Goal: Task Accomplishment & Management: Manage account settings

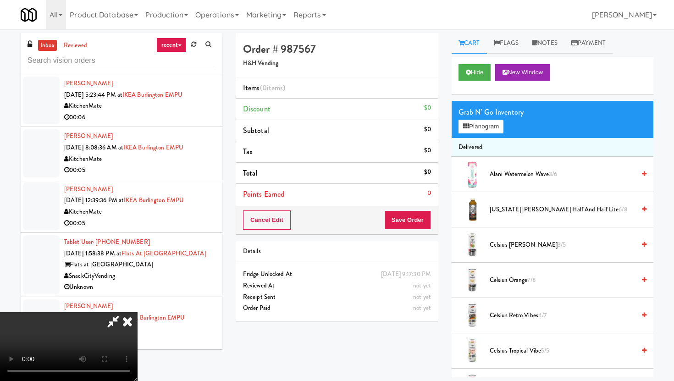
scroll to position [75, 0]
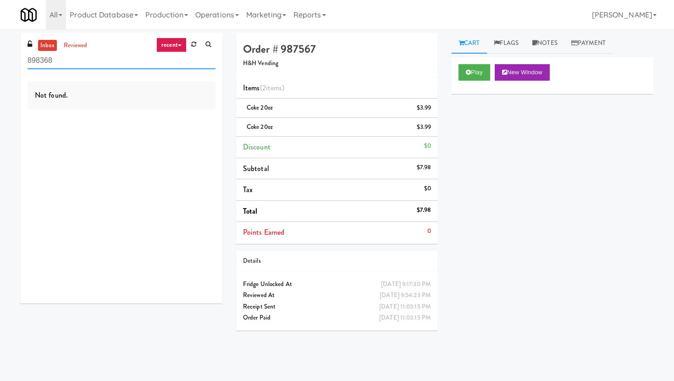
click at [85, 64] on input "898368" at bounding box center [121, 60] width 188 height 17
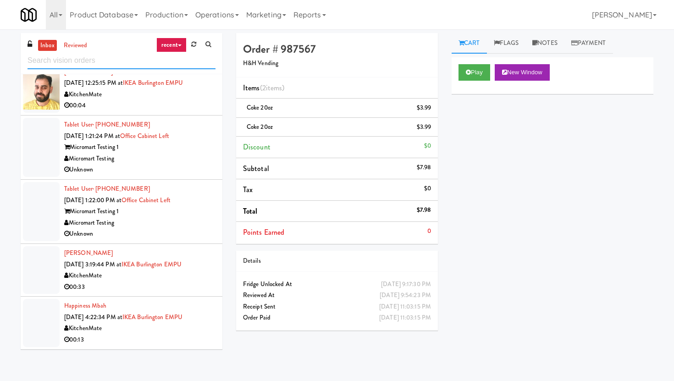
scroll to position [1357, 0]
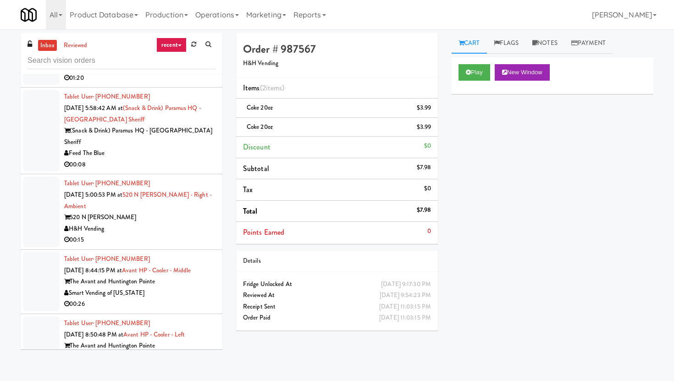
click at [178, 159] on div "00:08" at bounding box center [139, 164] width 151 height 11
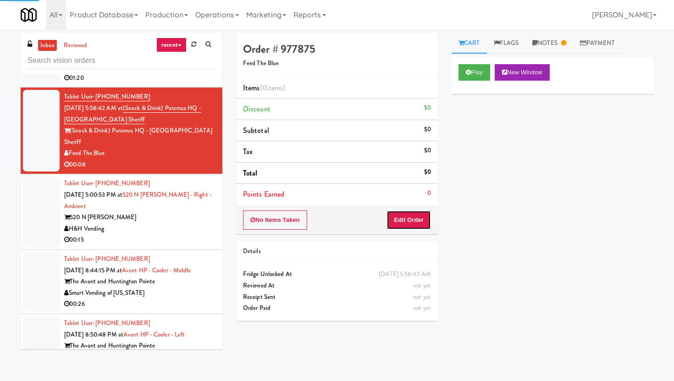
click at [406, 229] on button "Edit Order" at bounding box center [408, 219] width 44 height 19
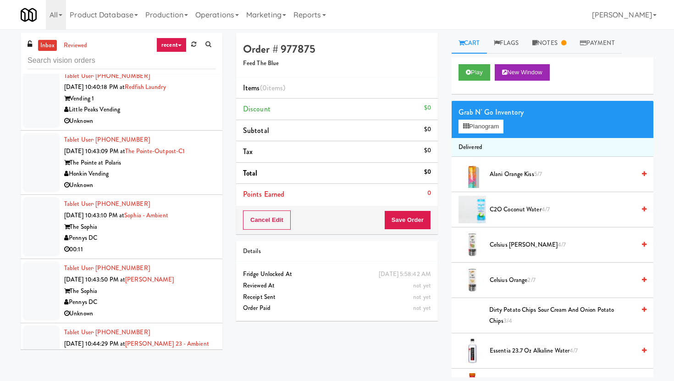
scroll to position [1864, 0]
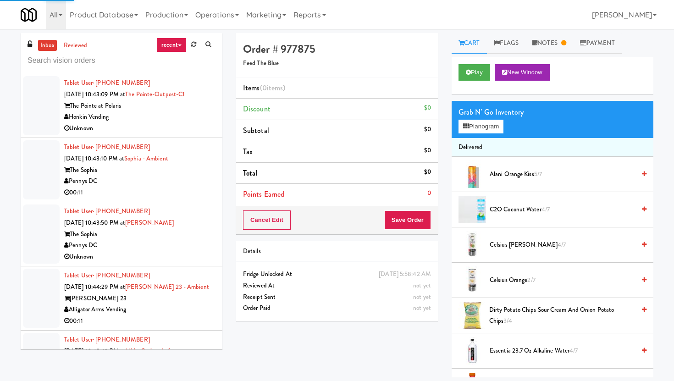
click at [187, 164] on div "The Sophia" at bounding box center [139, 169] width 151 height 11
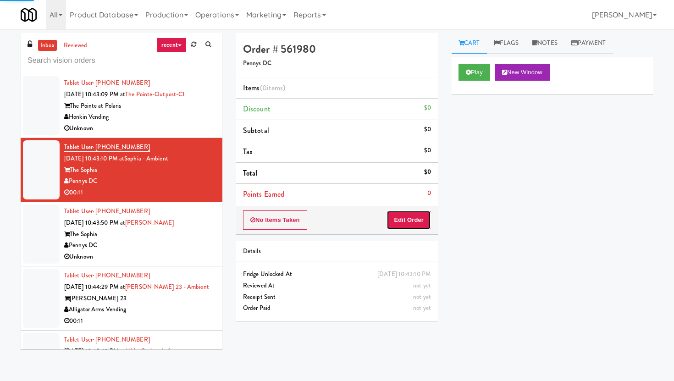
click at [415, 212] on button "Edit Order" at bounding box center [408, 219] width 44 height 19
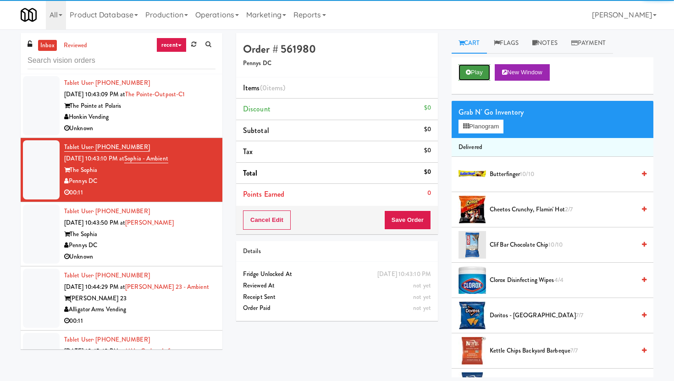
click at [477, 79] on button "Play" at bounding box center [474, 72] width 32 height 16
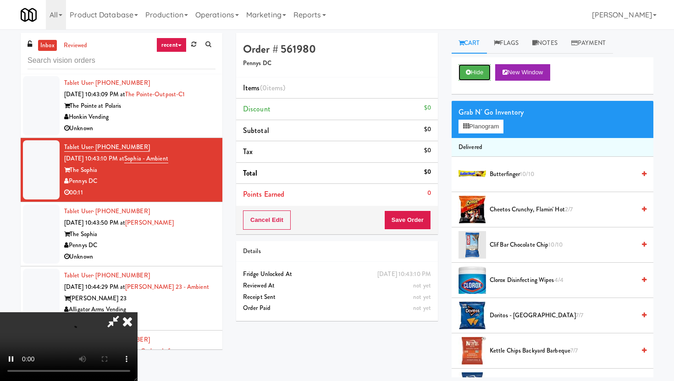
scroll to position [75, 0]
click at [137, 312] on video at bounding box center [68, 346] width 137 height 69
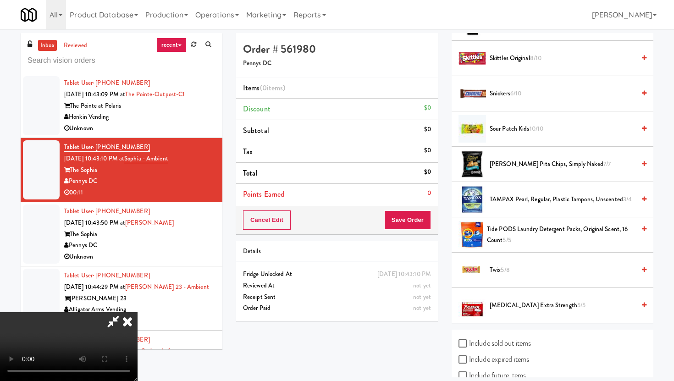
scroll to position [944, 0]
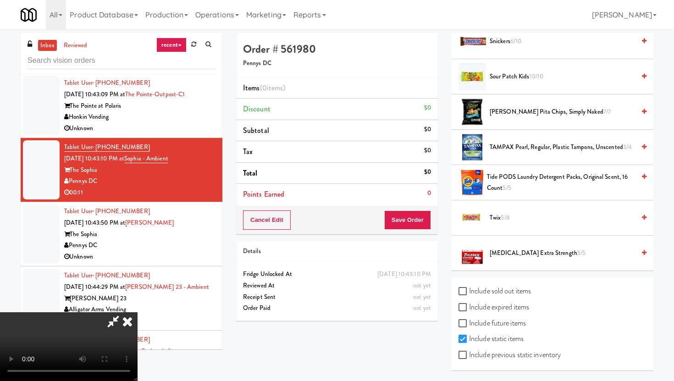
click at [509, 172] on span "Tide PODS Laundry Detergent Packs, Original Scent, 16 Count 5/5" at bounding box center [561, 182] width 148 height 22
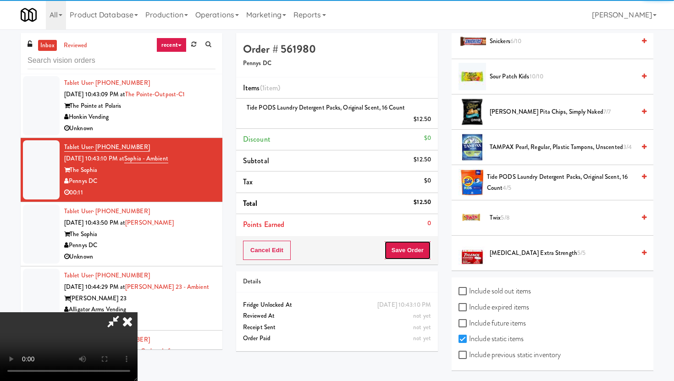
click at [409, 253] on button "Save Order" at bounding box center [407, 250] width 47 height 19
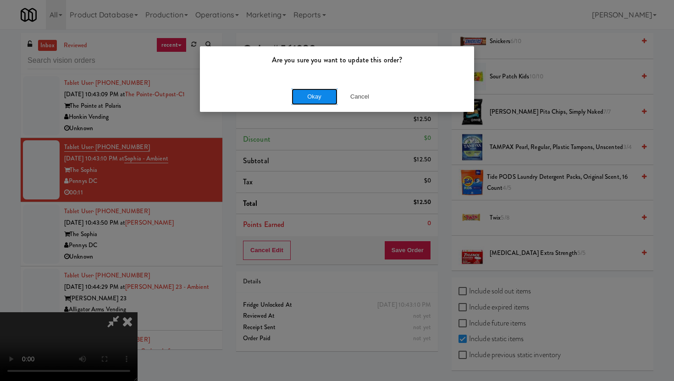
click at [302, 98] on button "Okay" at bounding box center [314, 96] width 46 height 16
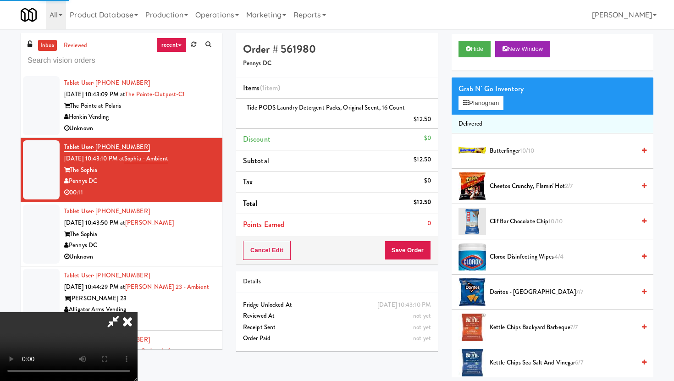
scroll to position [0, 0]
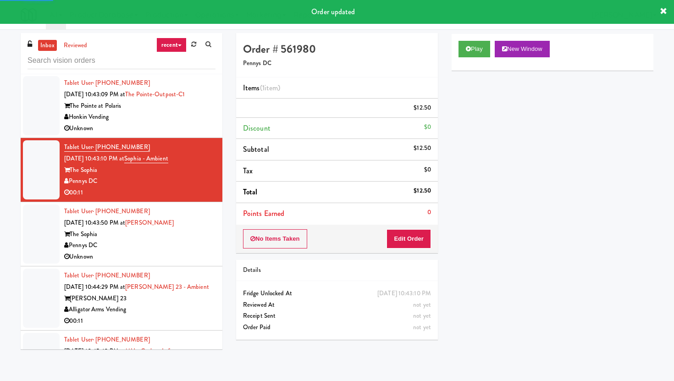
click at [175, 251] on div "Unknown" at bounding box center [139, 256] width 151 height 11
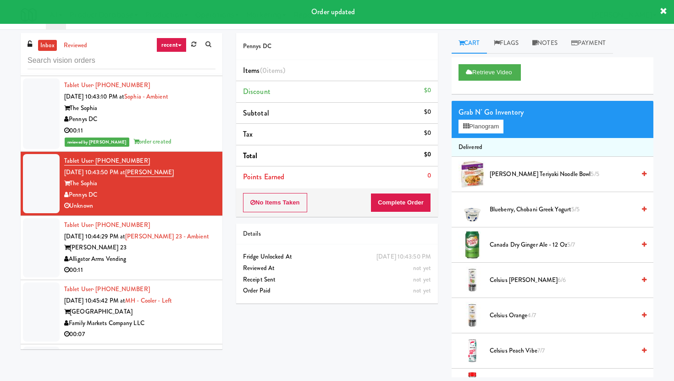
scroll to position [1927, 0]
click at [190, 252] on div "Alligator Arms Vending" at bounding box center [139, 257] width 151 height 11
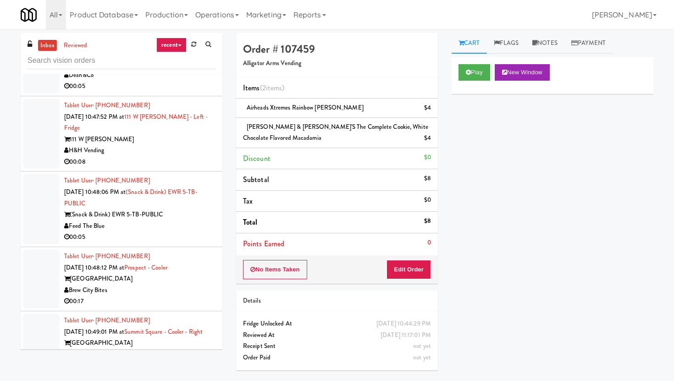
scroll to position [2584, 0]
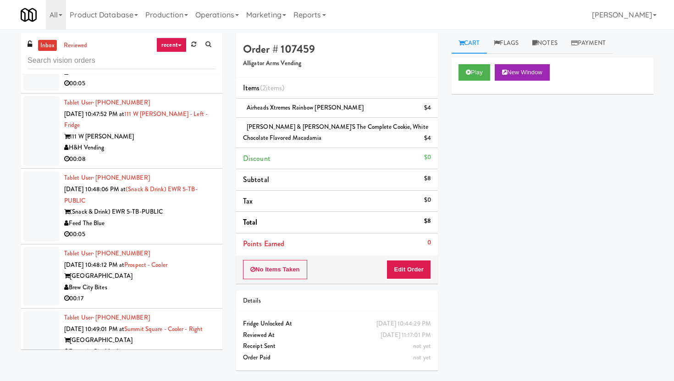
click at [204, 172] on div "Tablet User · (718) 685-6400 Aug 16, 2025 10:48:06 PM at (Snack & Drink) EWR 5-…" at bounding box center [139, 206] width 151 height 68
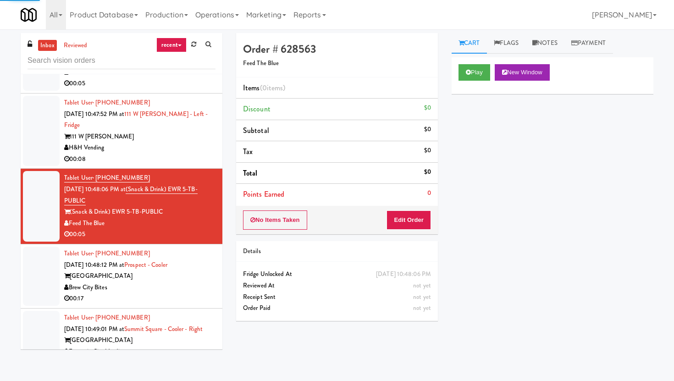
click at [195, 153] on div "00:08" at bounding box center [139, 158] width 151 height 11
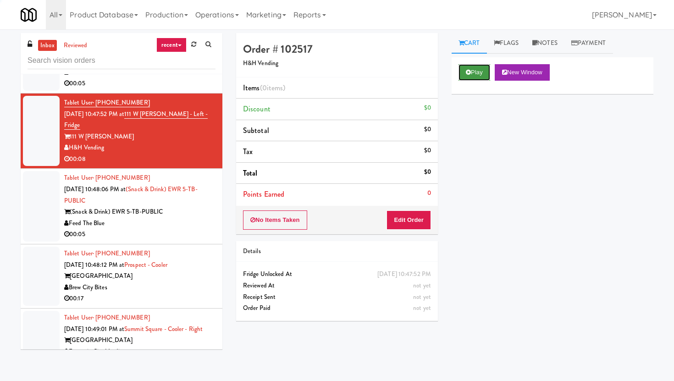
click at [469, 74] on icon at bounding box center [468, 72] width 5 height 6
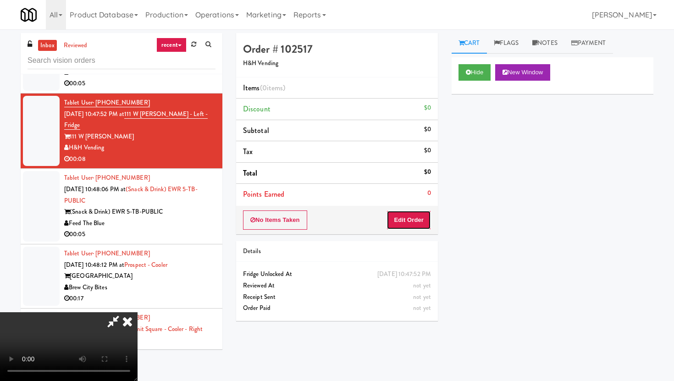
click at [410, 218] on button "Edit Order" at bounding box center [408, 219] width 44 height 19
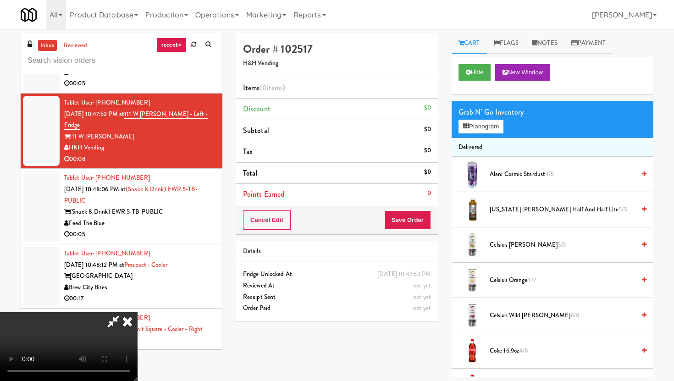
scroll to position [75, 0]
click at [137, 312] on video at bounding box center [68, 346] width 137 height 69
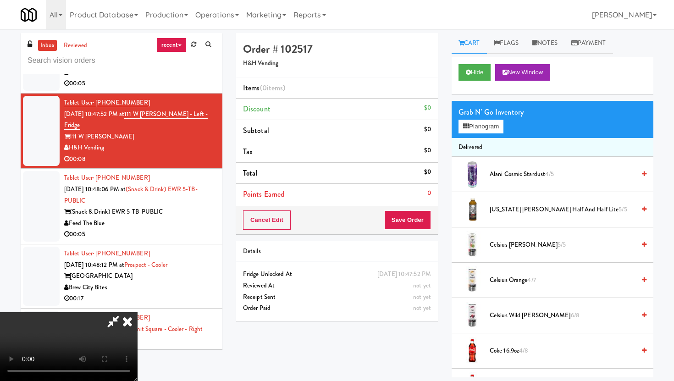
click at [137, 312] on video at bounding box center [68, 346] width 137 height 69
click at [72, 312] on video at bounding box center [68, 346] width 137 height 69
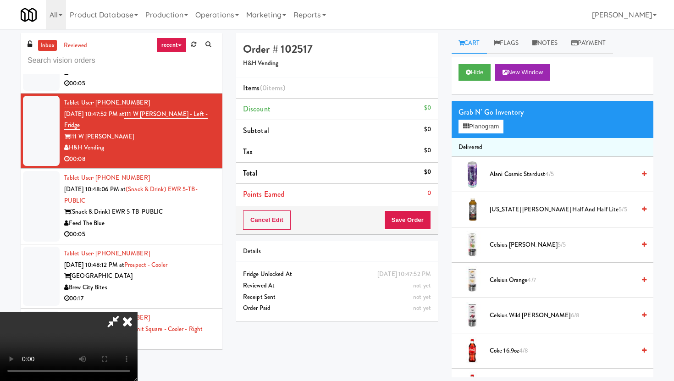
click at [72, 312] on video at bounding box center [68, 346] width 137 height 69
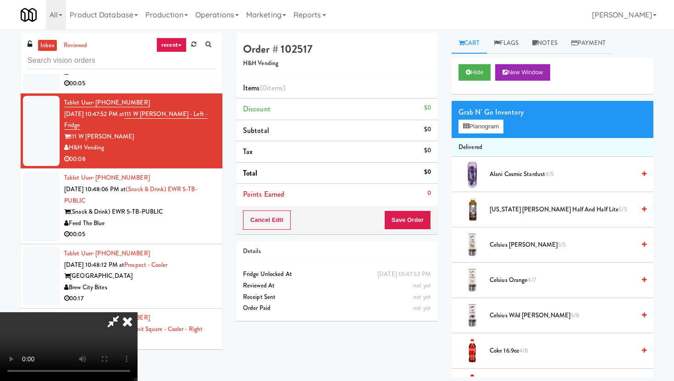
click at [72, 312] on video at bounding box center [68, 346] width 137 height 69
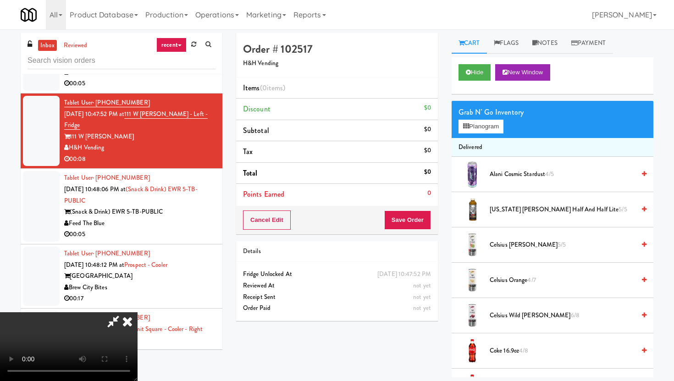
click at [72, 312] on video at bounding box center [68, 346] width 137 height 69
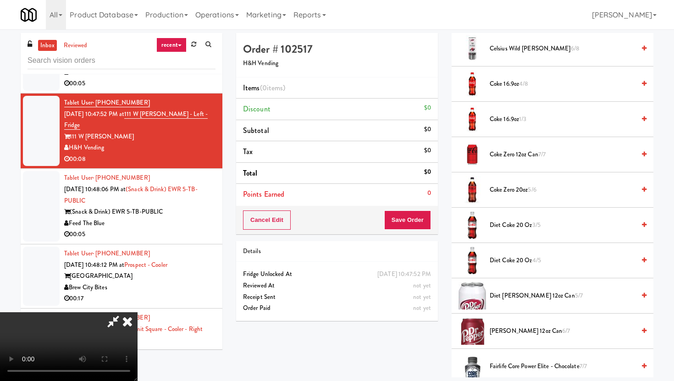
scroll to position [278, 0]
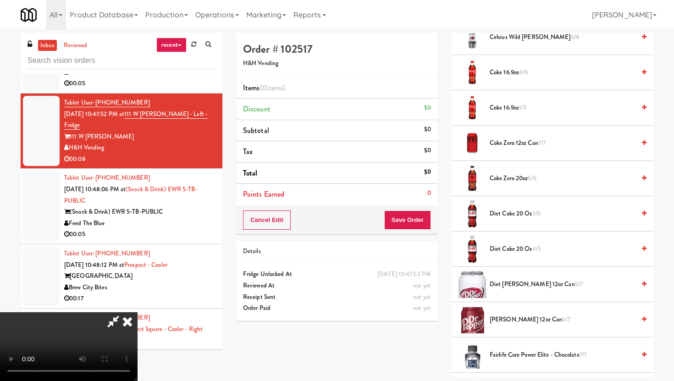
click at [510, 179] on span "Coke Zero 20oz 5/6" at bounding box center [561, 178] width 145 height 11
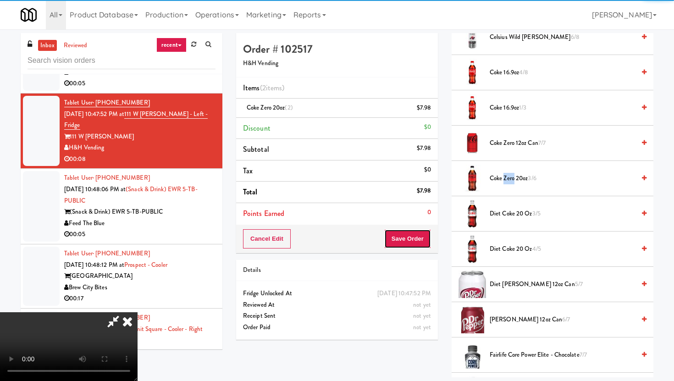
click at [417, 238] on button "Save Order" at bounding box center [407, 238] width 47 height 19
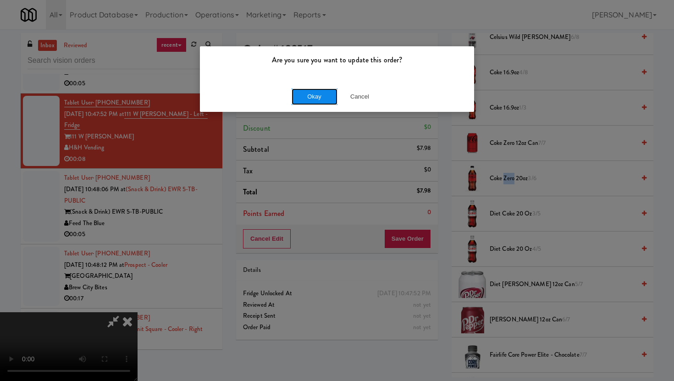
click at [320, 92] on button "Okay" at bounding box center [314, 96] width 46 height 16
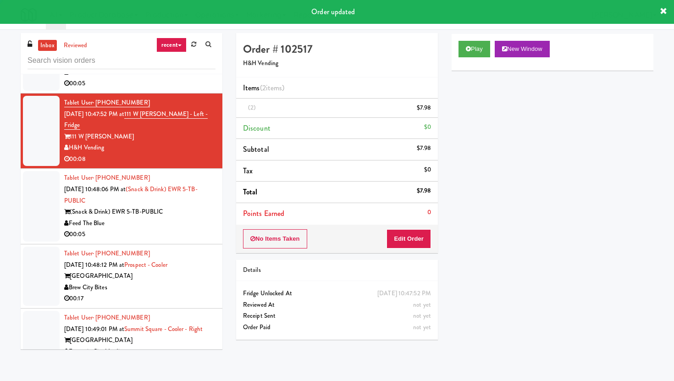
scroll to position [0, 0]
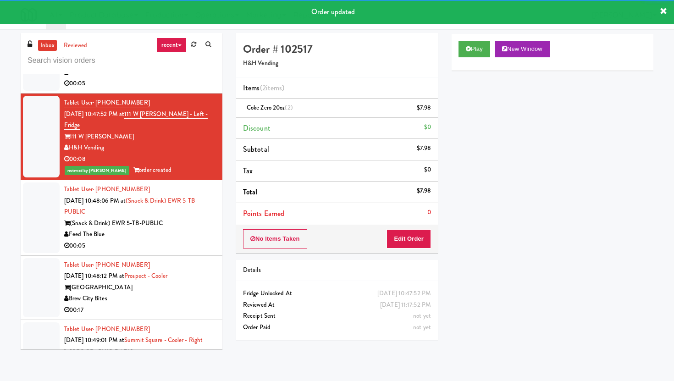
click at [201, 229] on div "Feed The Blue" at bounding box center [139, 234] width 151 height 11
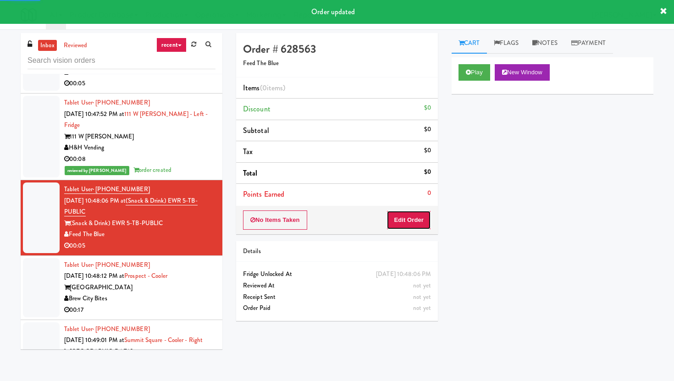
click at [425, 219] on button "Edit Order" at bounding box center [408, 219] width 44 height 19
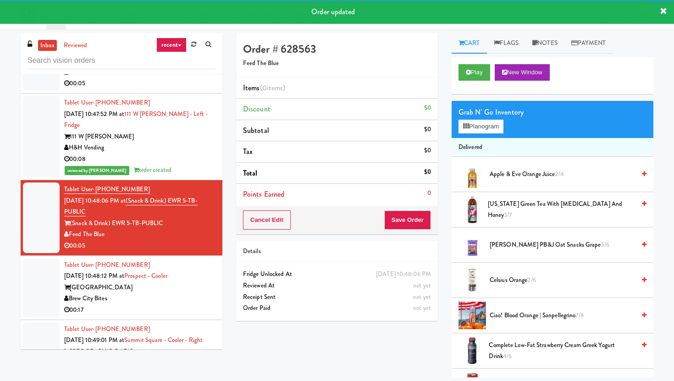
click at [470, 83] on div "Play New Window" at bounding box center [552, 75] width 202 height 37
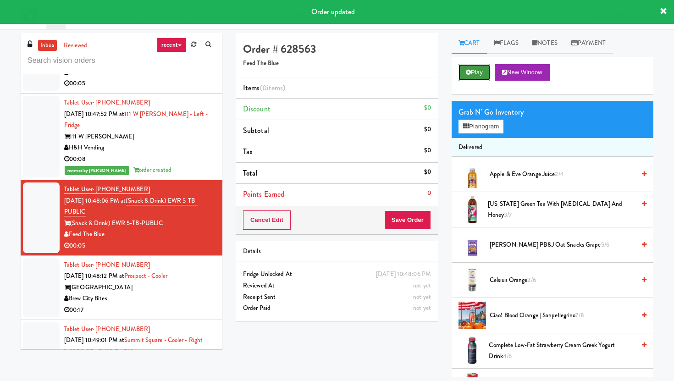
click at [472, 73] on button "Play" at bounding box center [474, 72] width 32 height 16
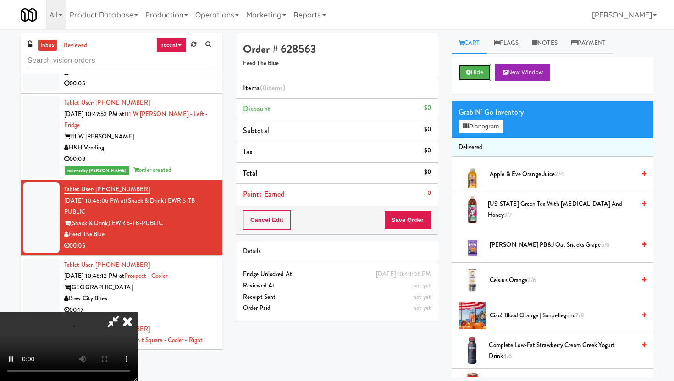
scroll to position [75, 0]
click at [137, 312] on video at bounding box center [68, 346] width 137 height 69
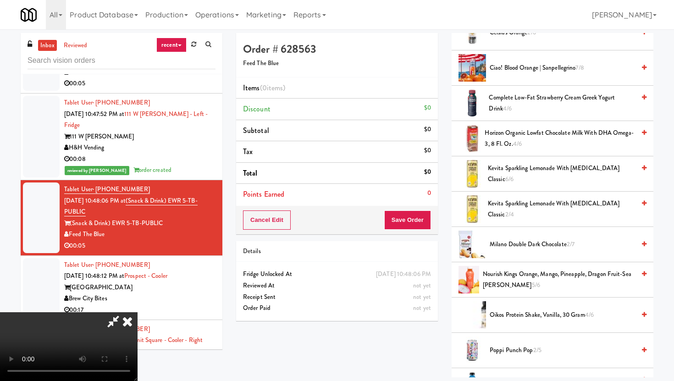
scroll to position [241, 0]
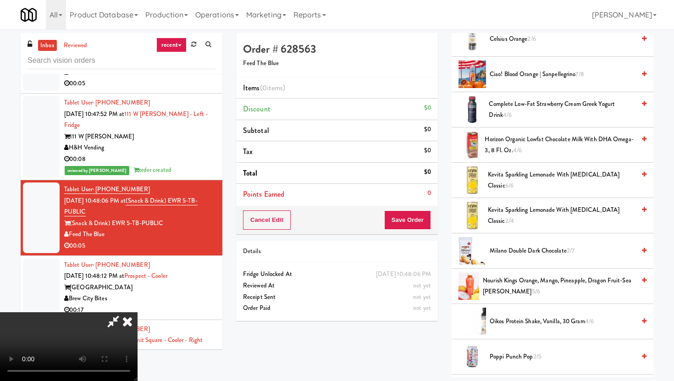
click at [520, 181] on span "Kevita Sparkling Lemonade with Prebiotics Classic 6/6" at bounding box center [561, 180] width 147 height 22
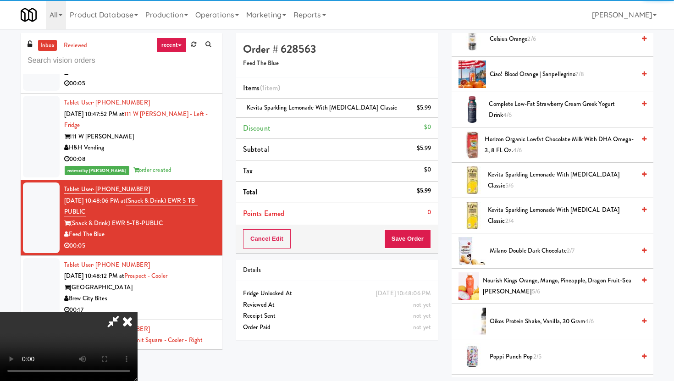
click at [137, 312] on video at bounding box center [68, 346] width 137 height 69
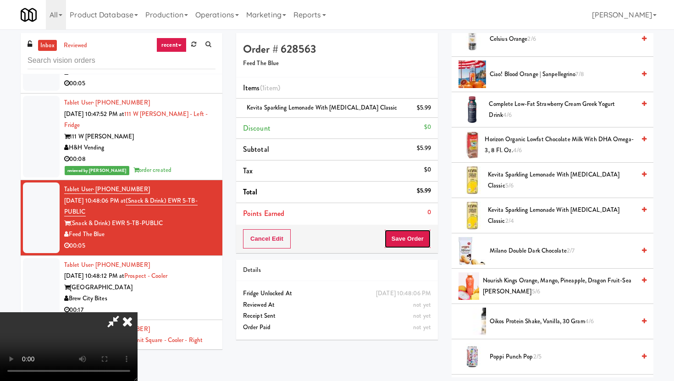
click at [414, 242] on button "Save Order" at bounding box center [407, 238] width 47 height 19
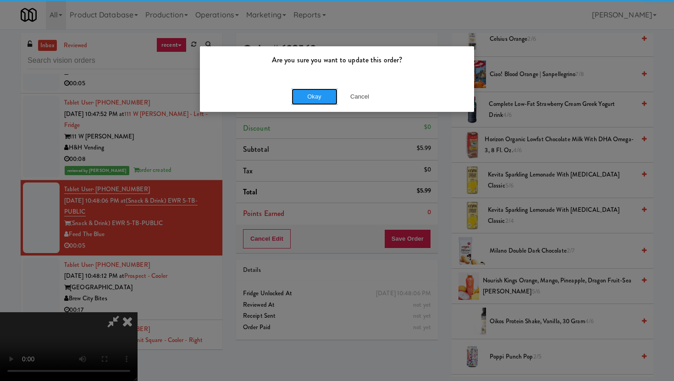
click at [321, 99] on button "Okay" at bounding box center [314, 96] width 46 height 16
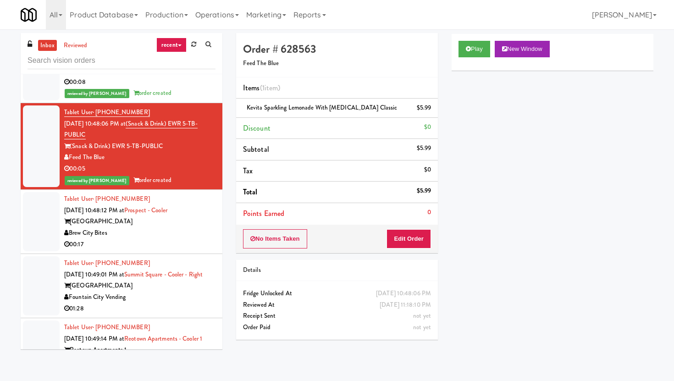
scroll to position [2677, 0]
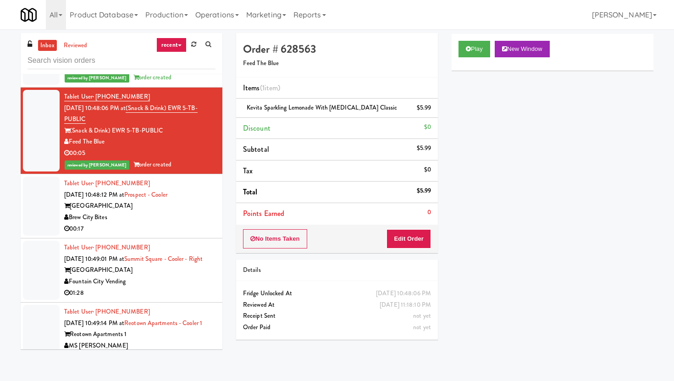
click at [178, 212] on div "Brew City Bites" at bounding box center [139, 217] width 151 height 11
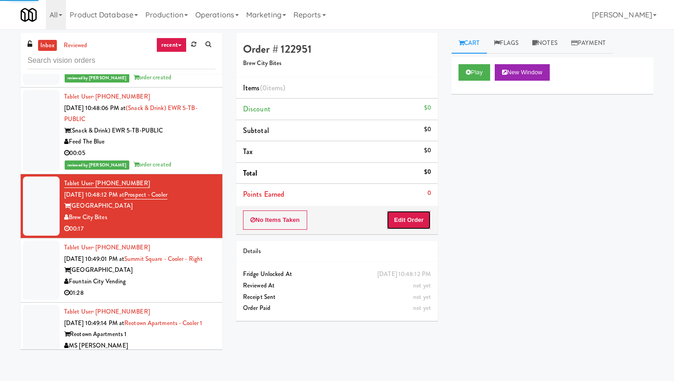
click at [417, 212] on button "Edit Order" at bounding box center [408, 219] width 44 height 19
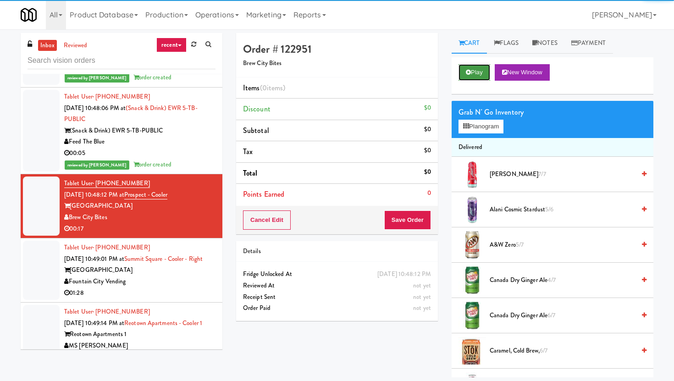
click at [475, 74] on button "Play" at bounding box center [474, 72] width 32 height 16
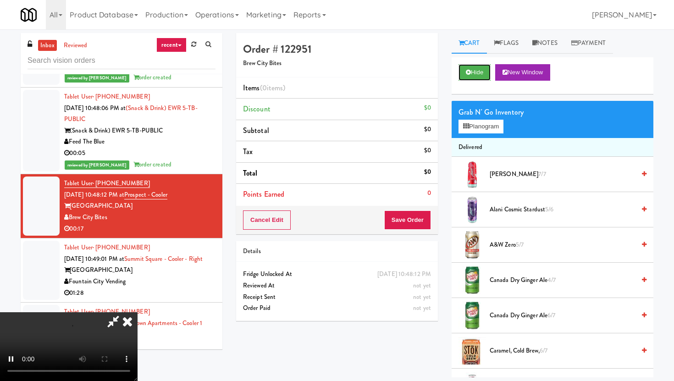
scroll to position [75, 0]
click at [137, 312] on video at bounding box center [68, 346] width 137 height 69
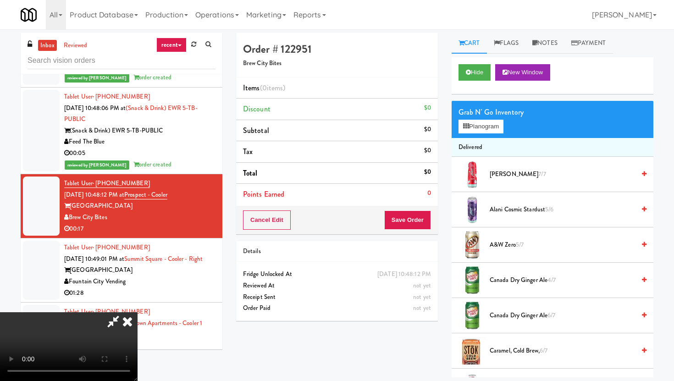
click at [137, 312] on video at bounding box center [68, 346] width 137 height 69
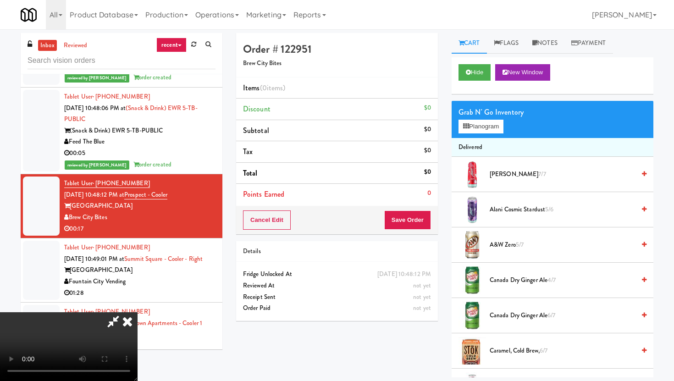
click at [137, 312] on video at bounding box center [68, 346] width 137 height 69
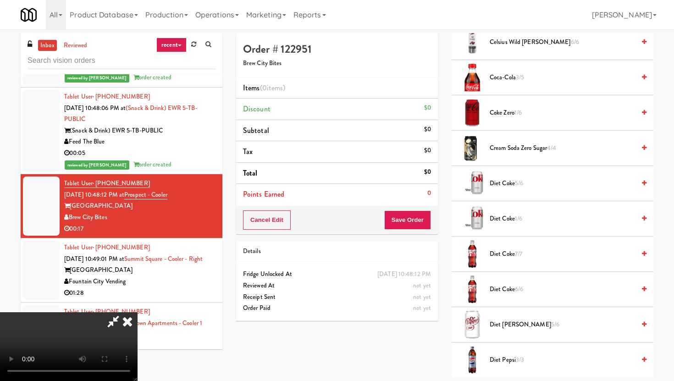
scroll to position [372, 0]
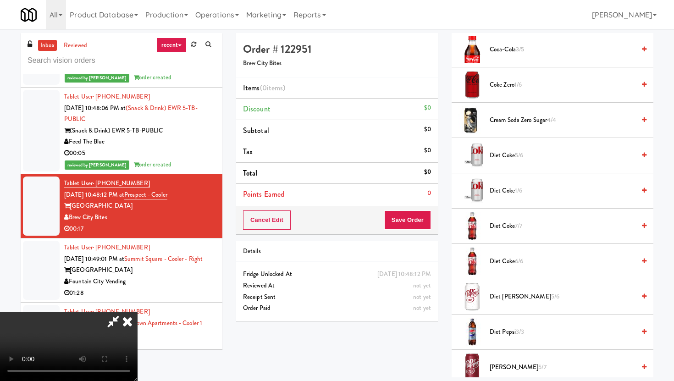
click at [504, 297] on span "Diet Dr Pepper 5/6" at bounding box center [561, 296] width 145 height 11
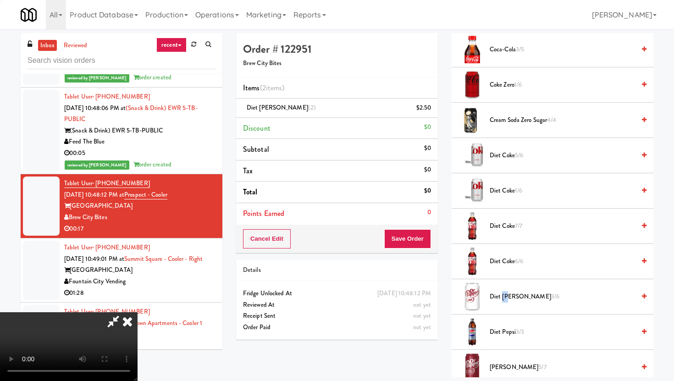
click at [504, 297] on span "Diet Dr Pepper 3/6" at bounding box center [561, 296] width 145 height 11
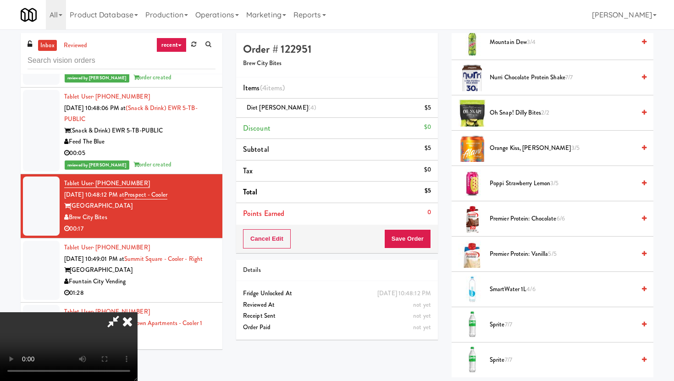
scroll to position [1197, 0]
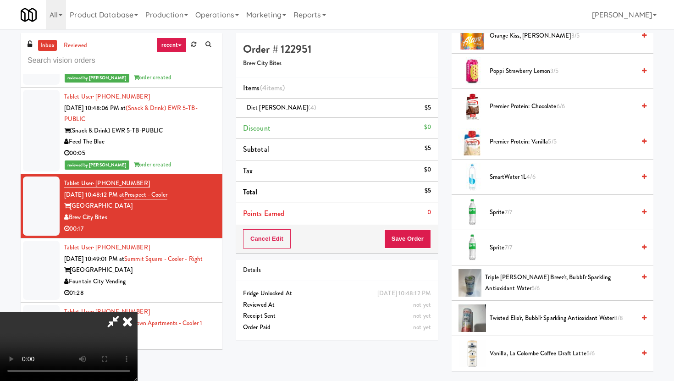
click at [497, 175] on span "SmartWater 1L 4/6" at bounding box center [561, 176] width 145 height 11
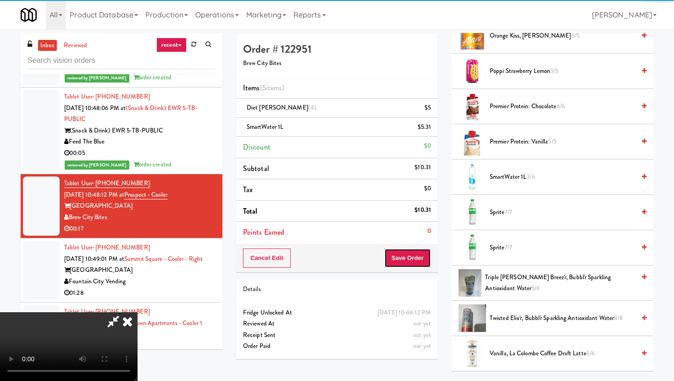
click at [417, 262] on button "Save Order" at bounding box center [407, 257] width 47 height 19
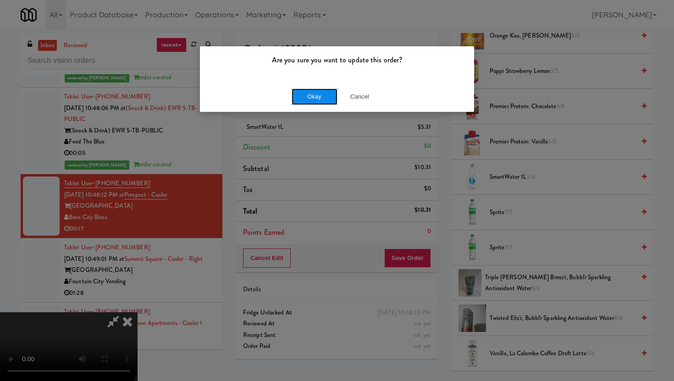
click at [309, 103] on button "Okay" at bounding box center [314, 96] width 46 height 16
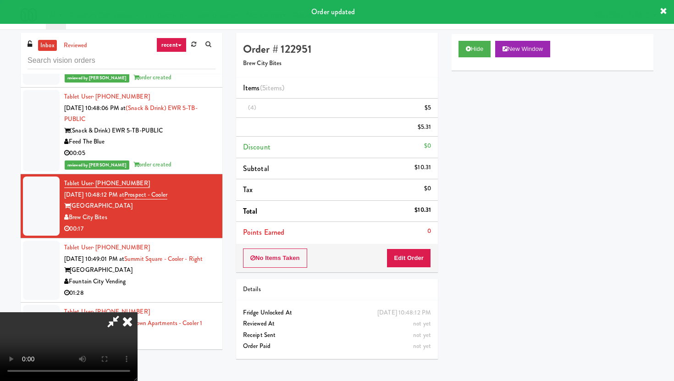
scroll to position [0, 0]
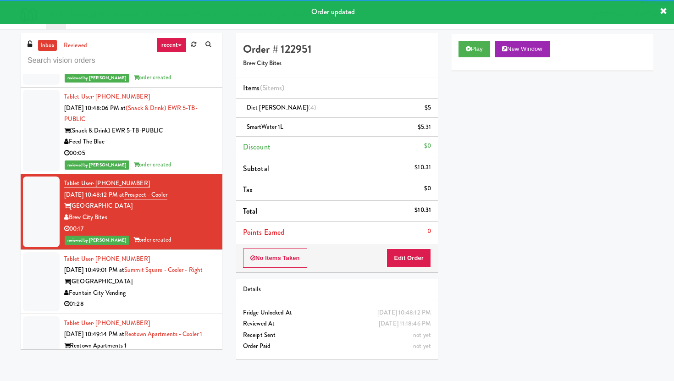
click at [176, 281] on div "Summit Square" at bounding box center [139, 281] width 151 height 11
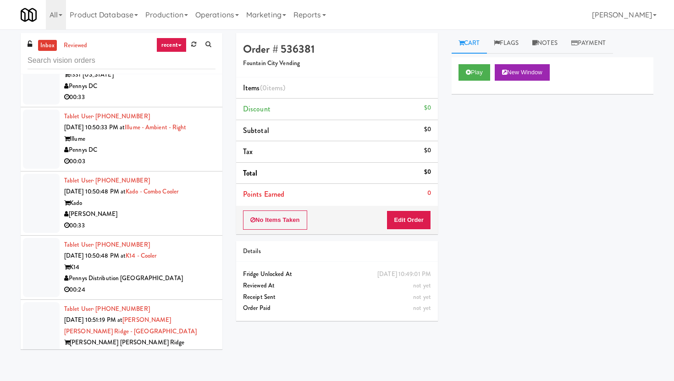
scroll to position [3058, 0]
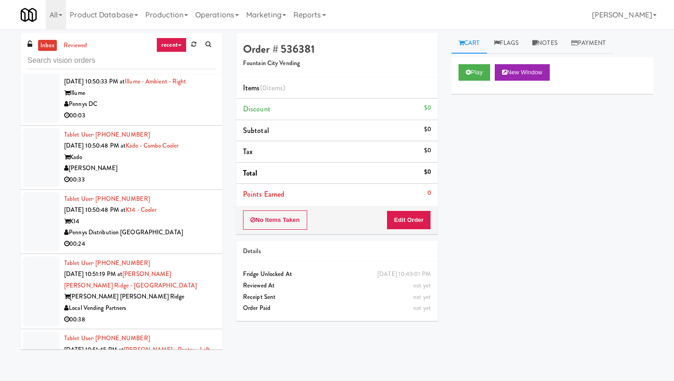
click at [179, 186] on div "00:33" at bounding box center [139, 179] width 151 height 11
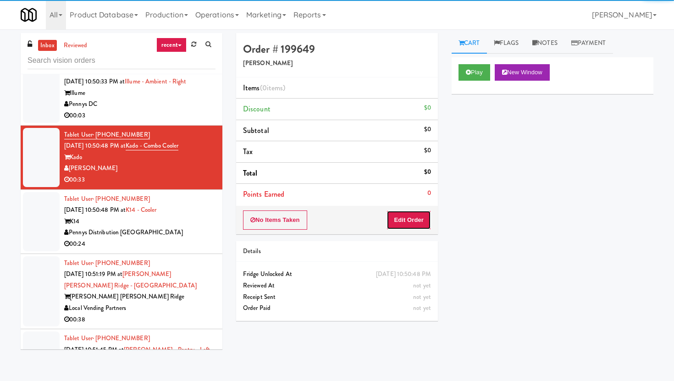
click at [407, 210] on button "Edit Order" at bounding box center [408, 219] width 44 height 19
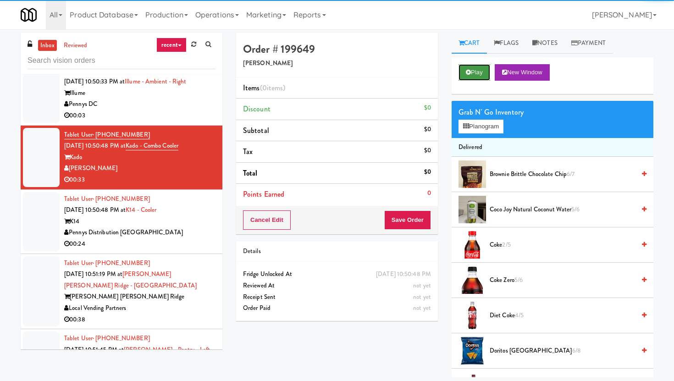
click at [472, 67] on button "Play" at bounding box center [474, 72] width 32 height 16
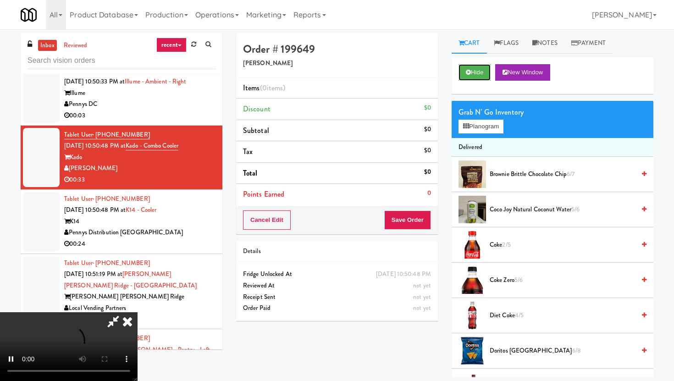
scroll to position [29, 0]
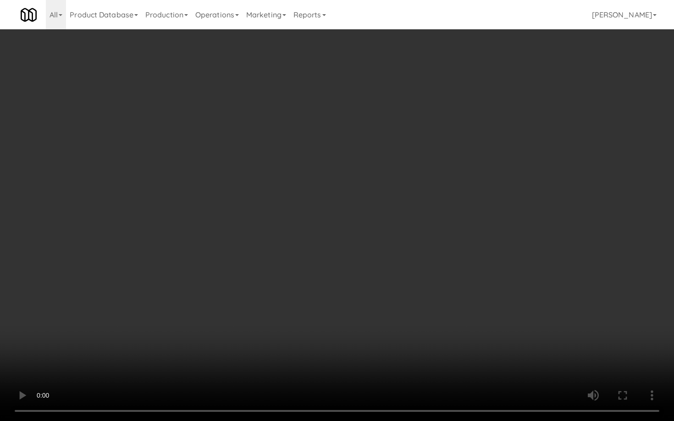
click at [318, 328] on video at bounding box center [337, 210] width 674 height 421
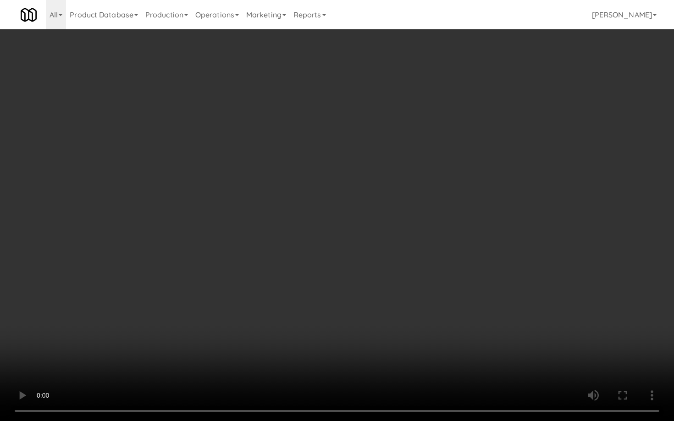
click at [318, 328] on video at bounding box center [337, 210] width 674 height 421
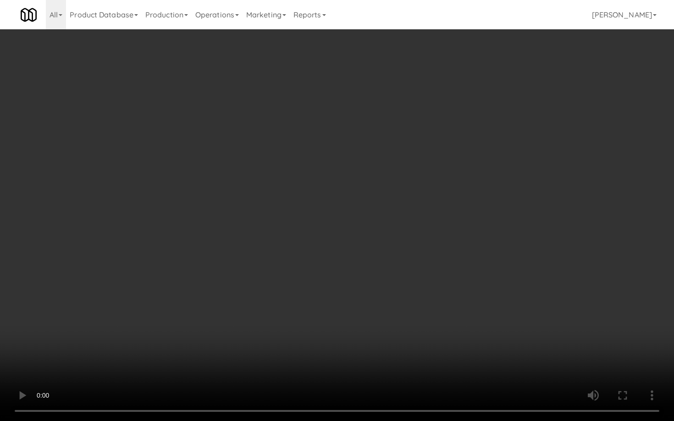
click at [219, 263] on video at bounding box center [337, 210] width 674 height 421
click at [314, 251] on video at bounding box center [337, 210] width 674 height 421
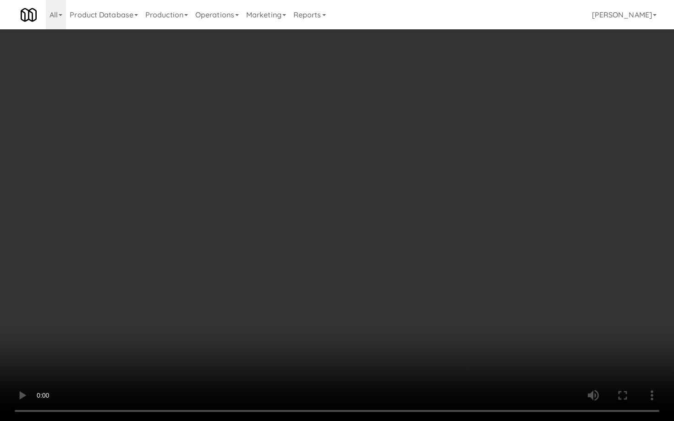
click at [314, 251] on video at bounding box center [337, 210] width 674 height 421
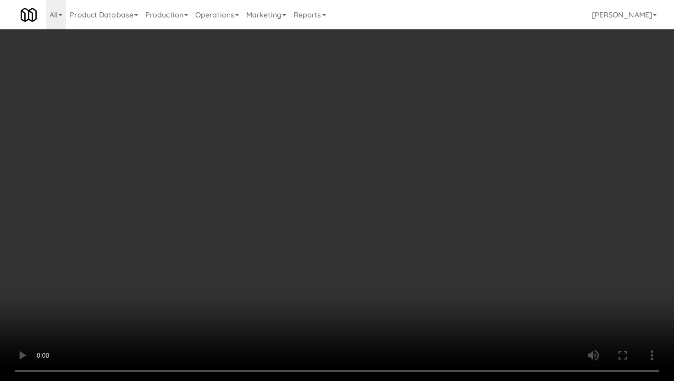
scroll to position [375, 0]
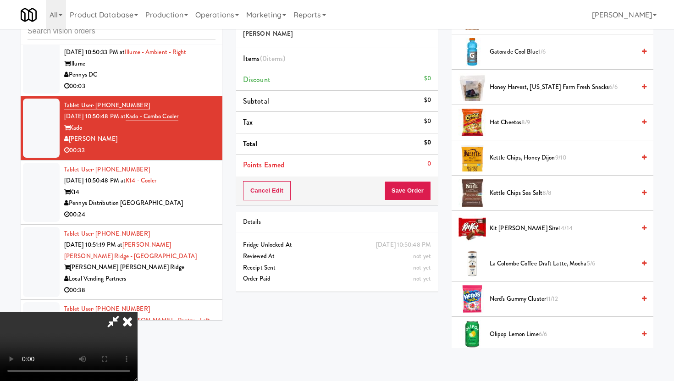
click at [517, 188] on span "Kettle Chips Sea Salt 8/8" at bounding box center [561, 192] width 145 height 11
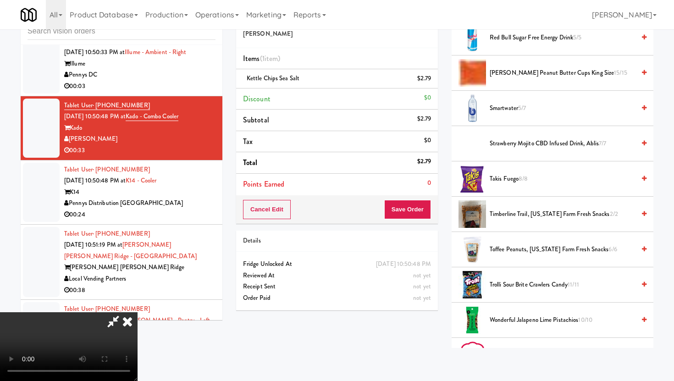
scroll to position [813, 0]
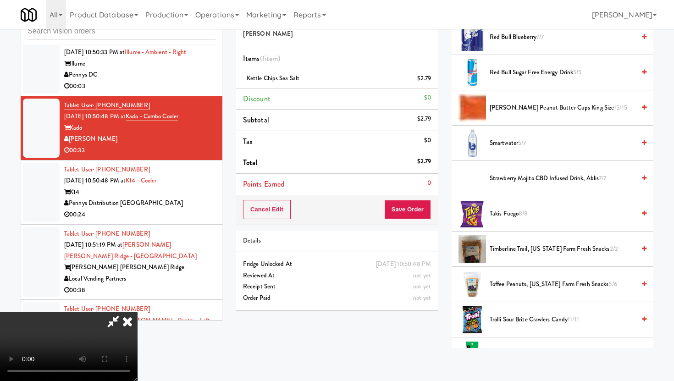
click at [528, 103] on span "Reese's Peanut Butter Cups King Size 15/15" at bounding box center [561, 107] width 145 height 11
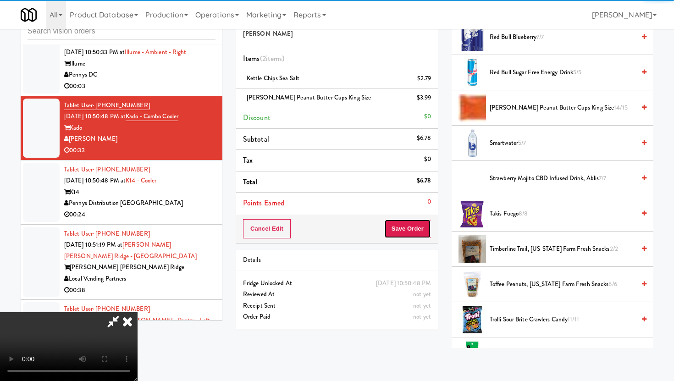
click at [422, 228] on button "Save Order" at bounding box center [407, 228] width 47 height 19
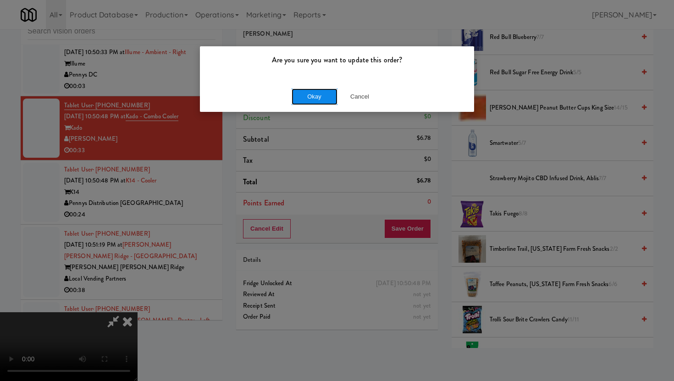
click at [316, 89] on button "Okay" at bounding box center [314, 96] width 46 height 16
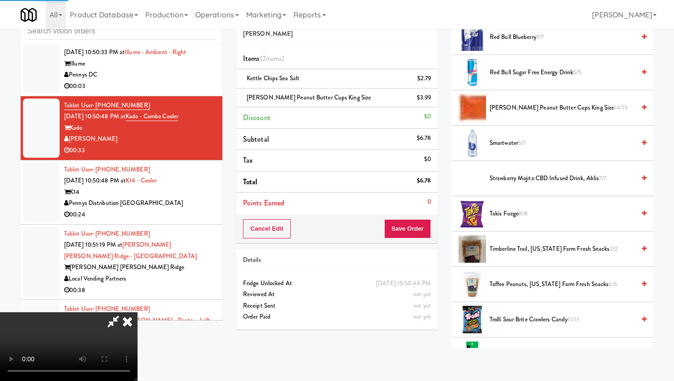
scroll to position [23, 0]
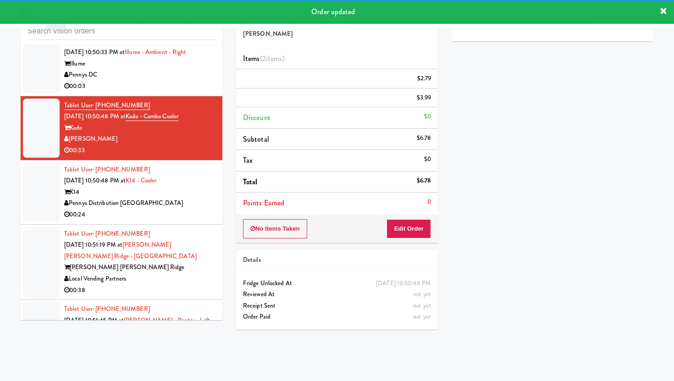
click at [207, 220] on div "00:24" at bounding box center [139, 214] width 151 height 11
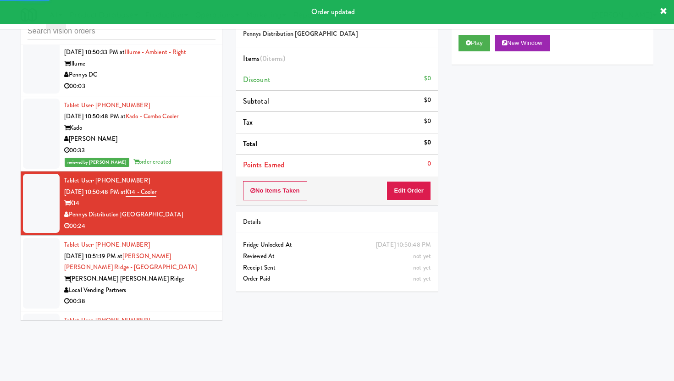
click at [410, 203] on div "No Items Taken Edit Order" at bounding box center [337, 190] width 202 height 28
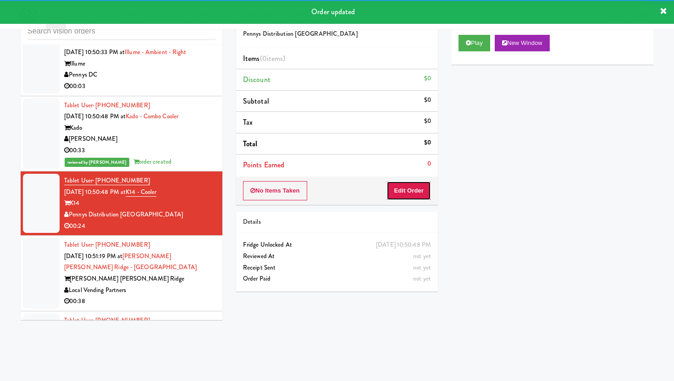
click at [413, 195] on button "Edit Order" at bounding box center [408, 190] width 44 height 19
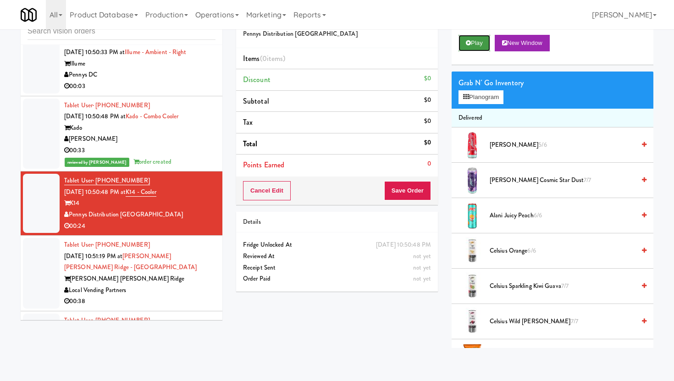
click at [482, 38] on button "Play" at bounding box center [474, 43] width 32 height 16
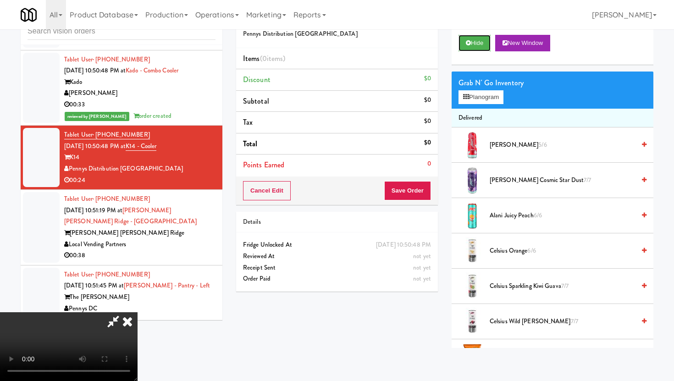
scroll to position [75, 0]
click at [137, 312] on video at bounding box center [68, 346] width 137 height 69
click at [506, 217] on span "Alani Juicy Peach 6/6" at bounding box center [561, 215] width 145 height 11
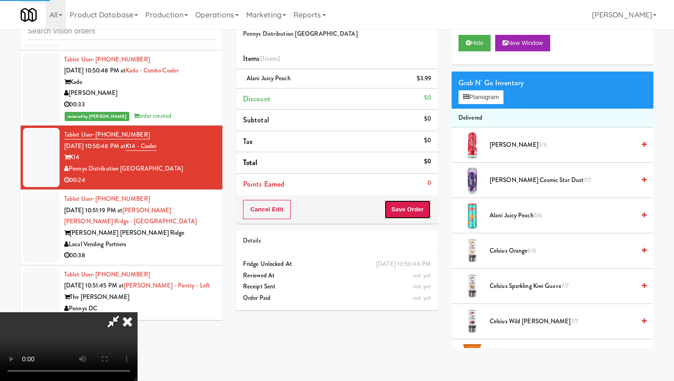
click at [429, 207] on button "Save Order" at bounding box center [407, 209] width 47 height 19
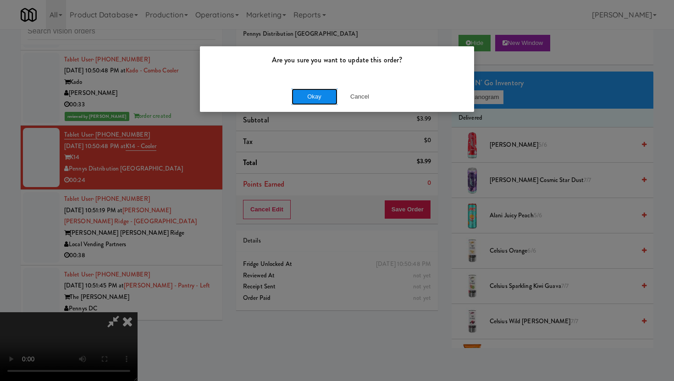
click at [318, 94] on button "Okay" at bounding box center [314, 96] width 46 height 16
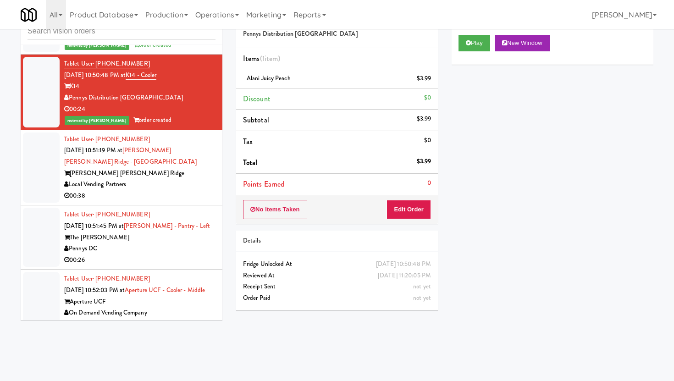
scroll to position [3175, 0]
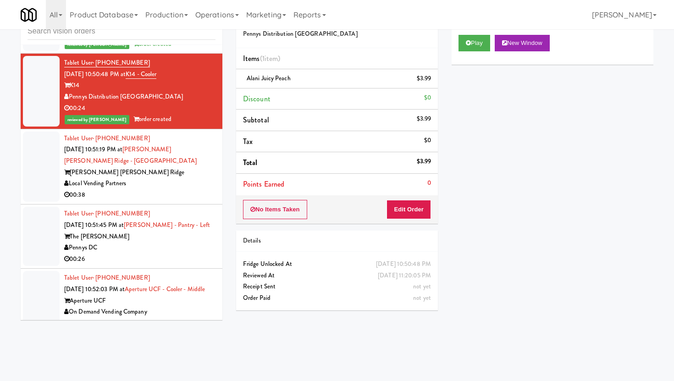
click at [167, 197] on div "00:38" at bounding box center [139, 194] width 151 height 11
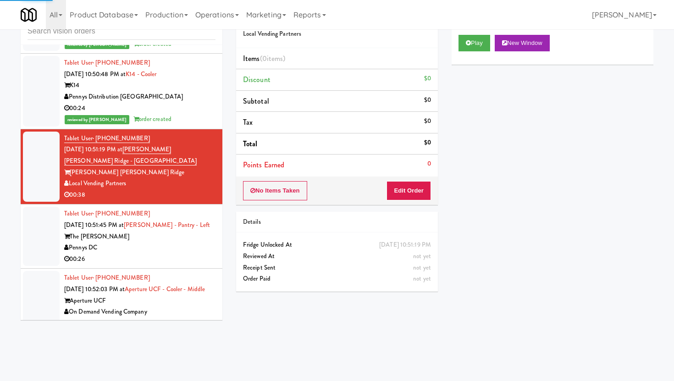
click at [431, 193] on div "No Items Taken Edit Order" at bounding box center [337, 190] width 202 height 28
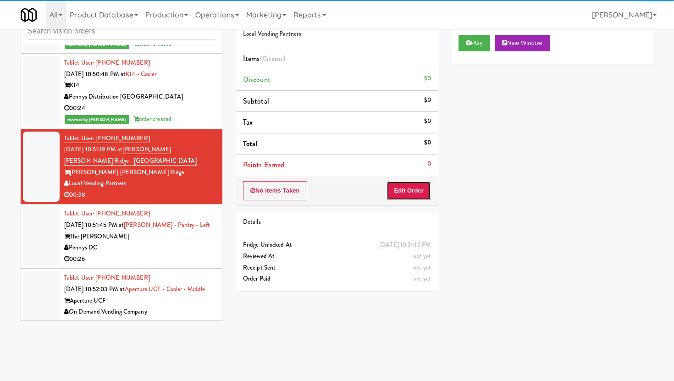
click at [426, 193] on button "Edit Order" at bounding box center [408, 190] width 44 height 19
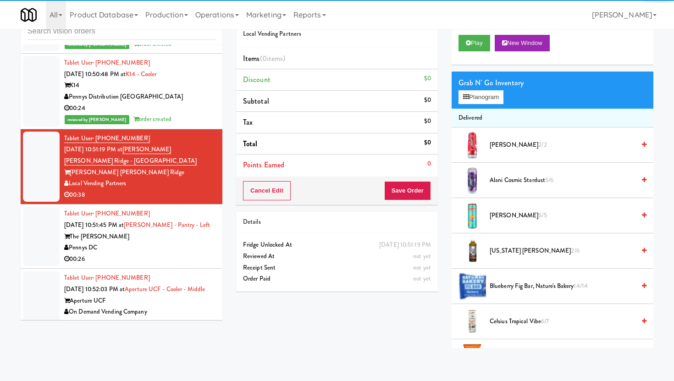
click at [492, 41] on div "Play New Window" at bounding box center [552, 43] width 188 height 16
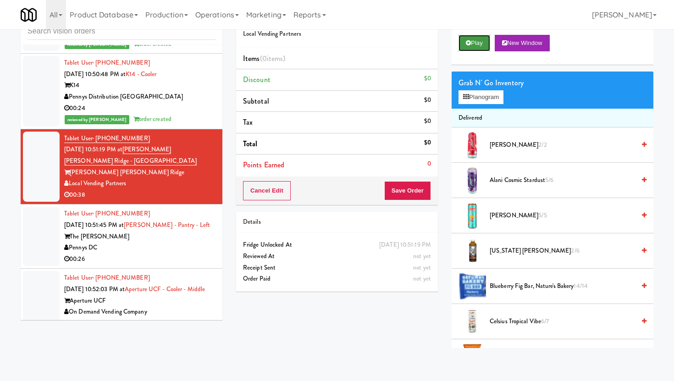
click at [476, 44] on button "Play" at bounding box center [474, 43] width 32 height 16
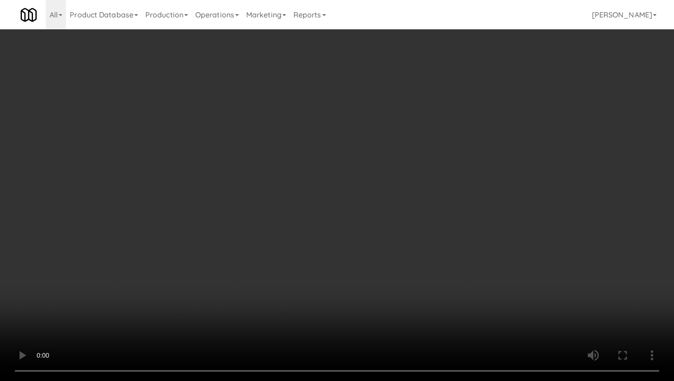
scroll to position [345, 0]
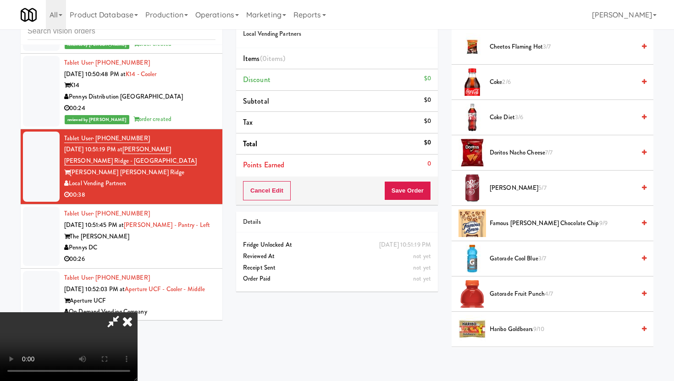
click at [521, 296] on span "Gatorade Fruit Punch 4/7" at bounding box center [561, 293] width 145 height 11
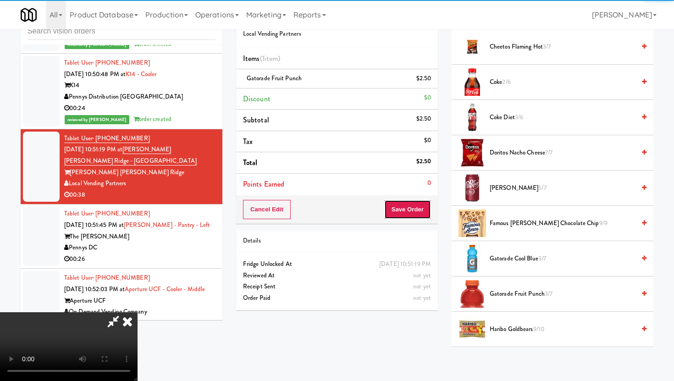
click at [426, 209] on button "Save Order" at bounding box center [407, 209] width 47 height 19
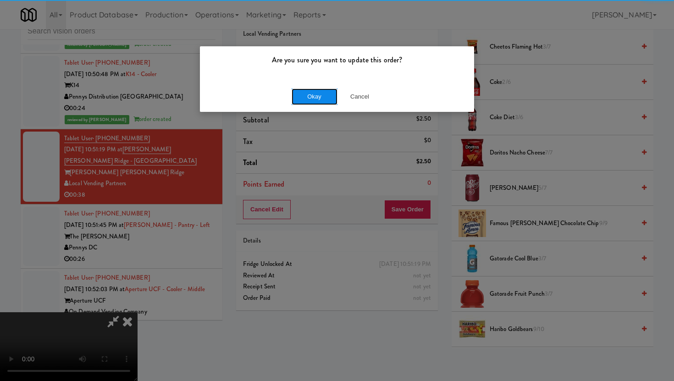
click at [330, 97] on button "Okay" at bounding box center [314, 96] width 46 height 16
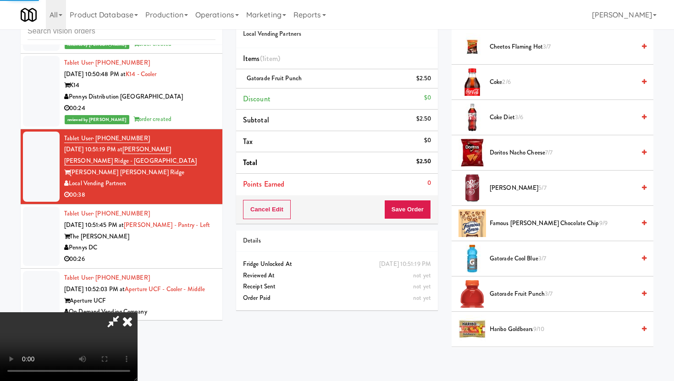
scroll to position [23, 0]
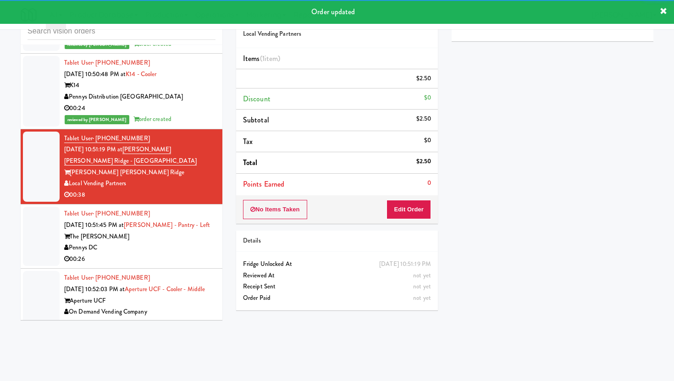
click at [197, 253] on div "Pennys DC" at bounding box center [139, 247] width 151 height 11
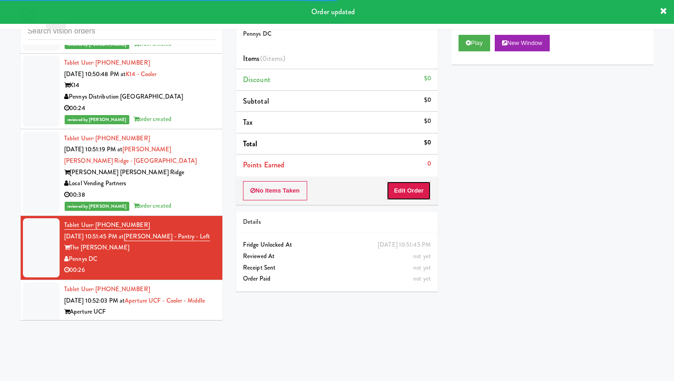
click at [412, 195] on button "Edit Order" at bounding box center [408, 190] width 44 height 19
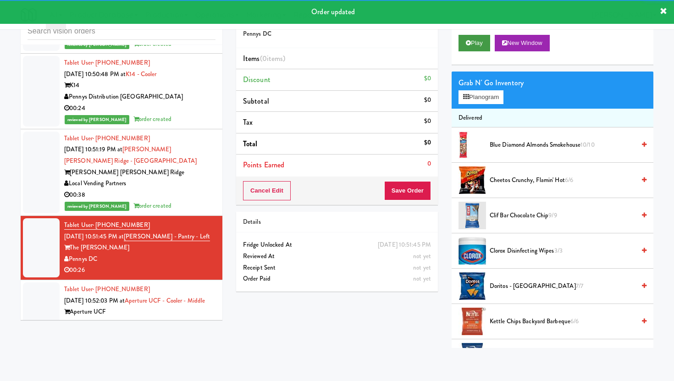
click at [465, 35] on button "Play" at bounding box center [474, 43] width 32 height 16
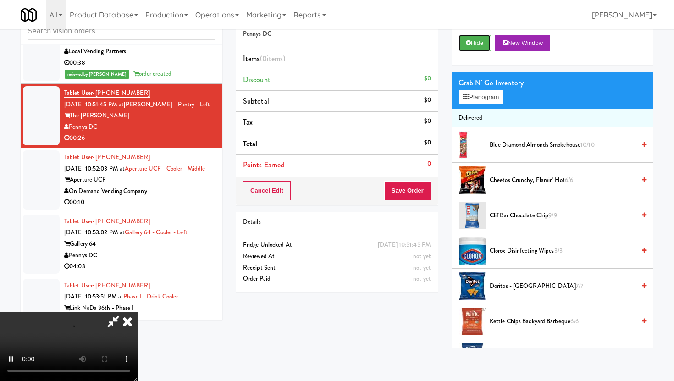
scroll to position [3328, 0]
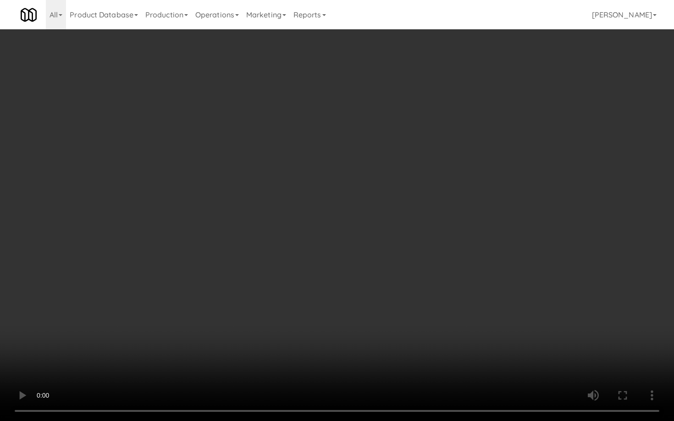
click at [309, 272] on video at bounding box center [337, 210] width 674 height 421
click at [447, 316] on video at bounding box center [337, 210] width 674 height 421
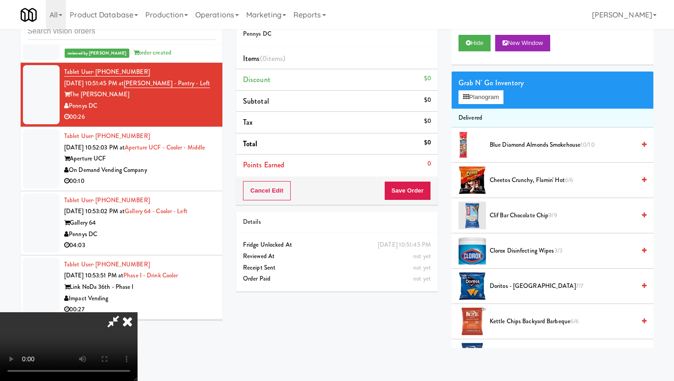
click at [532, 281] on span "Doritos - Cool Ranch 7/7" at bounding box center [561, 285] width 145 height 11
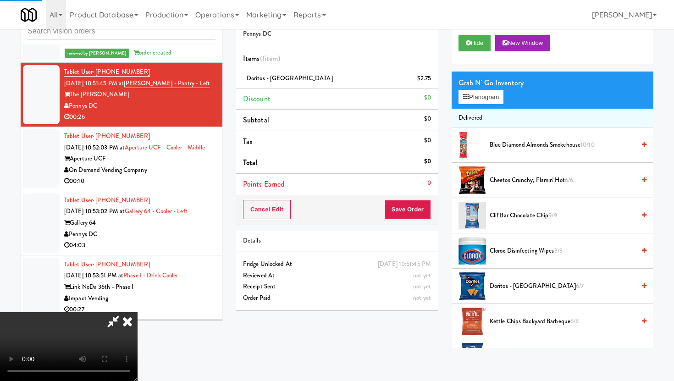
click at [527, 326] on span "Kettle Chips Backyard Barbeque 6/6" at bounding box center [561, 321] width 145 height 11
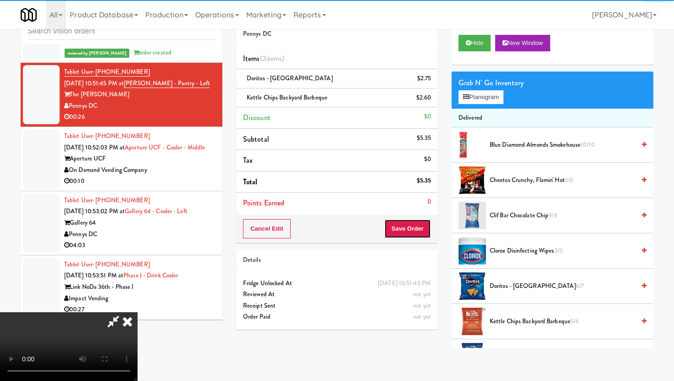
click at [423, 222] on button "Save Order" at bounding box center [407, 228] width 47 height 19
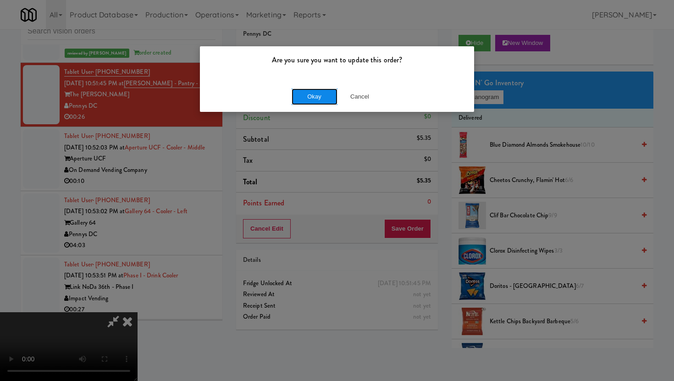
click at [317, 94] on button "Okay" at bounding box center [314, 96] width 46 height 16
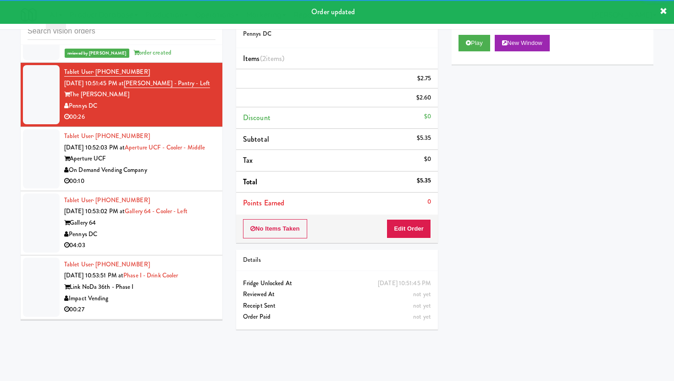
click at [205, 187] on div "00:10" at bounding box center [139, 180] width 151 height 11
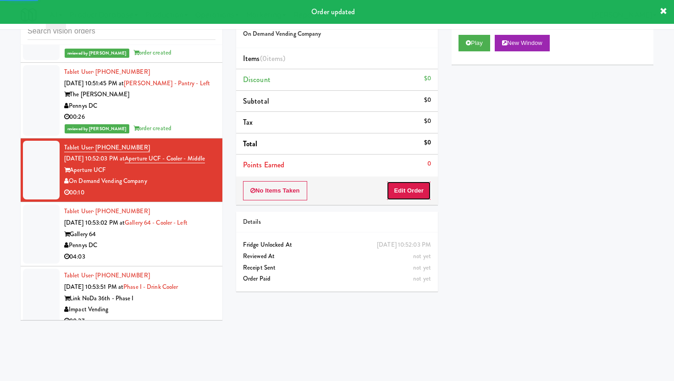
click at [398, 197] on button "Edit Order" at bounding box center [408, 190] width 44 height 19
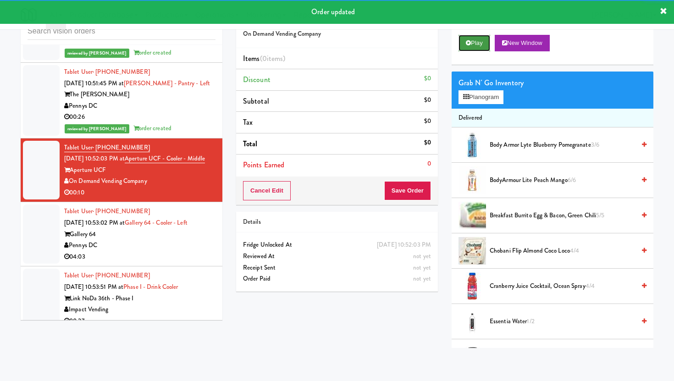
click at [473, 44] on button "Play" at bounding box center [474, 43] width 32 height 16
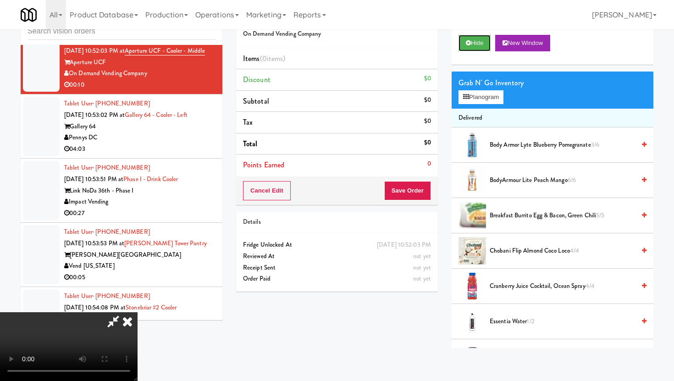
scroll to position [75, 0]
click at [137, 312] on video at bounding box center [68, 346] width 137 height 69
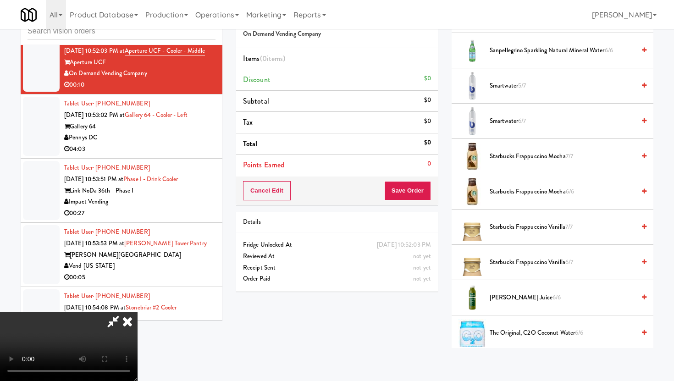
scroll to position [1015, 0]
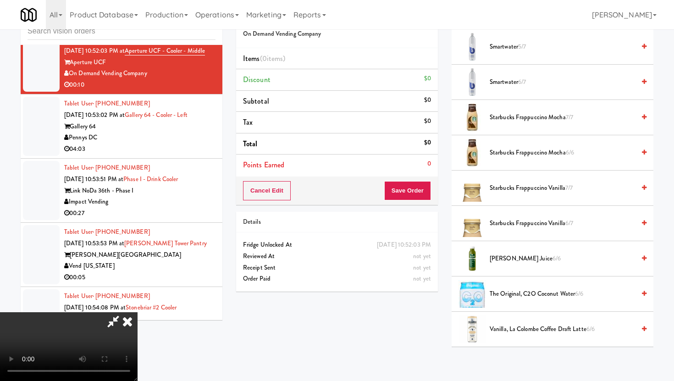
click at [511, 288] on span "The Original, C2O Coconut Water 6/6" at bounding box center [561, 293] width 145 height 11
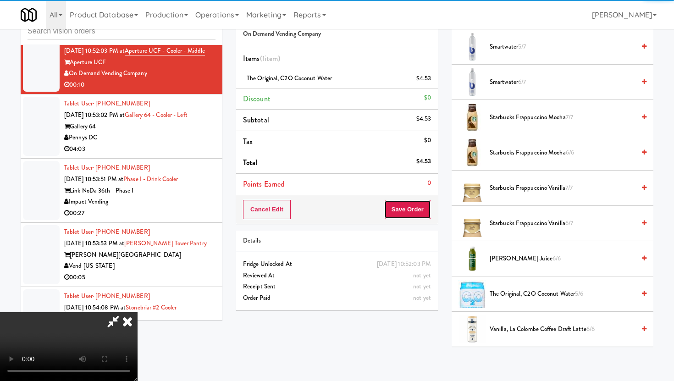
click at [423, 213] on button "Save Order" at bounding box center [407, 209] width 47 height 19
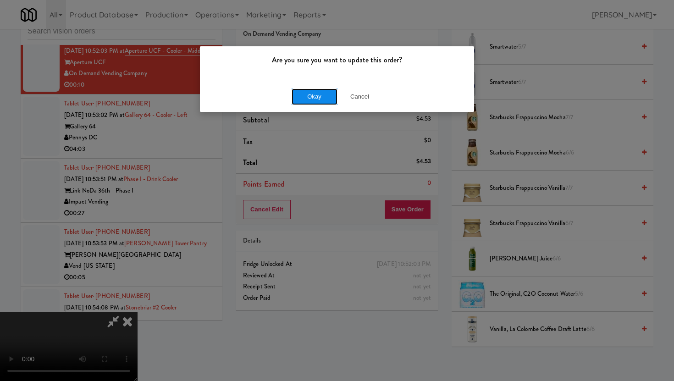
click at [304, 89] on button "Okay" at bounding box center [314, 96] width 46 height 16
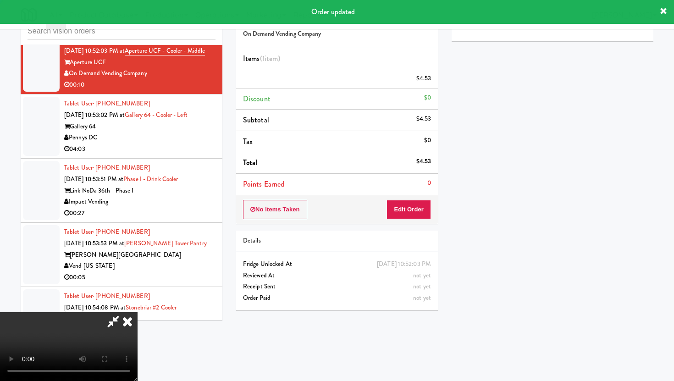
scroll to position [0, 0]
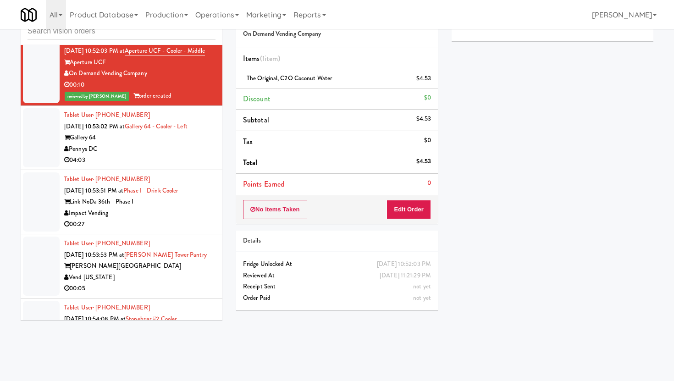
click at [207, 166] on div "04:03" at bounding box center [139, 159] width 151 height 11
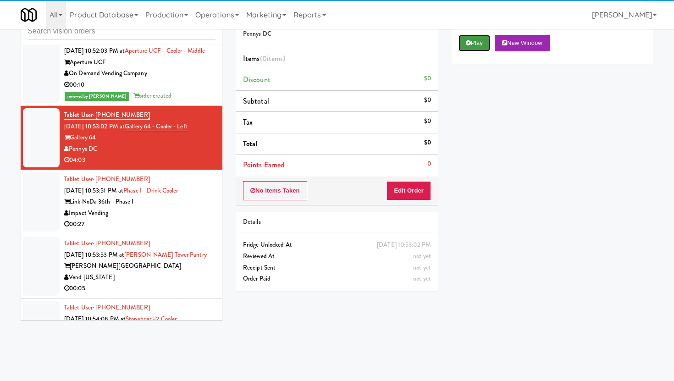
click at [476, 49] on button "Play" at bounding box center [474, 43] width 32 height 16
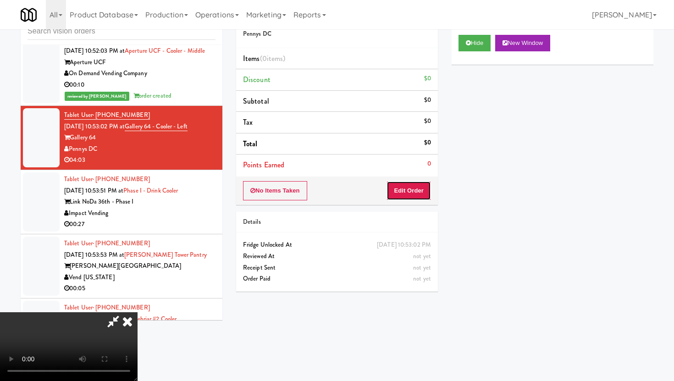
click at [415, 192] on button "Edit Order" at bounding box center [408, 190] width 44 height 19
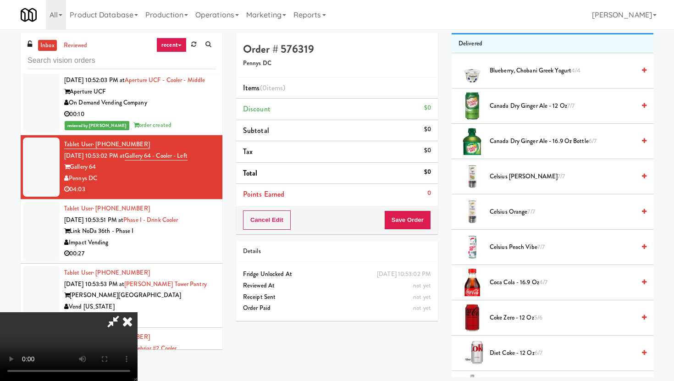
scroll to position [45, 0]
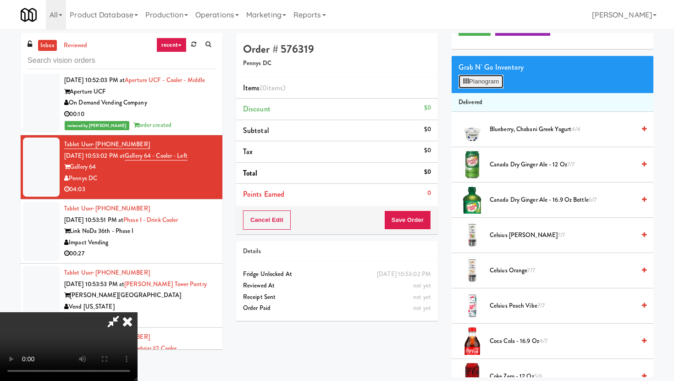
click at [484, 82] on button "Planogram" at bounding box center [480, 82] width 45 height 14
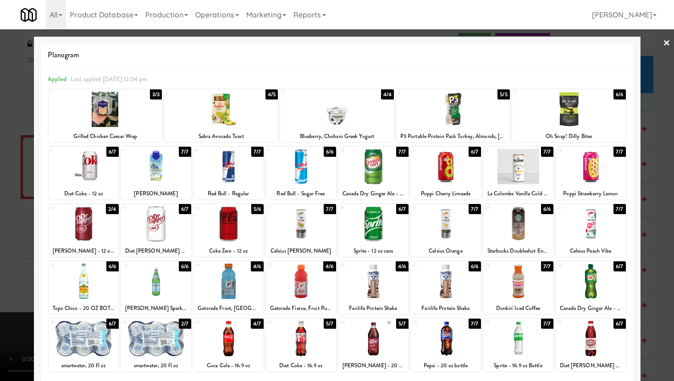
click at [0, 248] on div at bounding box center [337, 190] width 674 height 381
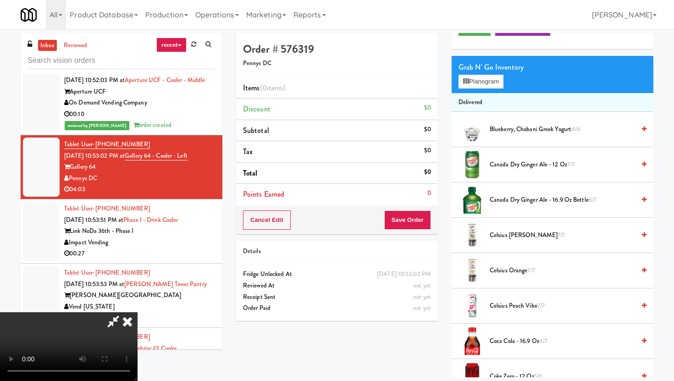
click at [124, 312] on icon at bounding box center [113, 321] width 21 height 18
click at [137, 312] on icon at bounding box center [127, 321] width 20 height 18
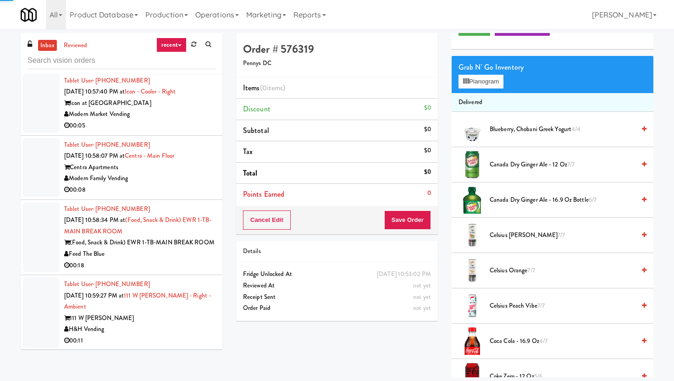
scroll to position [4462, 0]
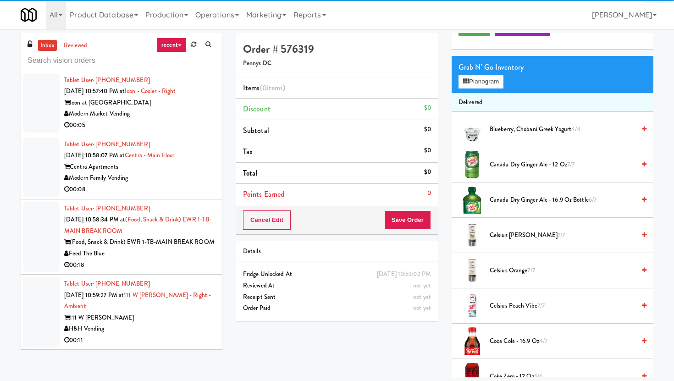
click at [171, 131] on div "00:05" at bounding box center [139, 125] width 151 height 11
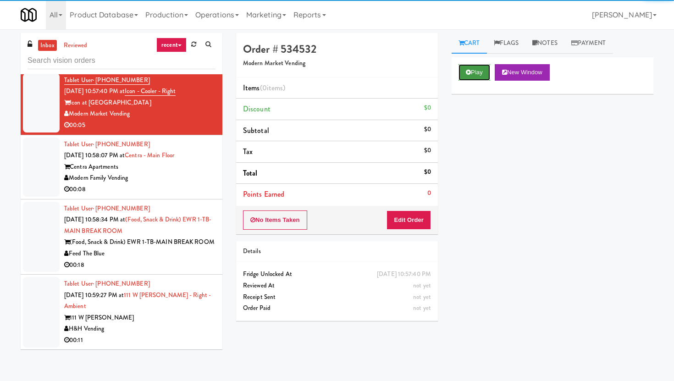
click at [468, 74] on icon at bounding box center [468, 72] width 5 height 6
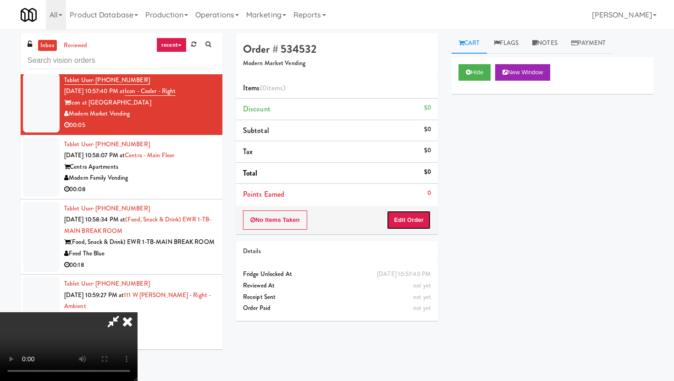
click at [409, 223] on button "Edit Order" at bounding box center [408, 219] width 44 height 19
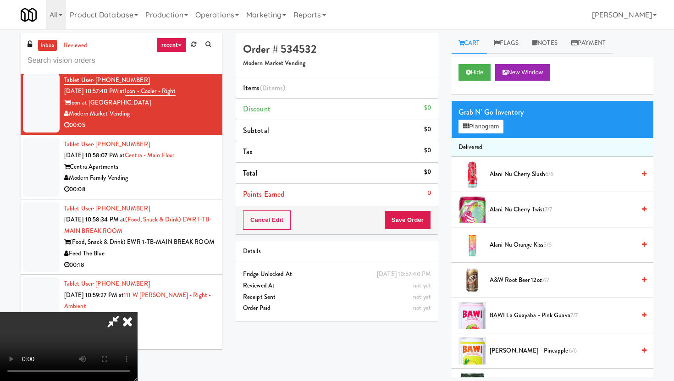
scroll to position [75, 0]
click at [137, 320] on video at bounding box center [68, 346] width 137 height 69
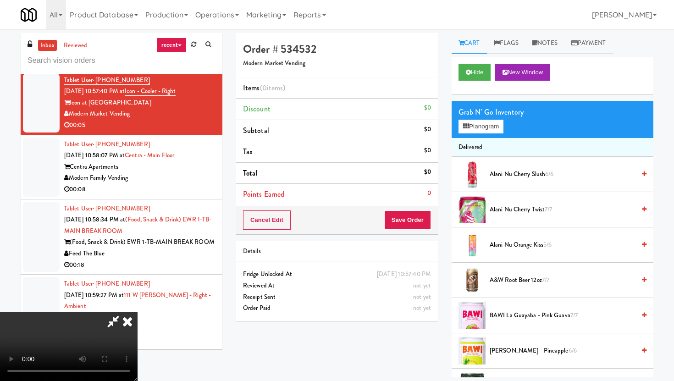
click at [137, 320] on video at bounding box center [68, 346] width 137 height 69
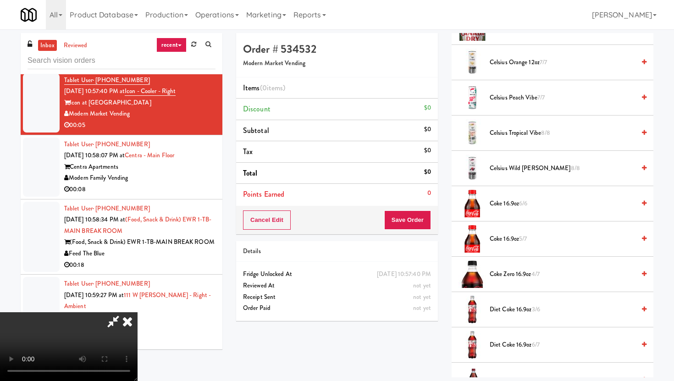
scroll to position [405, 0]
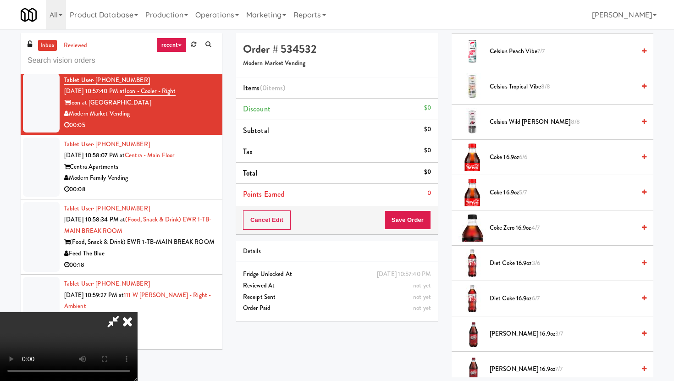
click at [513, 294] on span "Diet Coke 16.9oz 6/7" at bounding box center [561, 298] width 145 height 11
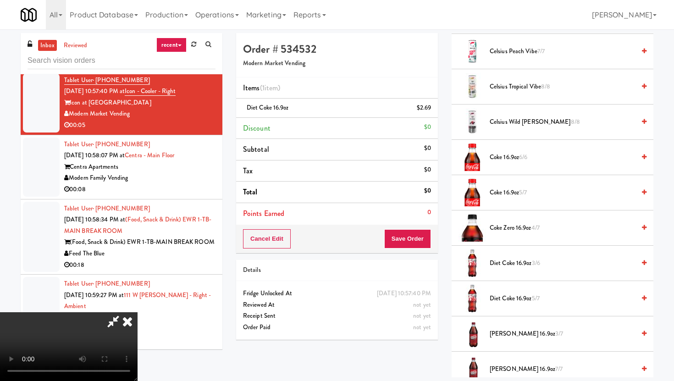
click at [513, 294] on span "Diet Coke 16.9oz 5/7" at bounding box center [561, 298] width 145 height 11
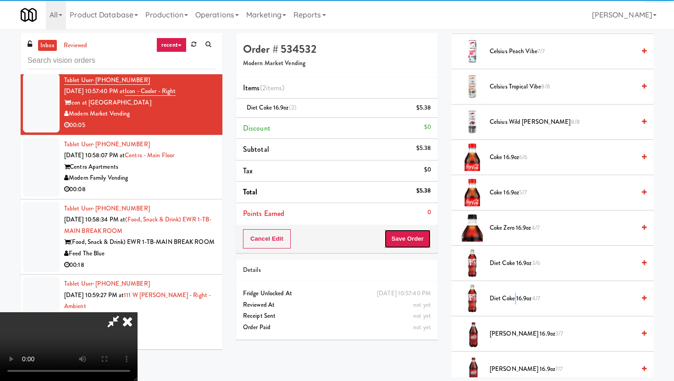
click at [419, 229] on button "Save Order" at bounding box center [407, 238] width 47 height 19
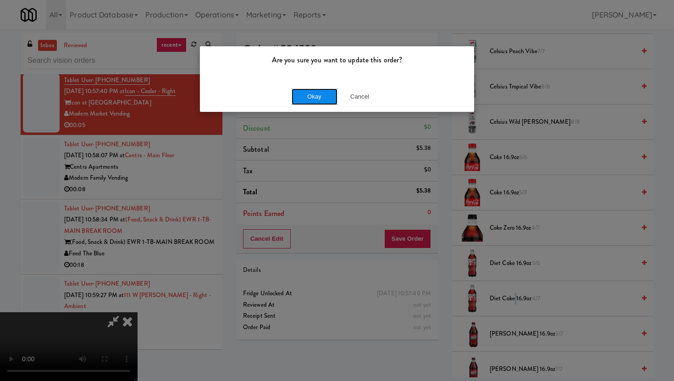
click at [329, 97] on button "Okay" at bounding box center [314, 96] width 46 height 16
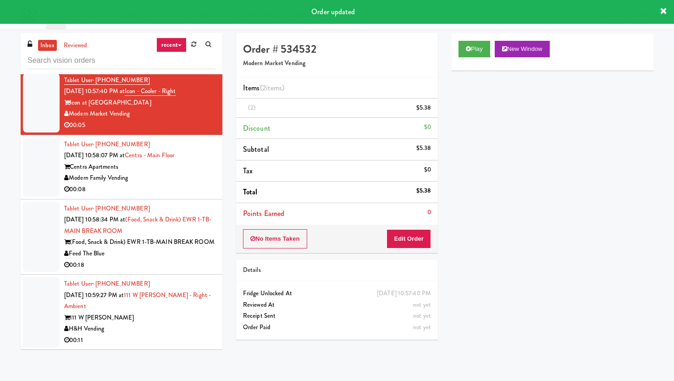
scroll to position [0, 0]
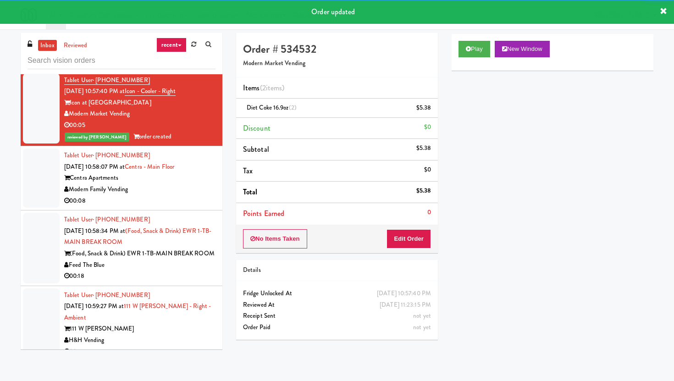
click at [186, 195] on div "Modern Family Vending" at bounding box center [139, 189] width 151 height 11
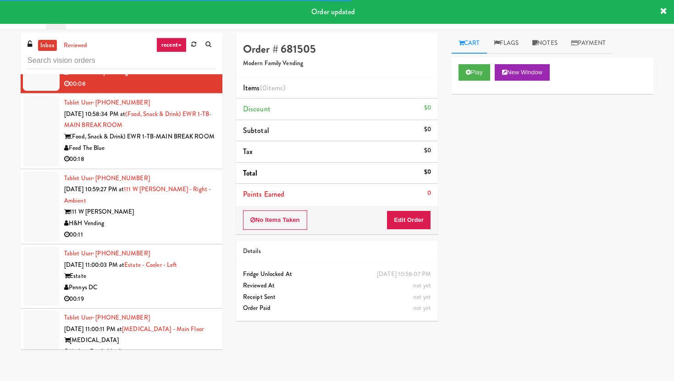
scroll to position [4583, 0]
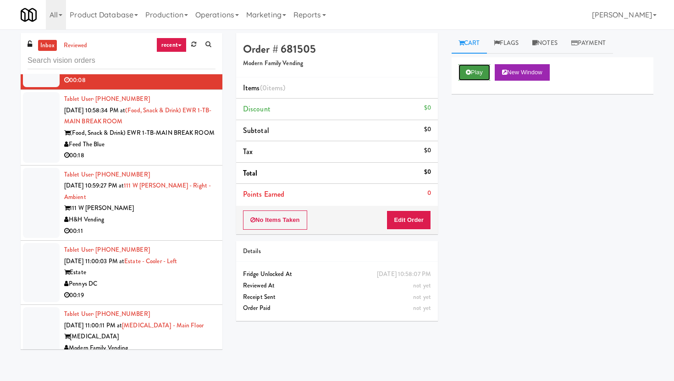
click at [466, 79] on button "Play" at bounding box center [474, 72] width 32 height 16
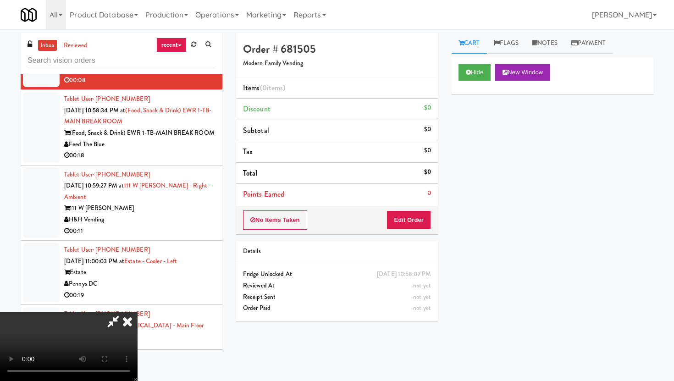
click at [137, 344] on video at bounding box center [68, 346] width 137 height 69
click at [137, 312] on icon at bounding box center [127, 321] width 20 height 18
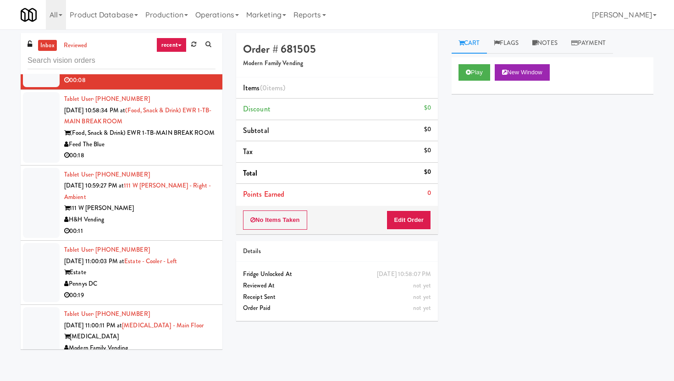
click at [195, 161] on div "00:18" at bounding box center [139, 155] width 151 height 11
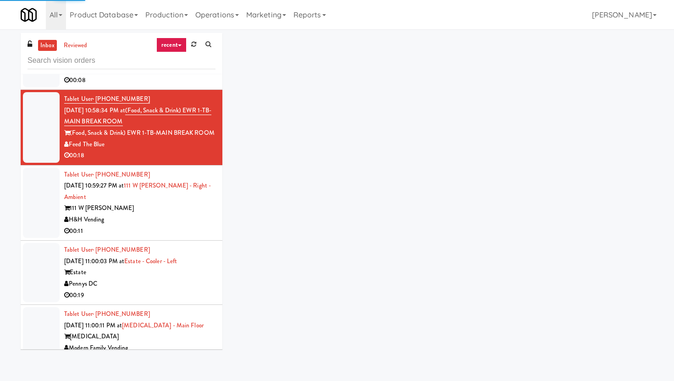
click at [191, 75] on div "Modern Family Vending" at bounding box center [139, 68] width 151 height 11
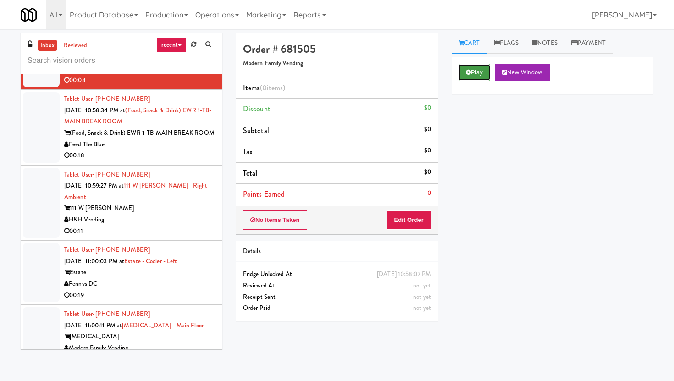
click at [477, 71] on button "Play" at bounding box center [474, 72] width 32 height 16
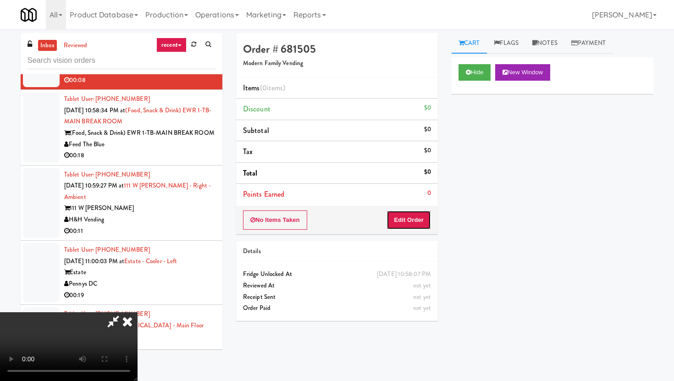
click at [408, 213] on button "Edit Order" at bounding box center [408, 219] width 44 height 19
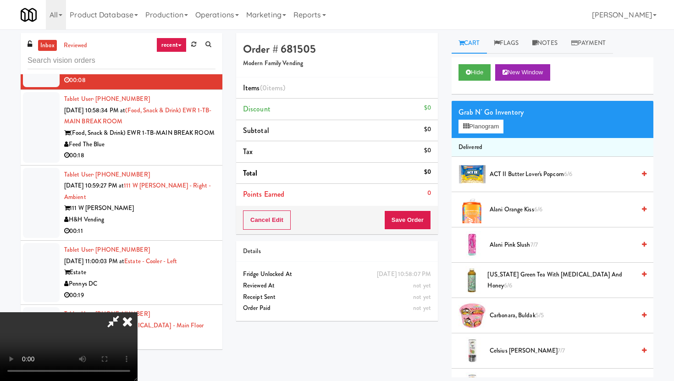
click at [122, 319] on icon at bounding box center [113, 321] width 21 height 18
click at [133, 320] on icon at bounding box center [127, 321] width 20 height 18
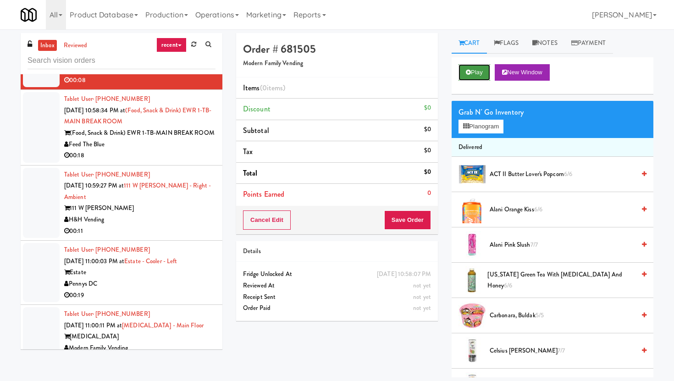
click at [473, 69] on button "Play" at bounding box center [474, 72] width 32 height 16
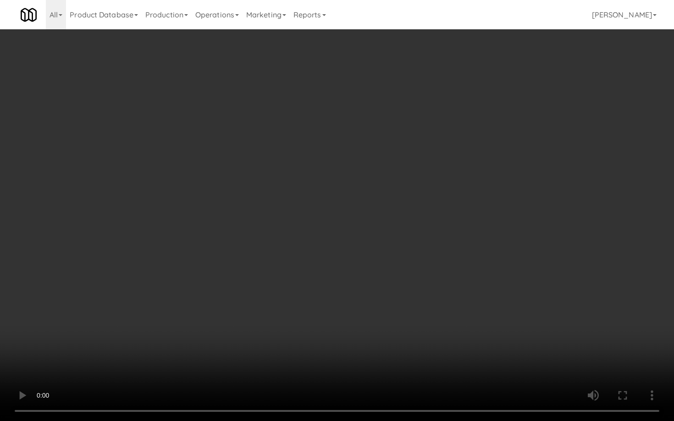
click at [516, 369] on video at bounding box center [337, 210] width 674 height 421
click at [349, 344] on video at bounding box center [337, 210] width 674 height 421
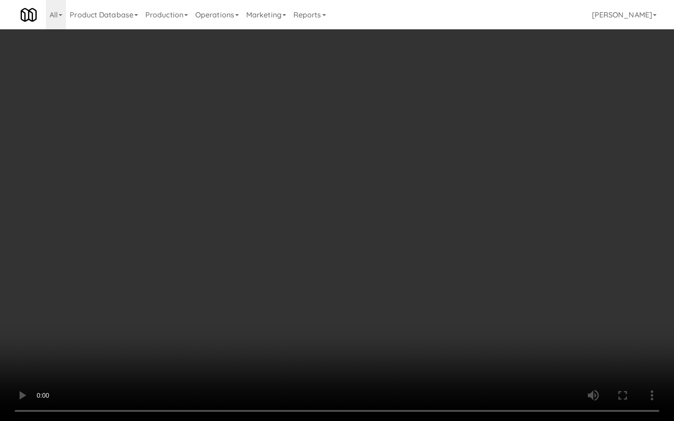
click at [349, 344] on video at bounding box center [337, 210] width 674 height 421
click at [318, 340] on video at bounding box center [337, 210] width 674 height 421
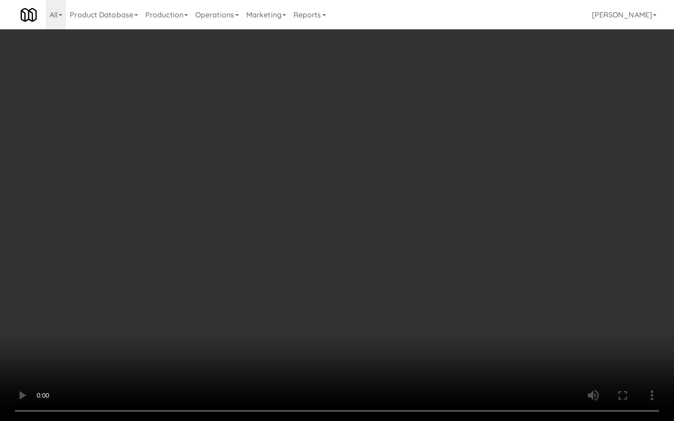
click at [318, 340] on video at bounding box center [337, 210] width 674 height 421
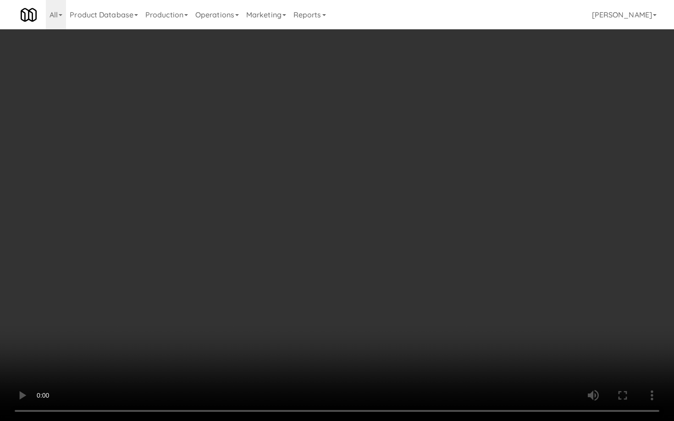
click at [318, 340] on video at bounding box center [337, 210] width 674 height 421
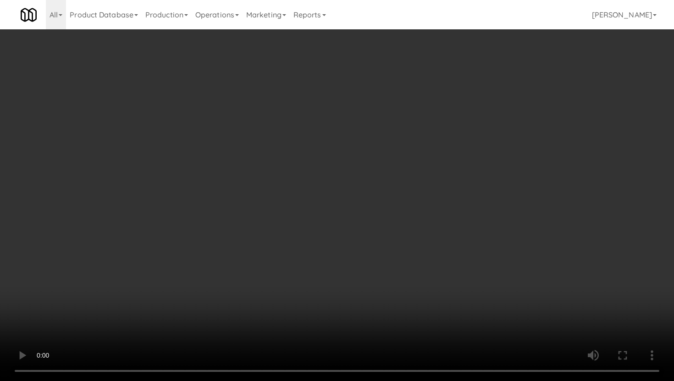
scroll to position [946, 0]
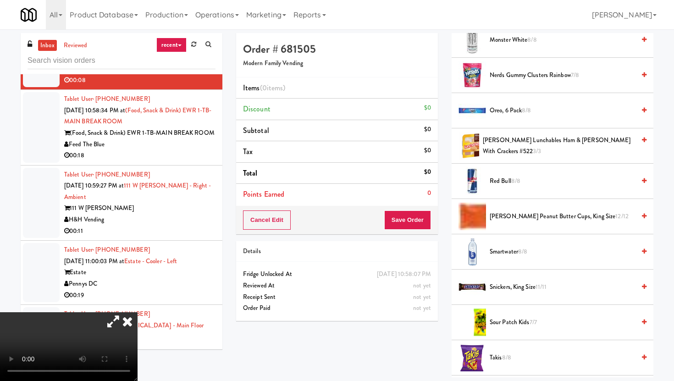
click at [511, 291] on span "Snickers, King Size 11/11" at bounding box center [561, 286] width 145 height 11
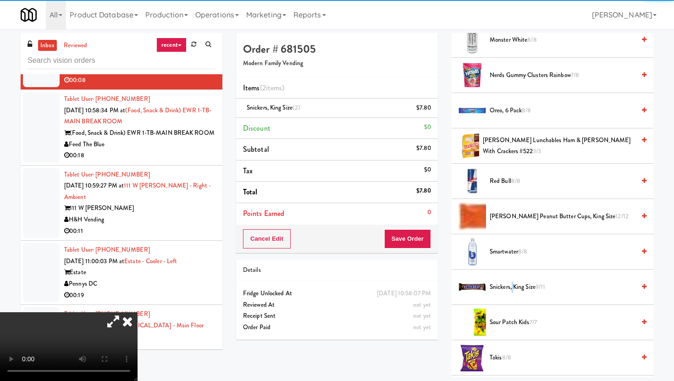
click at [419, 247] on button "Save Order" at bounding box center [407, 238] width 47 height 19
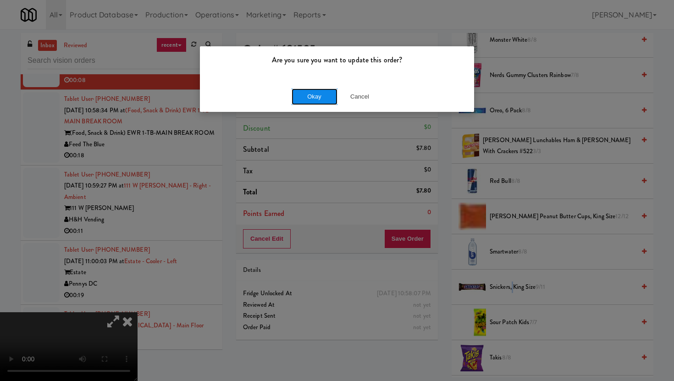
click at [315, 96] on button "Okay" at bounding box center [314, 96] width 46 height 16
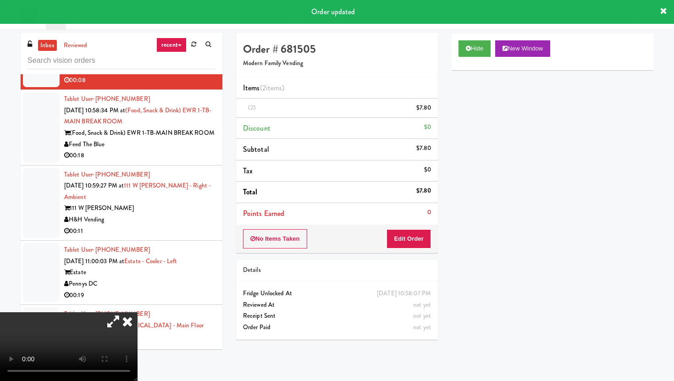
scroll to position [23, 0]
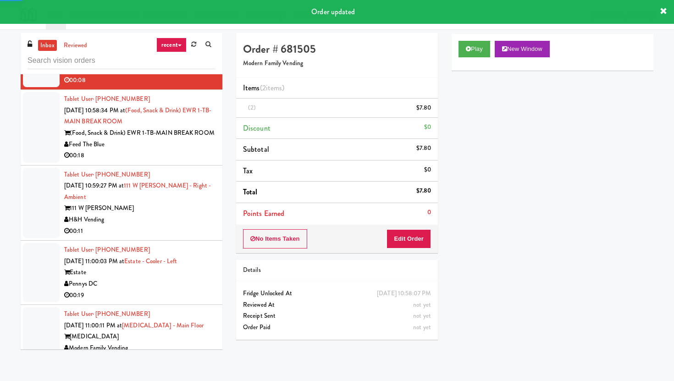
click at [170, 192] on li "Tablet User · (414) 614-4270 Aug 16, 2025 10:59:27 PM at 111 W Wacker - Right -…" at bounding box center [122, 203] width 202 height 76
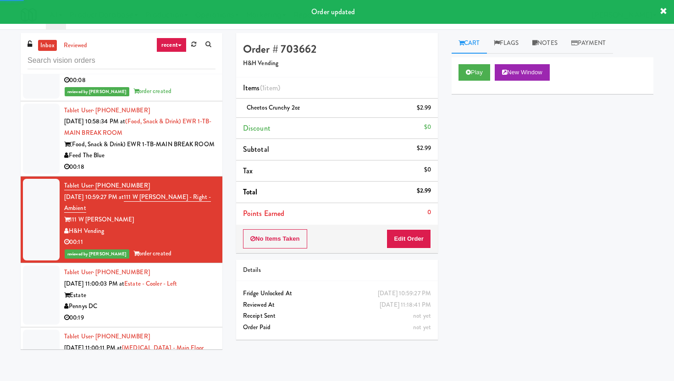
click at [190, 173] on div "00:18" at bounding box center [139, 166] width 151 height 11
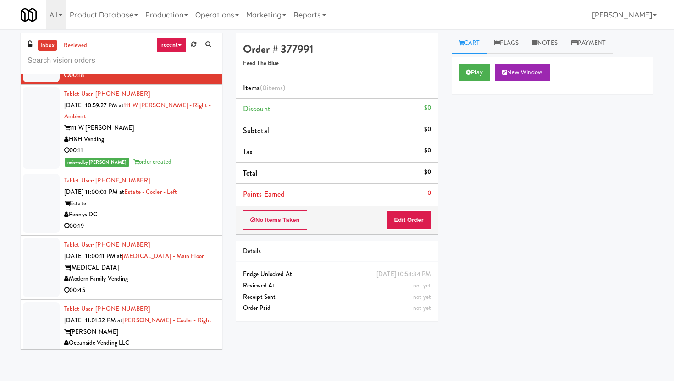
scroll to position [4694, 0]
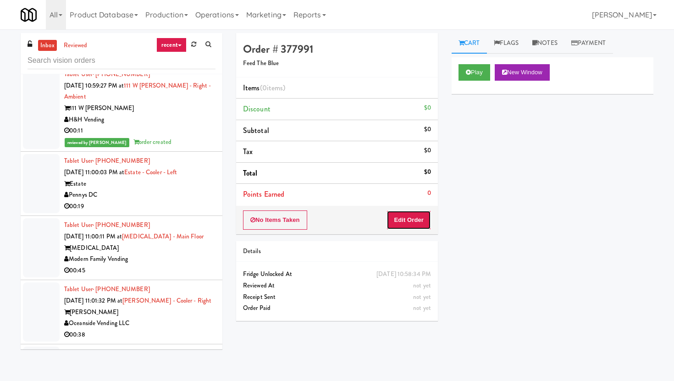
click at [426, 214] on button "Edit Order" at bounding box center [408, 219] width 44 height 19
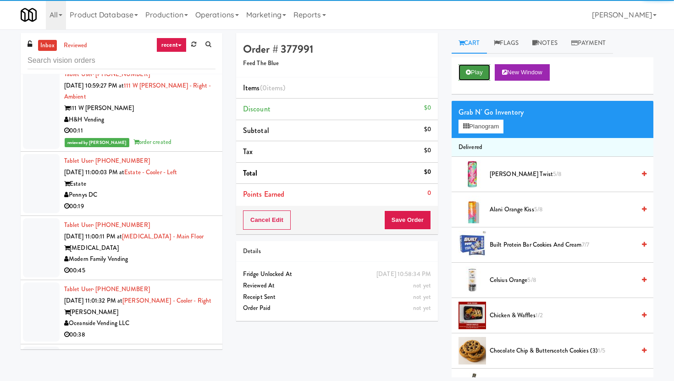
click at [466, 73] on icon at bounding box center [468, 72] width 5 height 6
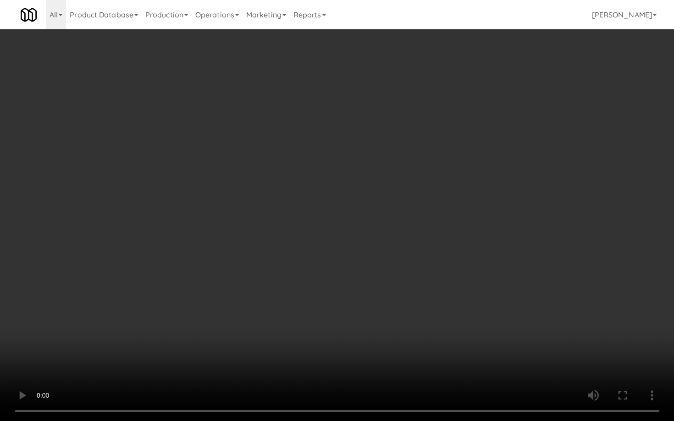
click at [340, 330] on video at bounding box center [337, 210] width 674 height 421
click at [504, 334] on video at bounding box center [337, 210] width 674 height 421
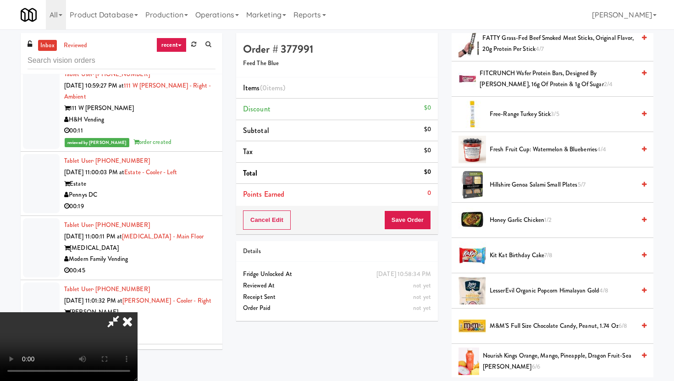
click at [507, 183] on span "Hillshire Genoa Salami Small Plates 5/7" at bounding box center [561, 184] width 145 height 11
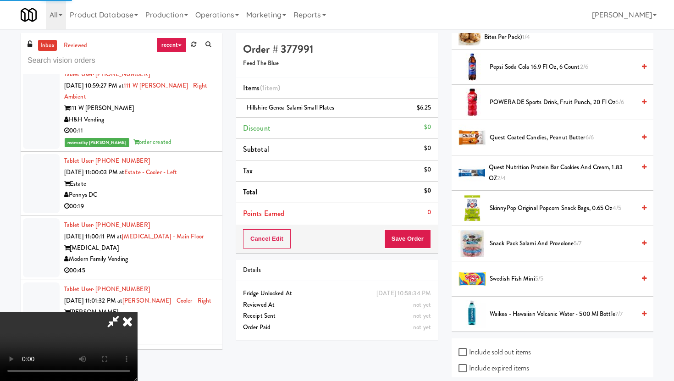
scroll to position [748, 0]
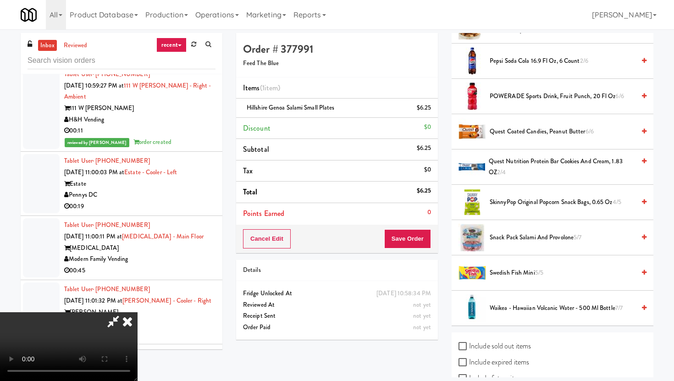
click at [508, 63] on span "Pepsi Soda Cola 16.9 Fl Oz, 6 Count 2/6" at bounding box center [561, 60] width 145 height 11
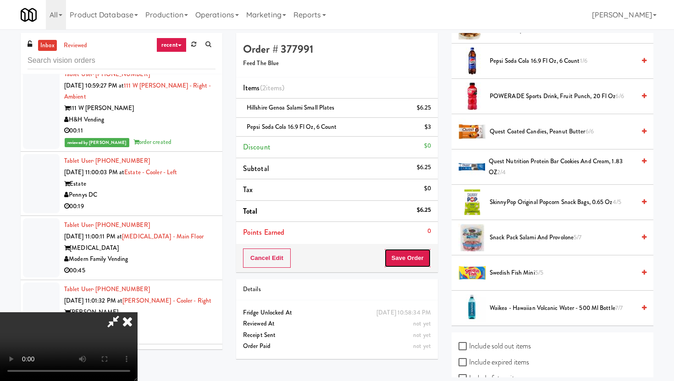
click at [422, 250] on button "Save Order" at bounding box center [407, 257] width 47 height 19
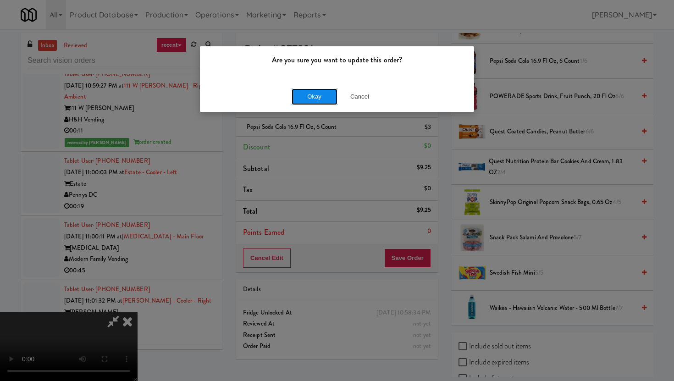
click at [311, 95] on button "Okay" at bounding box center [314, 96] width 46 height 16
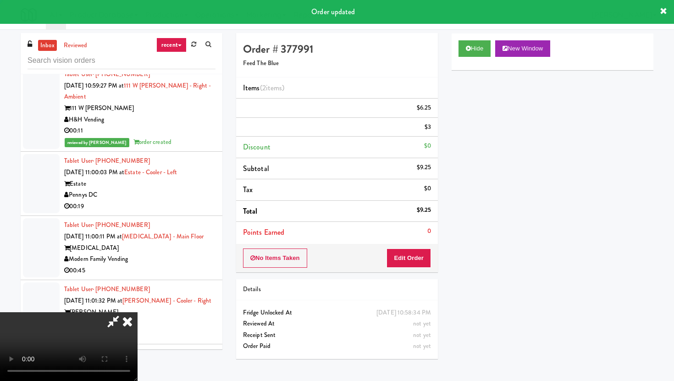
scroll to position [23, 0]
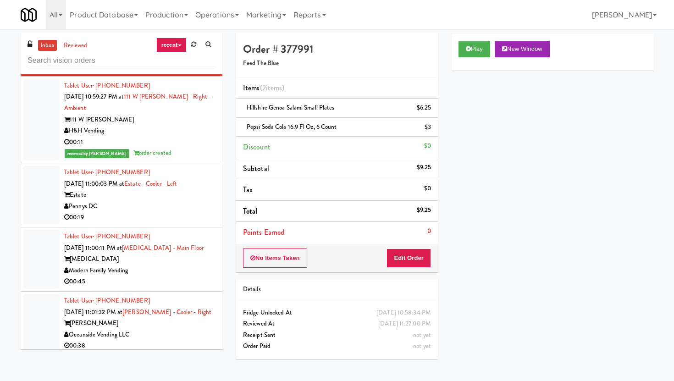
click at [150, 223] on div "00:19" at bounding box center [139, 217] width 151 height 11
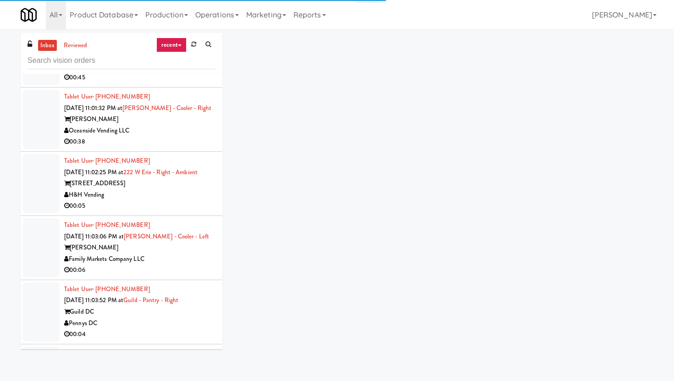
scroll to position [4972, 0]
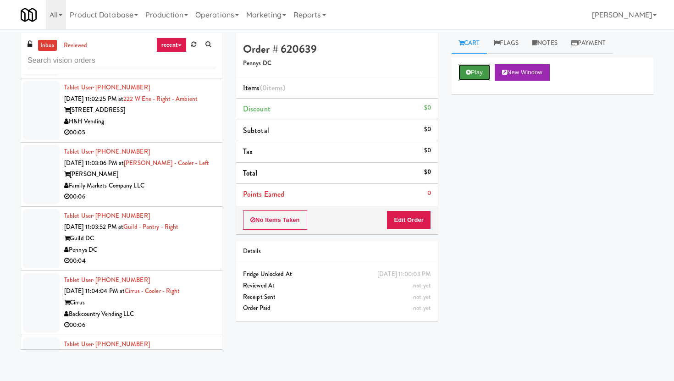
click at [477, 71] on button "Play" at bounding box center [474, 72] width 32 height 16
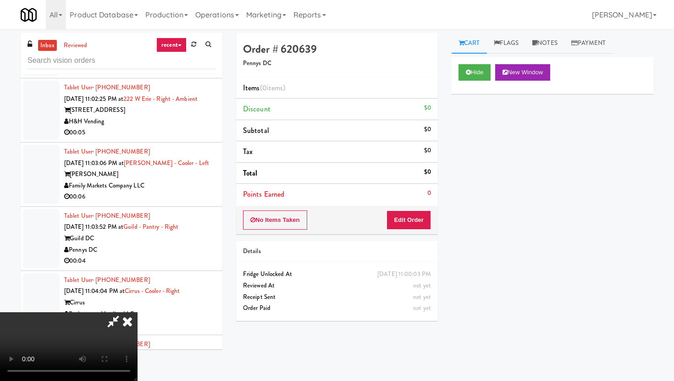
click at [131, 329] on icon at bounding box center [127, 321] width 20 height 18
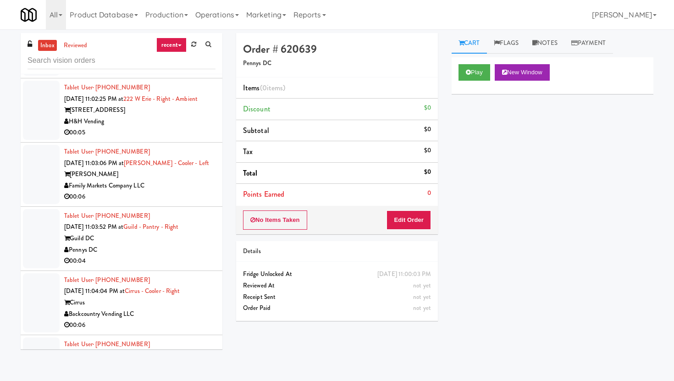
click at [182, 143] on li "Tablet User · (630) 636-0630 [DATE] 11:02:25 PM at [GEOGRAPHIC_DATA] - Right - …" at bounding box center [122, 110] width 202 height 64
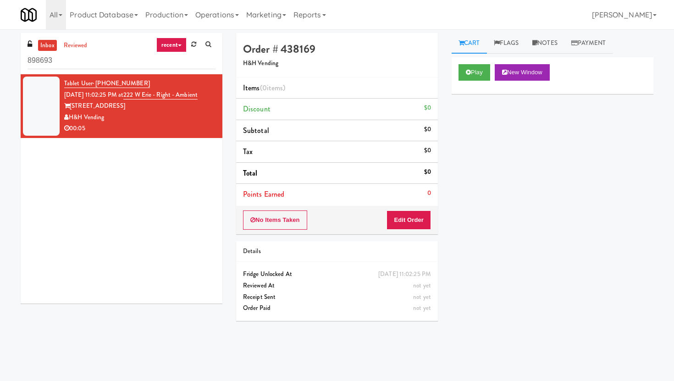
click at [105, 62] on input "898693" at bounding box center [121, 60] width 188 height 17
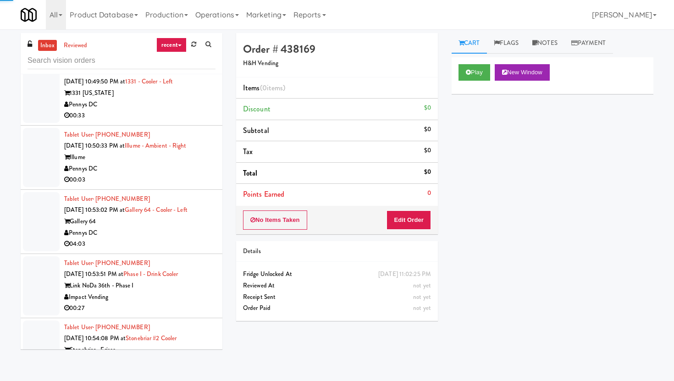
scroll to position [1889, 0]
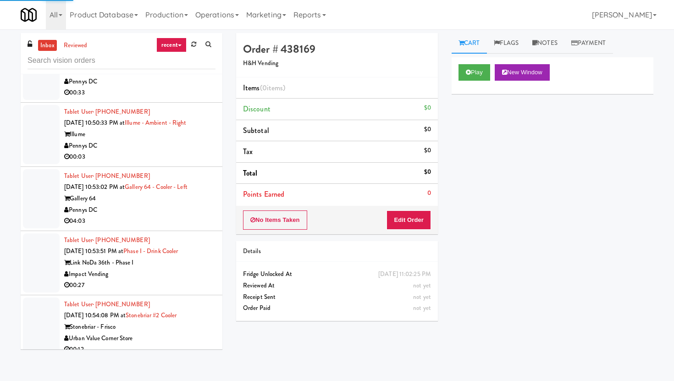
click at [169, 152] on div "Pennys DC" at bounding box center [139, 145] width 151 height 11
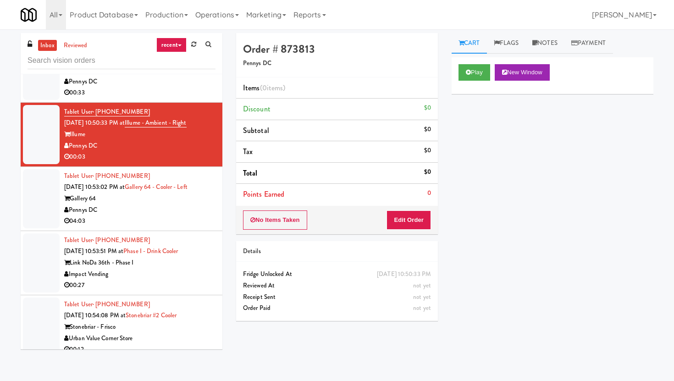
click at [477, 81] on div "Play New Window" at bounding box center [552, 75] width 202 height 37
click at [475, 71] on button "Play" at bounding box center [474, 72] width 32 height 16
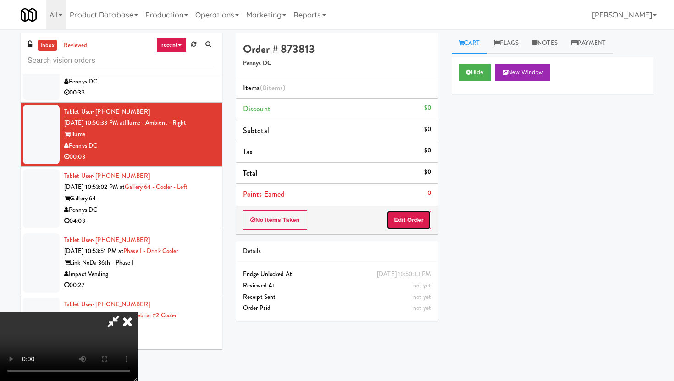
click at [422, 214] on button "Edit Order" at bounding box center [408, 219] width 44 height 19
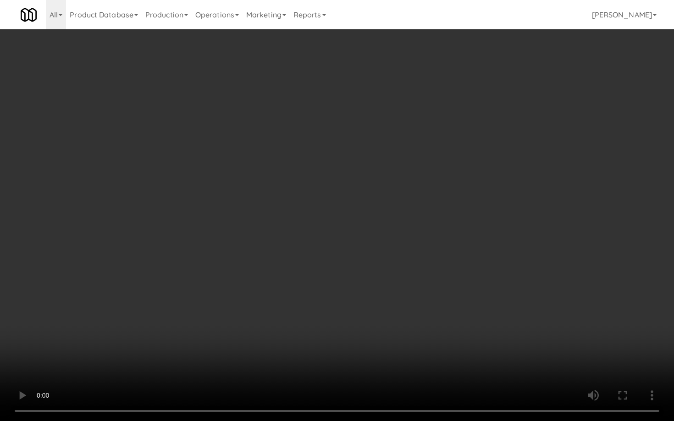
click at [407, 314] on video at bounding box center [337, 210] width 674 height 421
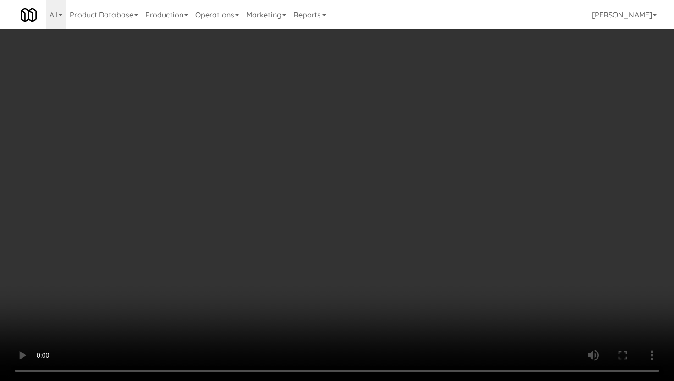
scroll to position [571, 0]
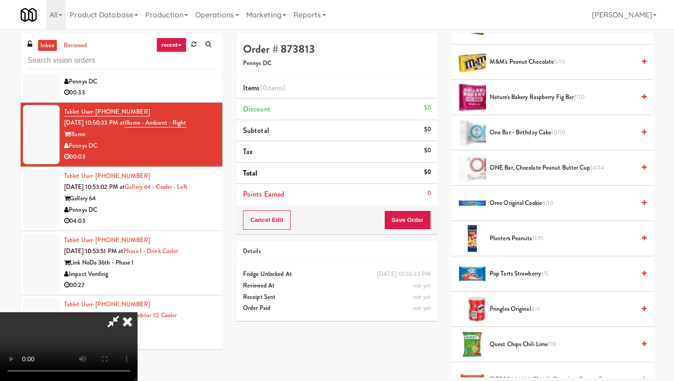
click at [545, 69] on li "M&M's Peanut Chocolate 5/10" at bounding box center [552, 61] width 202 height 35
click at [543, 63] on span "M&M's Peanut Chocolate 5/10" at bounding box center [561, 61] width 145 height 11
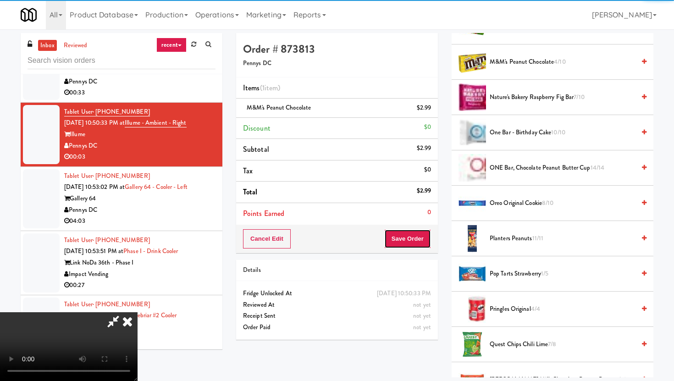
click at [410, 239] on button "Save Order" at bounding box center [407, 238] width 47 height 19
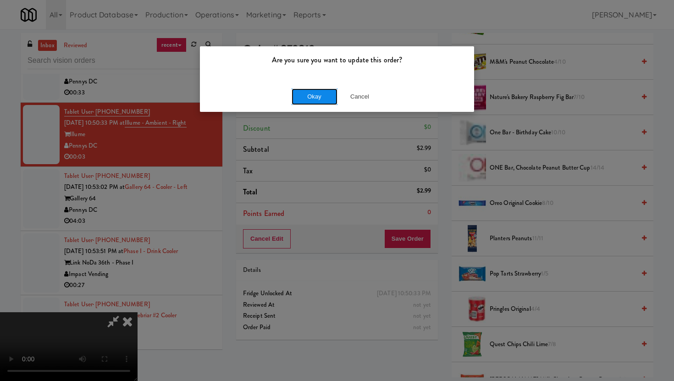
click at [320, 103] on button "Okay" at bounding box center [314, 96] width 46 height 16
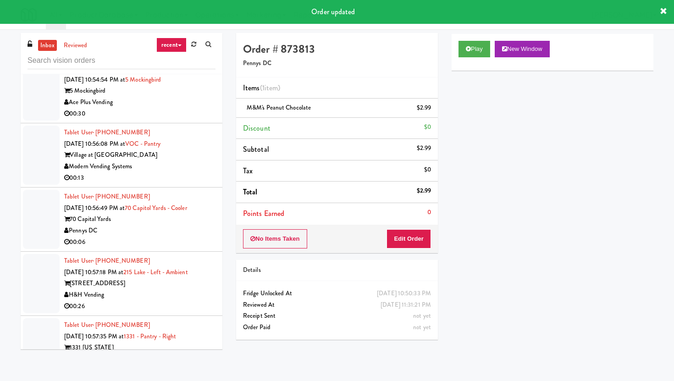
scroll to position [2334, 0]
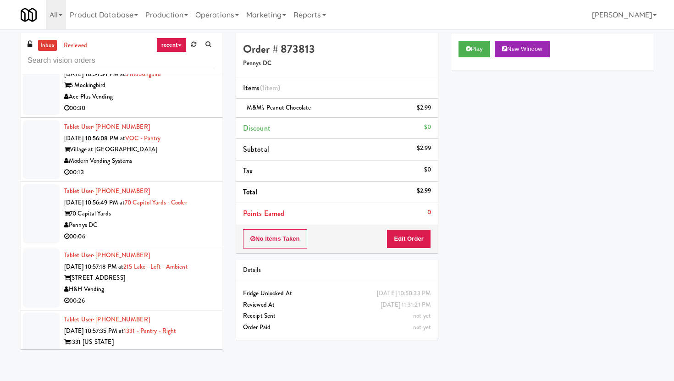
click at [203, 167] on div "Modern Vending Systems" at bounding box center [139, 160] width 151 height 11
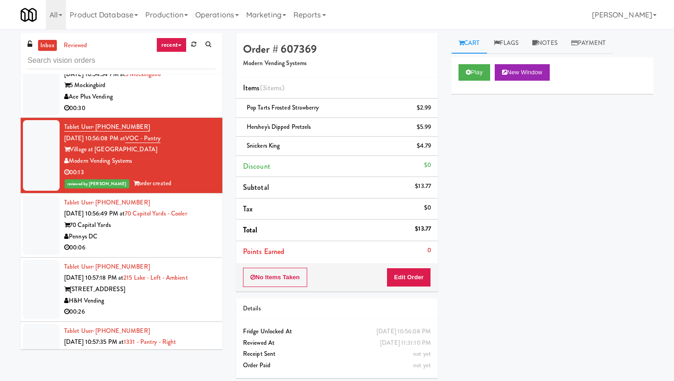
click at [160, 253] on div "00:06" at bounding box center [139, 247] width 151 height 11
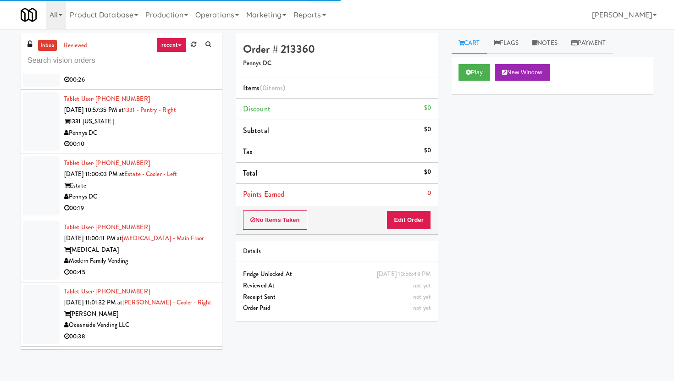
scroll to position [2571, 0]
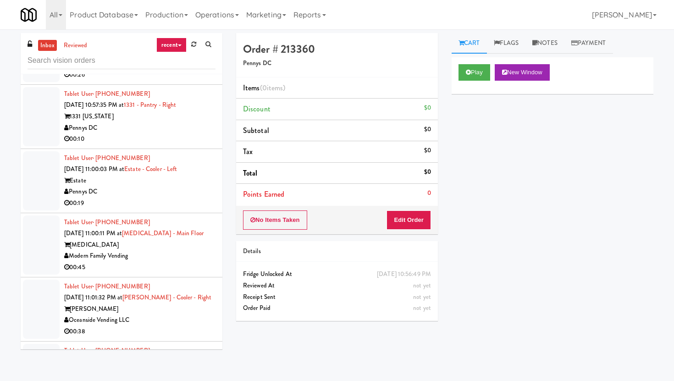
click at [151, 145] on div "00:10" at bounding box center [139, 138] width 151 height 11
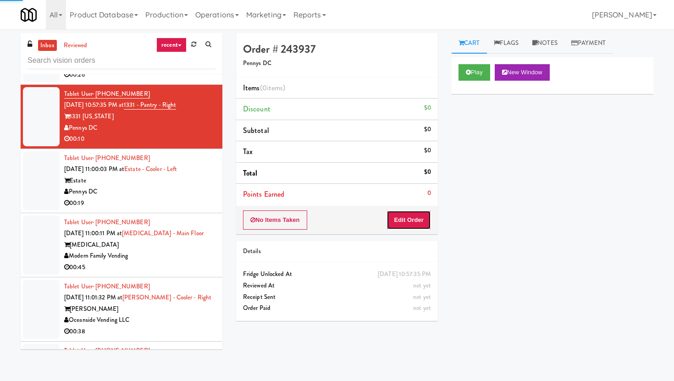
click at [417, 215] on button "Edit Order" at bounding box center [408, 219] width 44 height 19
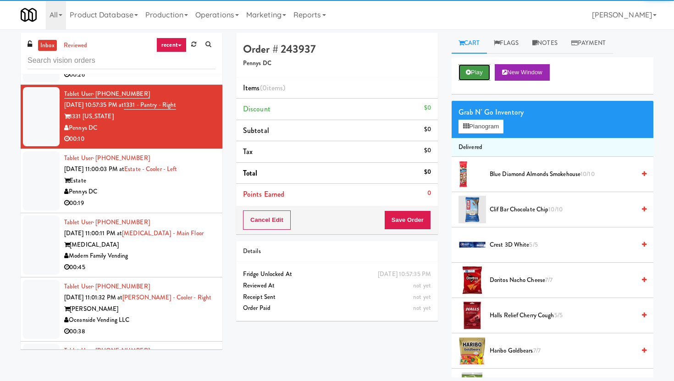
click at [473, 77] on button "Play" at bounding box center [474, 72] width 32 height 16
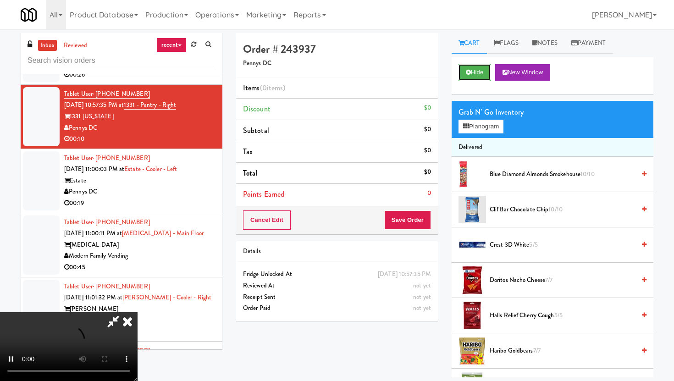
scroll to position [75, 0]
click at [137, 312] on video at bounding box center [68, 346] width 137 height 69
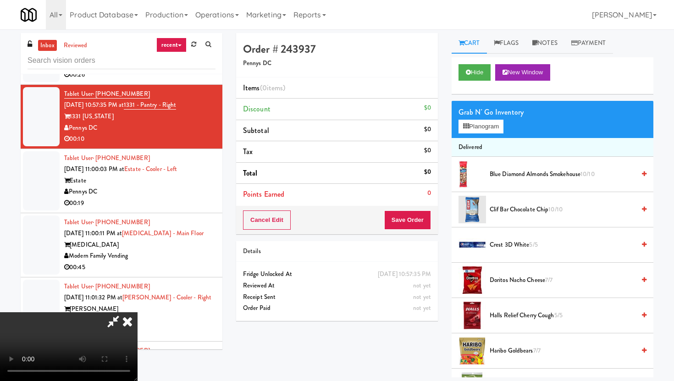
click at [137, 312] on video at bounding box center [68, 346] width 137 height 69
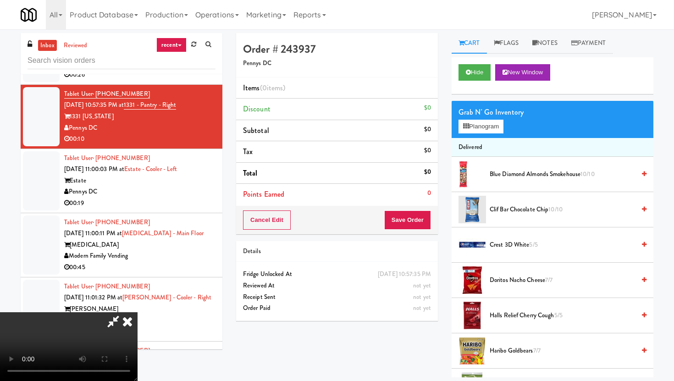
click at [137, 312] on video at bounding box center [68, 346] width 137 height 69
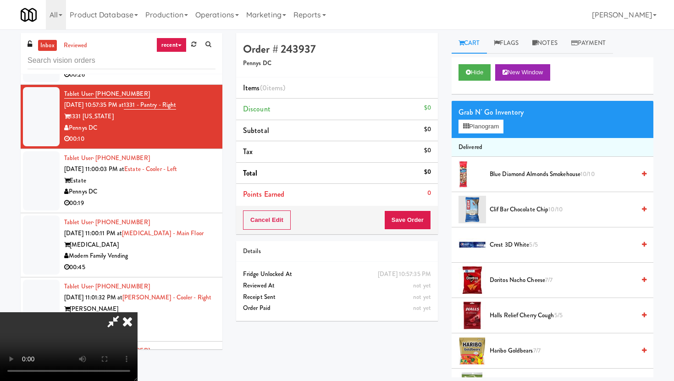
click at [137, 312] on video at bounding box center [68, 346] width 137 height 69
click at [471, 128] on button "Planogram" at bounding box center [480, 127] width 45 height 14
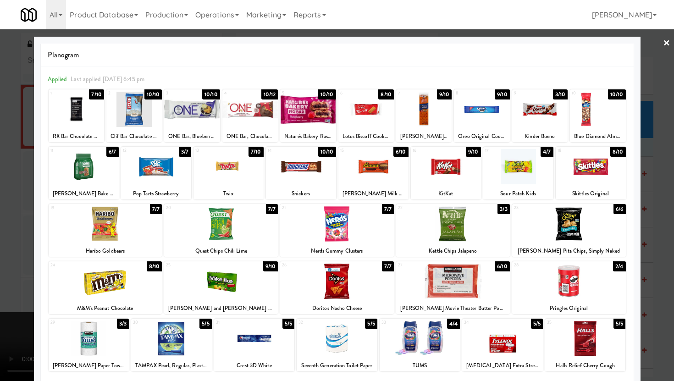
click at [644, 115] on div at bounding box center [337, 190] width 674 height 381
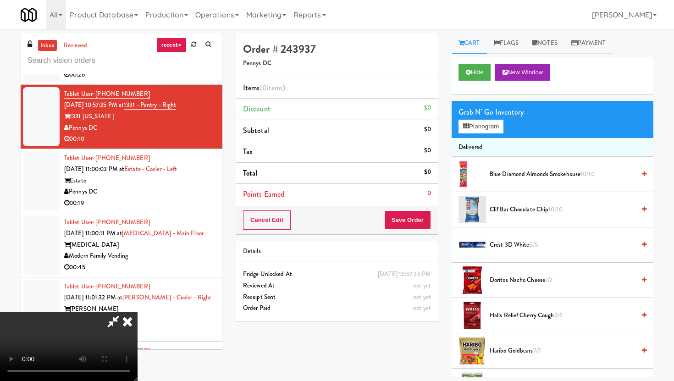
click at [137, 312] on video at bounding box center [68, 346] width 137 height 69
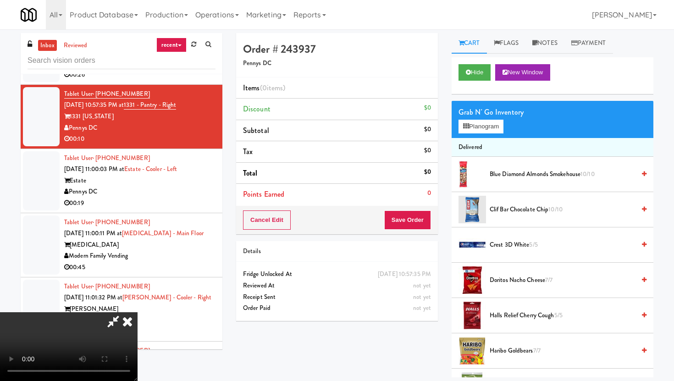
click at [137, 312] on video at bounding box center [68, 346] width 137 height 69
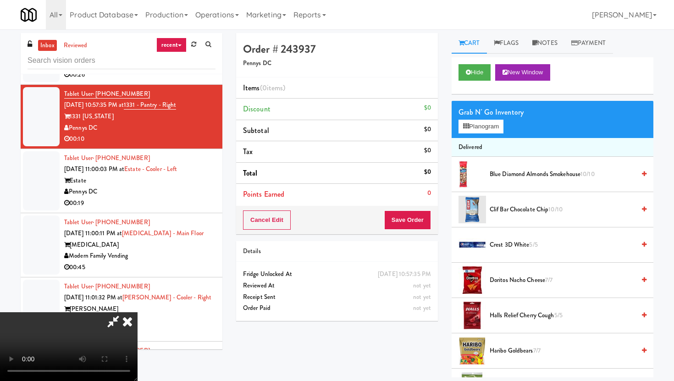
click at [137, 312] on video at bounding box center [68, 346] width 137 height 69
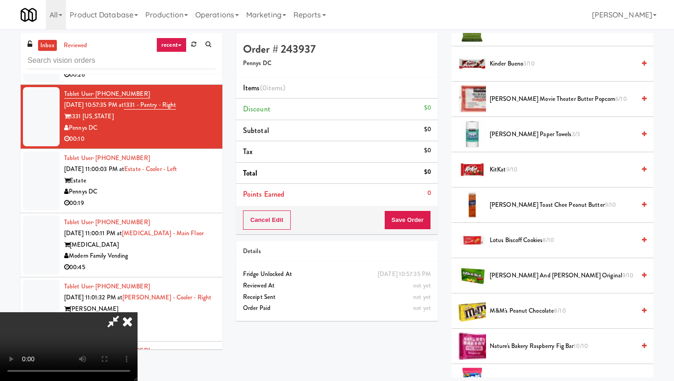
scroll to position [327, 0]
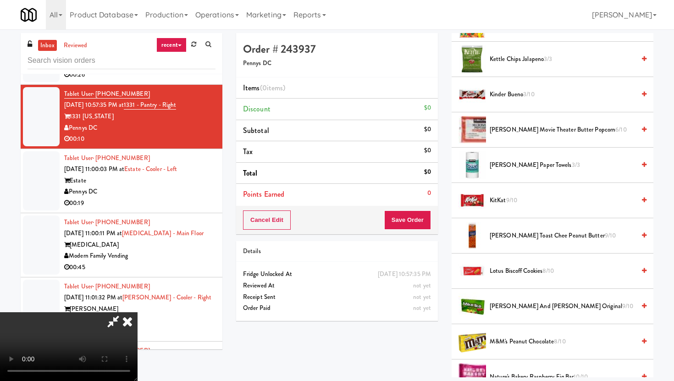
click at [513, 92] on span "Kinder Bueno 3/10" at bounding box center [561, 94] width 145 height 11
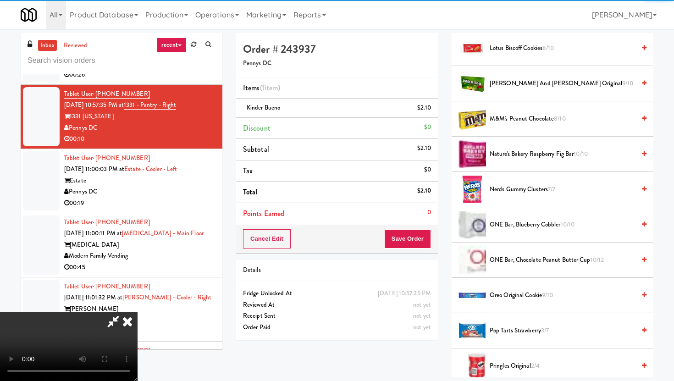
scroll to position [579, 0]
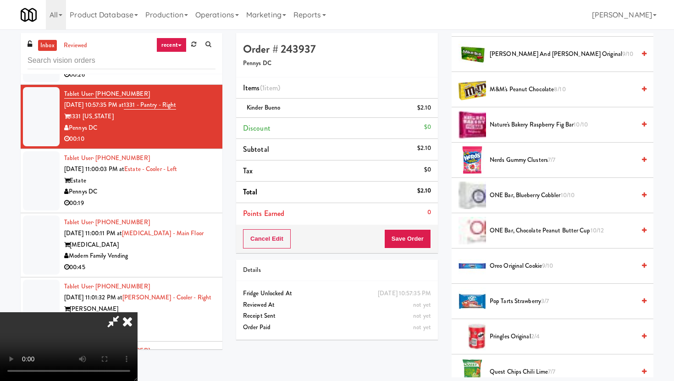
click at [511, 265] on span "Oreo Original Cookie 9/10" at bounding box center [561, 265] width 145 height 11
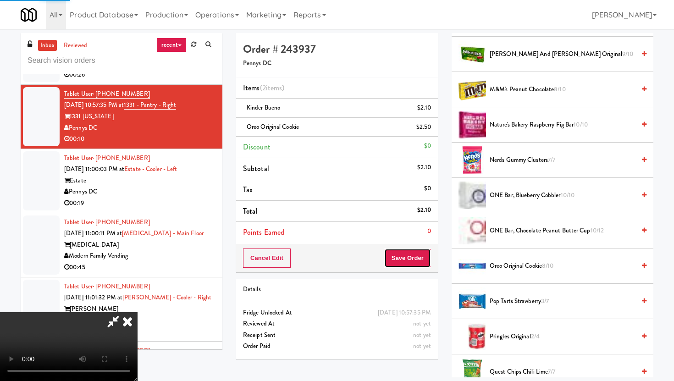
click at [425, 252] on button "Save Order" at bounding box center [407, 257] width 47 height 19
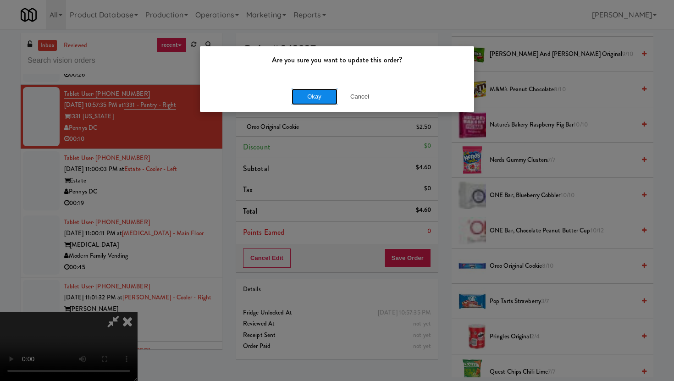
click at [302, 89] on button "Okay" at bounding box center [314, 96] width 46 height 16
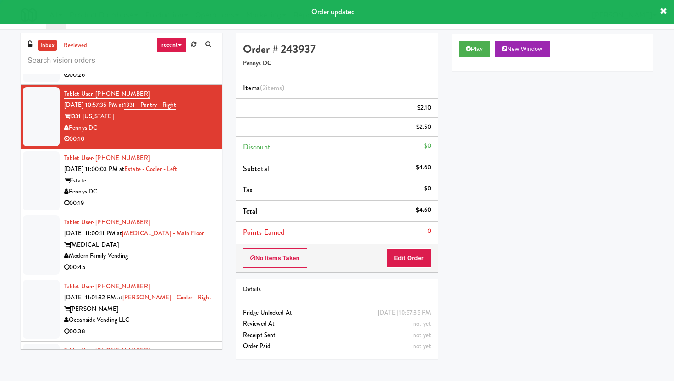
scroll to position [0, 0]
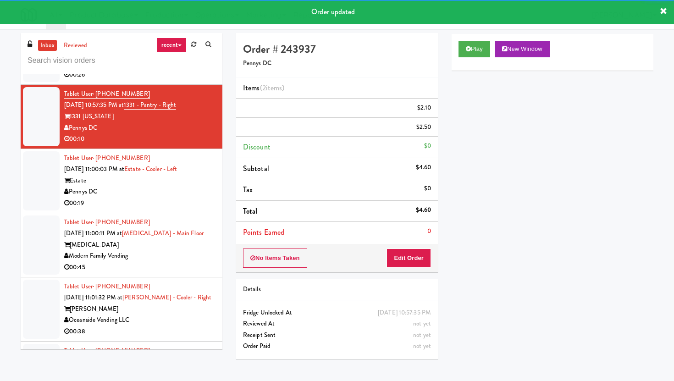
click at [181, 209] on div "00:19" at bounding box center [139, 202] width 151 height 11
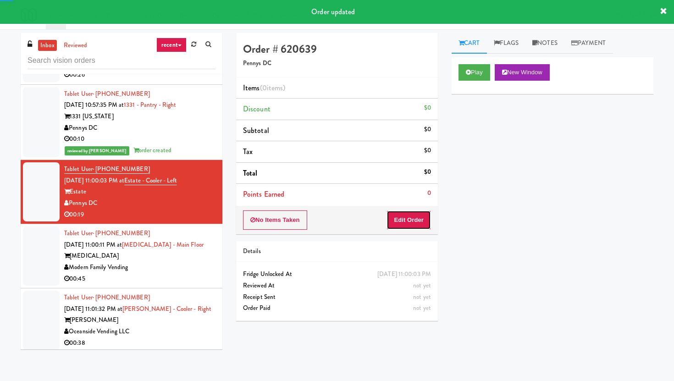
click at [412, 219] on button "Edit Order" at bounding box center [408, 219] width 44 height 19
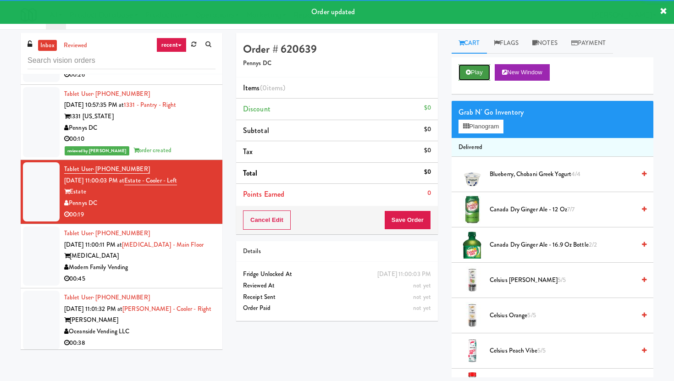
click at [474, 66] on button "Play" at bounding box center [474, 72] width 32 height 16
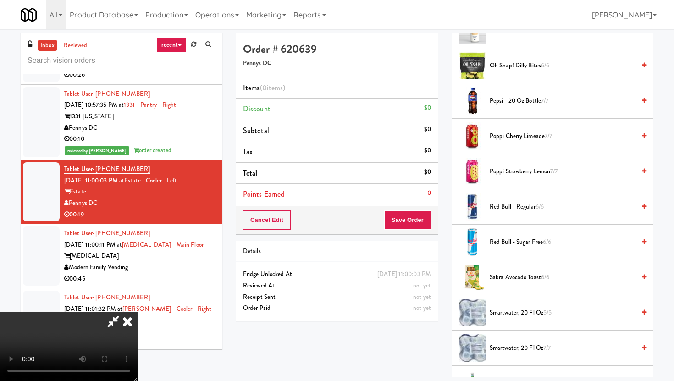
scroll to position [858, 0]
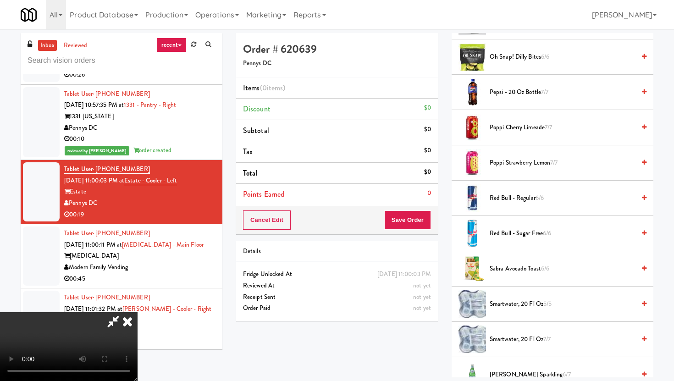
click at [506, 129] on span "Poppi Cherry Limeade 7/7" at bounding box center [561, 127] width 145 height 11
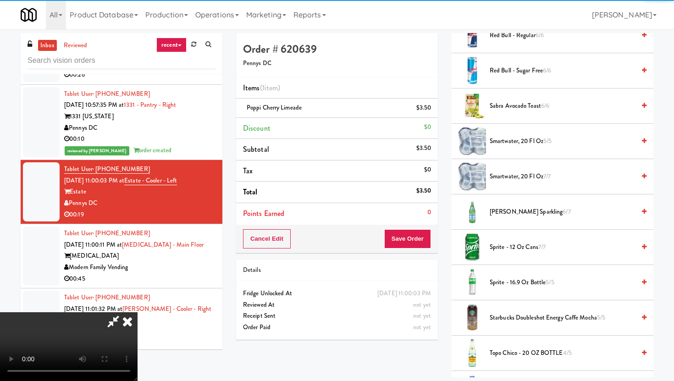
scroll to position [1191, 0]
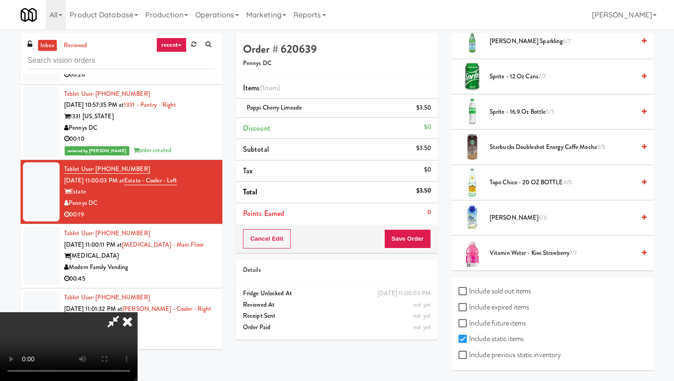
click at [502, 113] on span "Sprite - 16.9 oz Bottle 5/5" at bounding box center [561, 111] width 145 height 11
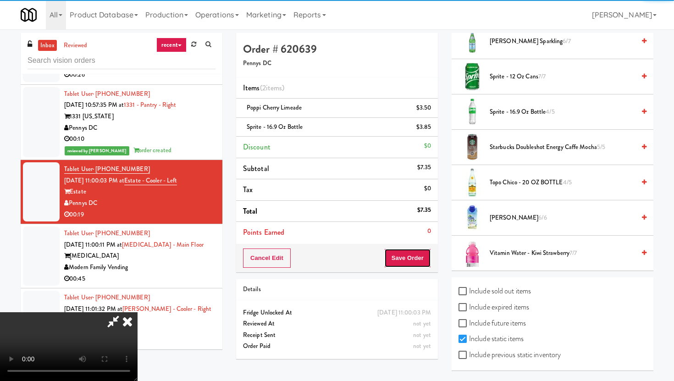
click at [421, 257] on button "Save Order" at bounding box center [407, 257] width 47 height 19
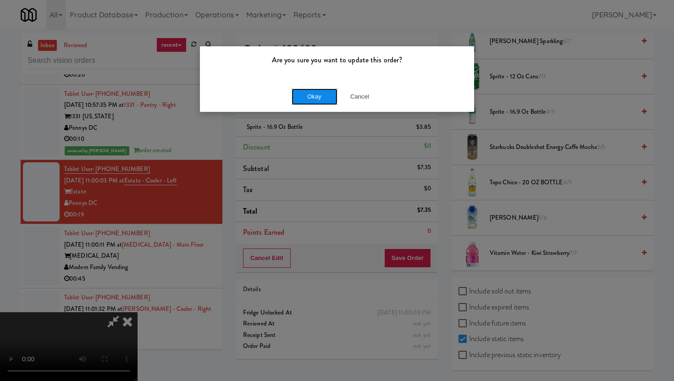
click at [320, 99] on button "Okay" at bounding box center [314, 96] width 46 height 16
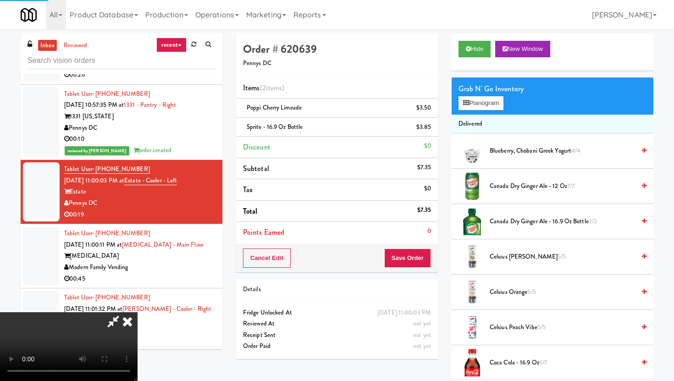
scroll to position [0, 0]
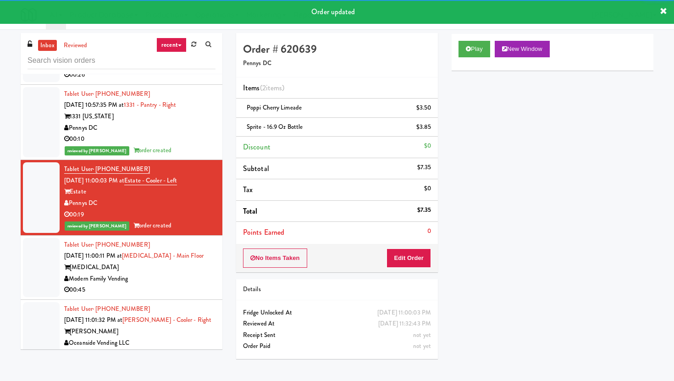
click at [201, 273] on div "[MEDICAL_DATA]" at bounding box center [139, 267] width 151 height 11
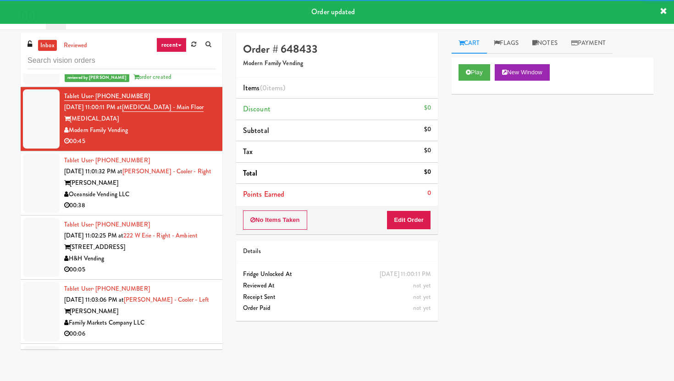
scroll to position [2724, 0]
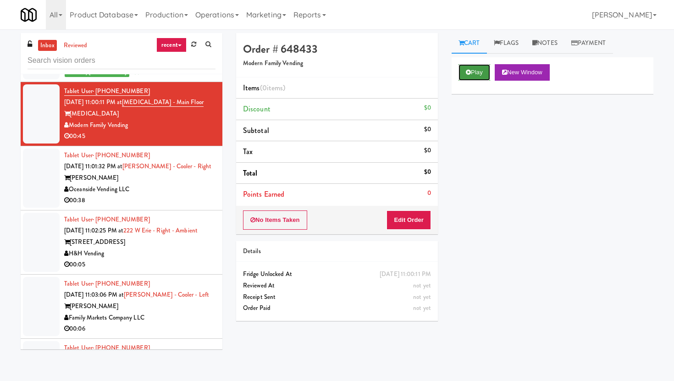
click at [482, 71] on button "Play" at bounding box center [474, 72] width 32 height 16
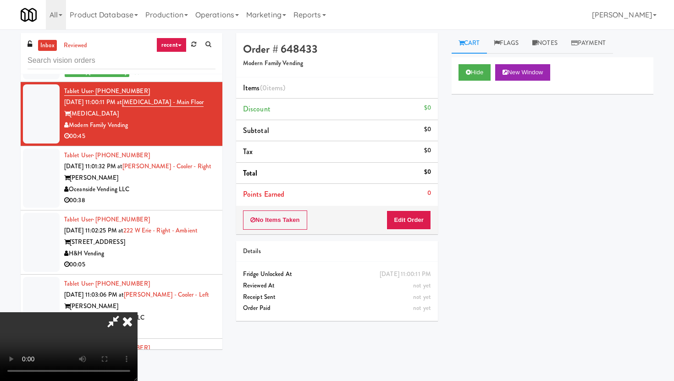
scroll to position [0, 0]
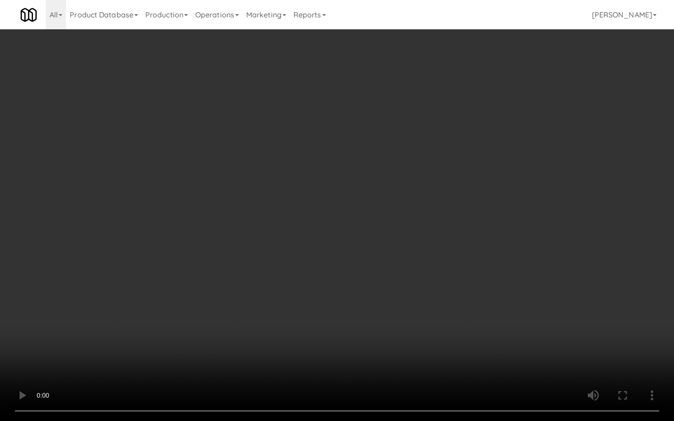
click at [459, 310] on video at bounding box center [337, 210] width 674 height 421
click at [388, 273] on video at bounding box center [337, 210] width 674 height 421
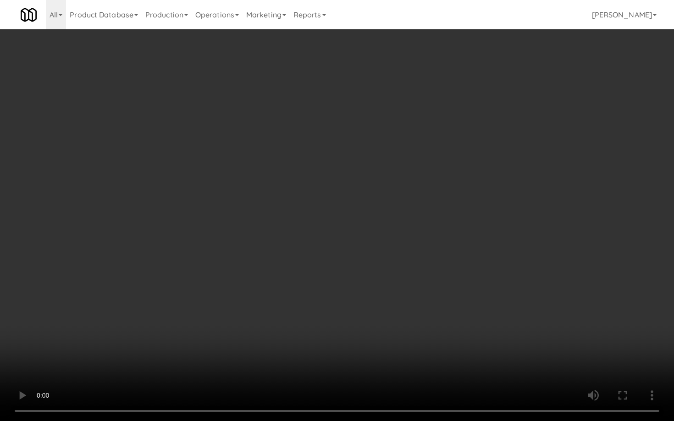
click at [388, 273] on video at bounding box center [337, 210] width 674 height 421
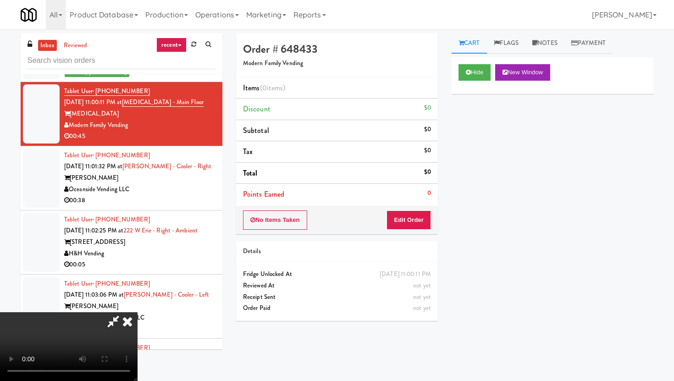
click at [137, 312] on icon at bounding box center [127, 321] width 20 height 18
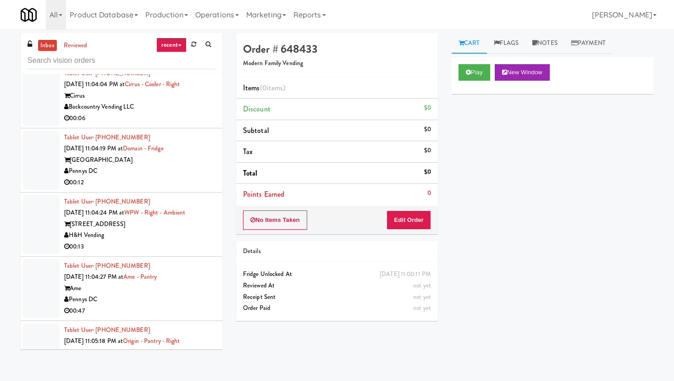
scroll to position [3073, 0]
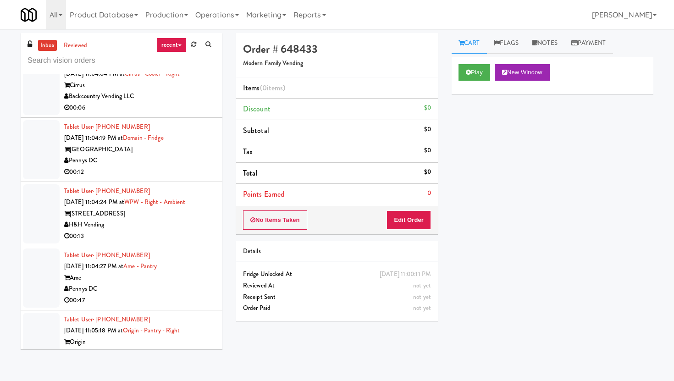
click at [203, 102] on div "Backcountry Vending LLC" at bounding box center [139, 96] width 151 height 11
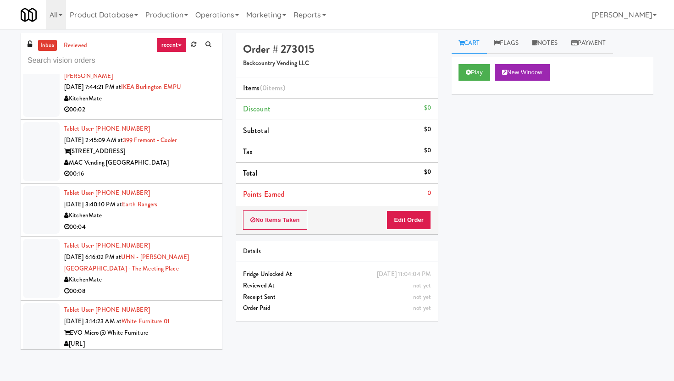
scroll to position [1097, 0]
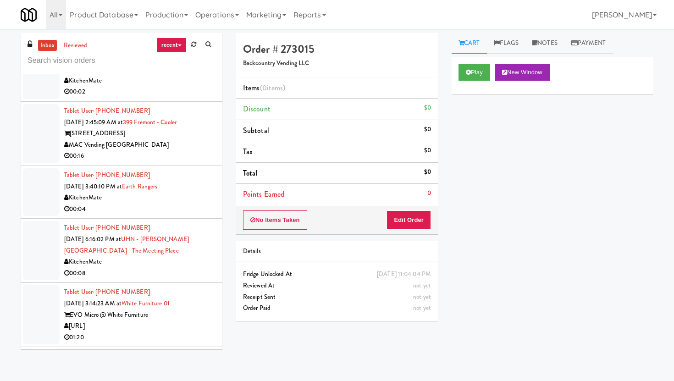
click at [186, 171] on div "Tablet User · (416) 836-7537 [DATE] 3:40:10 PM at Earth Rangers KitchenMate 00:…" at bounding box center [139, 192] width 151 height 45
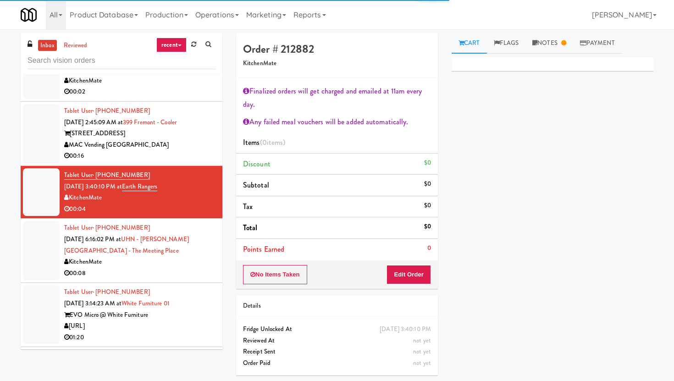
click at [187, 158] on div "00:16" at bounding box center [139, 155] width 151 height 11
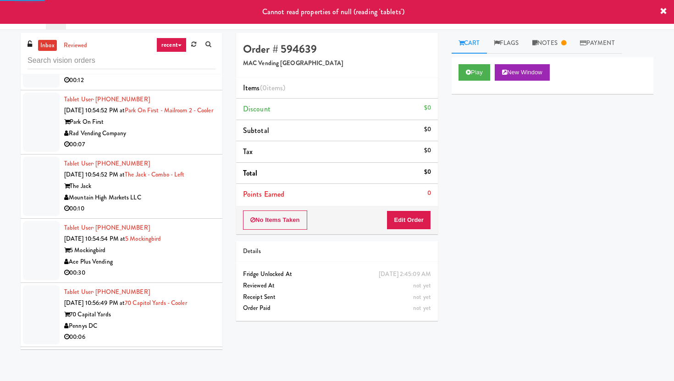
scroll to position [1926, 0]
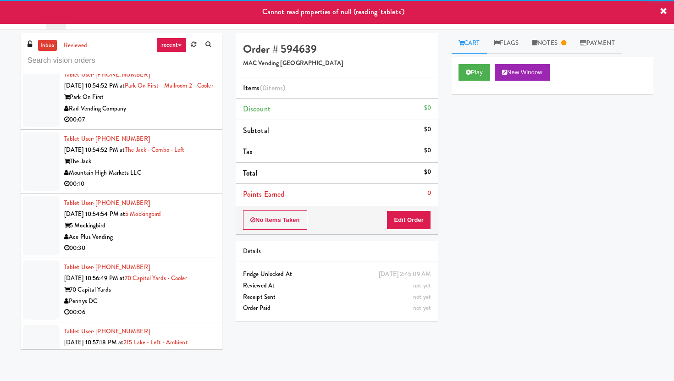
click at [181, 94] on div "Park On First" at bounding box center [139, 97] width 151 height 11
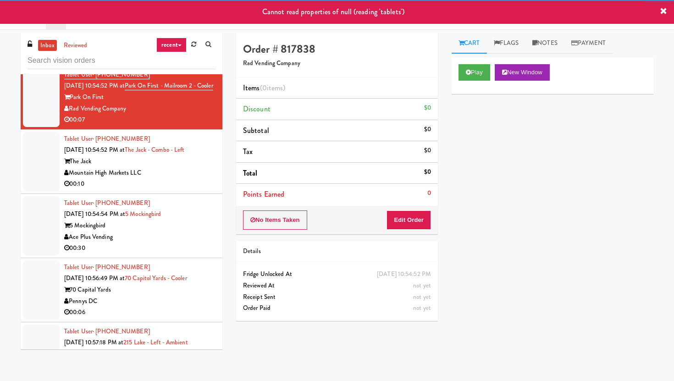
click at [407, 231] on div "No Items Taken Edit Order" at bounding box center [337, 220] width 202 height 28
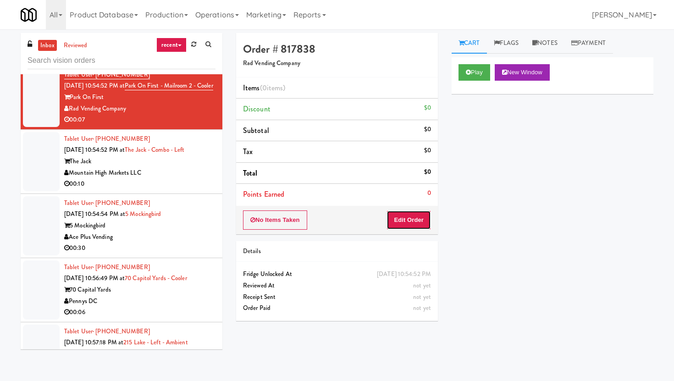
click at [408, 223] on button "Edit Order" at bounding box center [408, 219] width 44 height 19
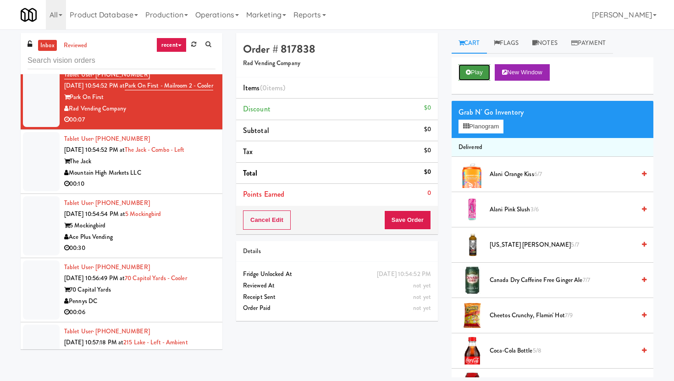
click at [468, 73] on icon at bounding box center [468, 72] width 5 height 6
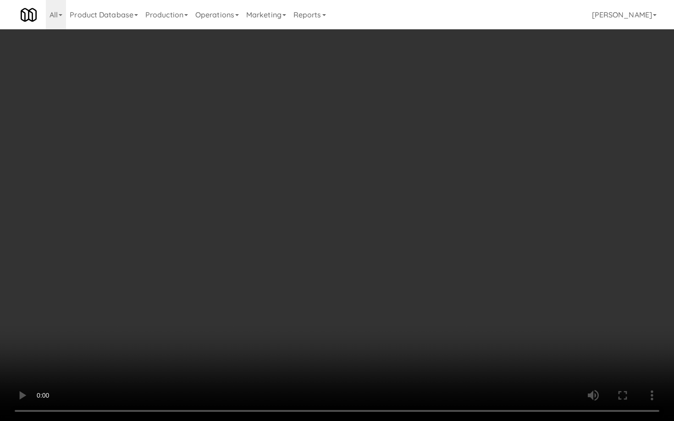
click at [552, 369] on video at bounding box center [337, 210] width 674 height 421
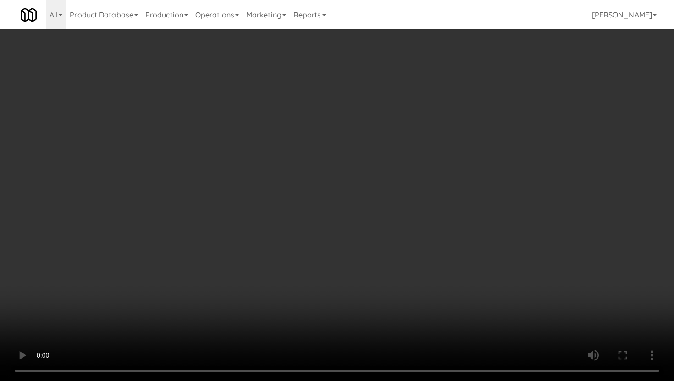
scroll to position [143, 0]
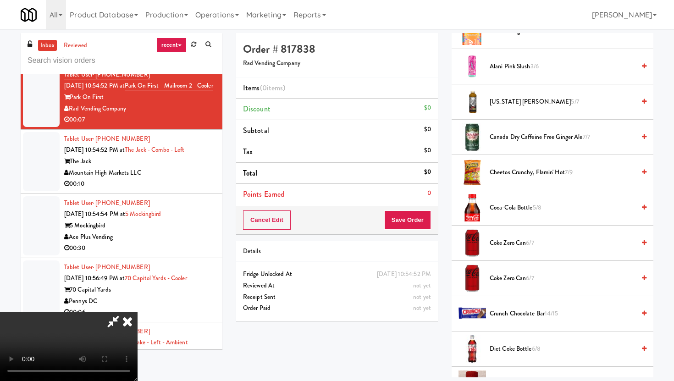
click at [515, 204] on span "Coca-Cola Bottle 5/8" at bounding box center [561, 207] width 145 height 11
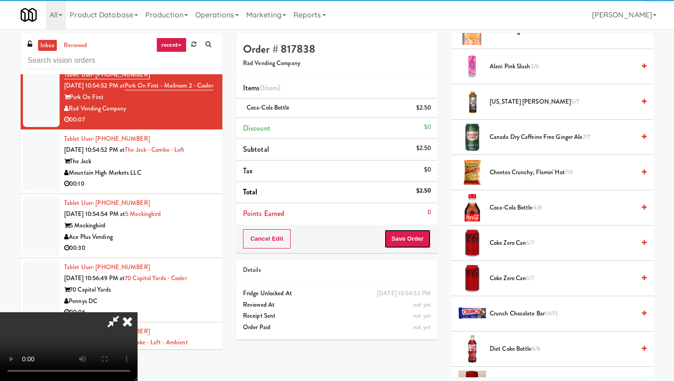
click at [425, 243] on button "Save Order" at bounding box center [407, 238] width 47 height 19
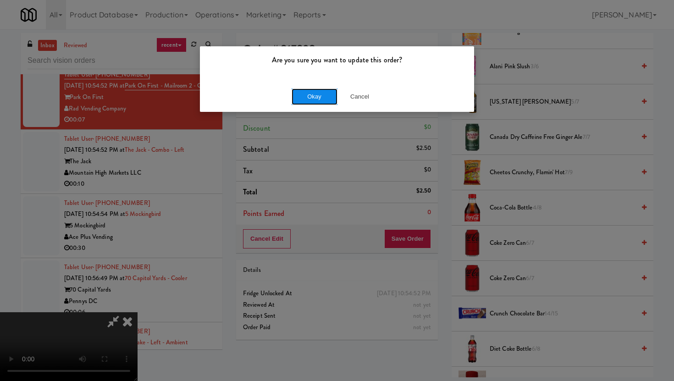
click at [323, 97] on button "Okay" at bounding box center [314, 96] width 46 height 16
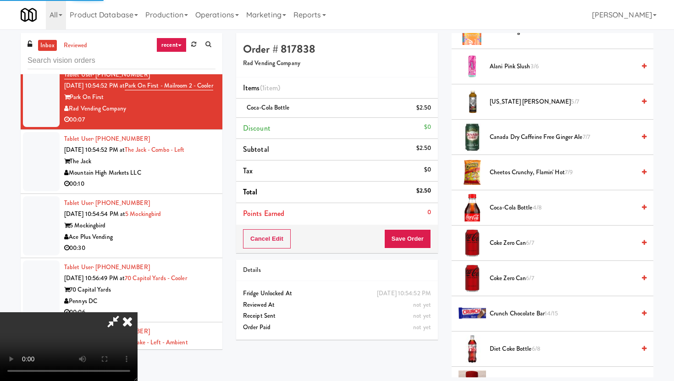
scroll to position [23, 0]
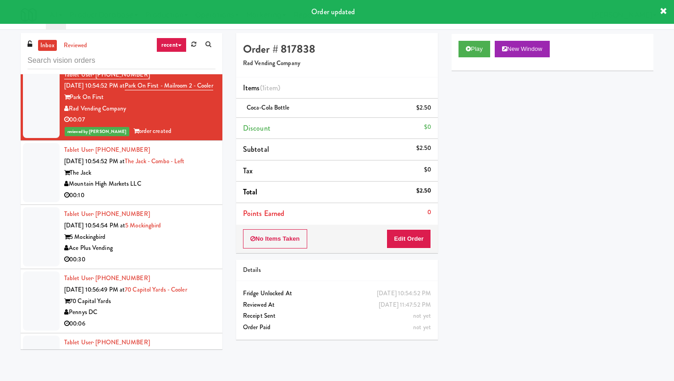
click at [202, 196] on div "00:10" at bounding box center [139, 195] width 151 height 11
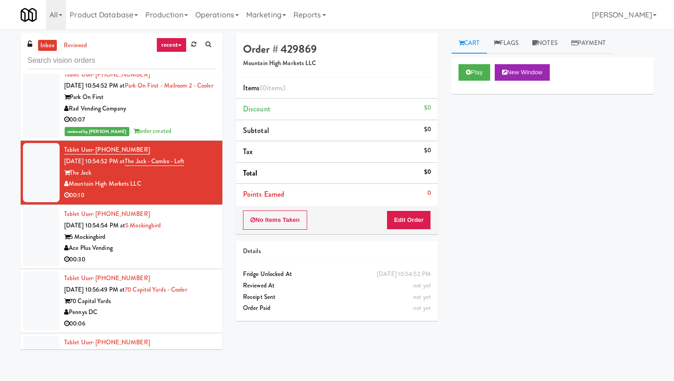
click at [182, 245] on div "Ace Plus Vending" at bounding box center [139, 247] width 151 height 11
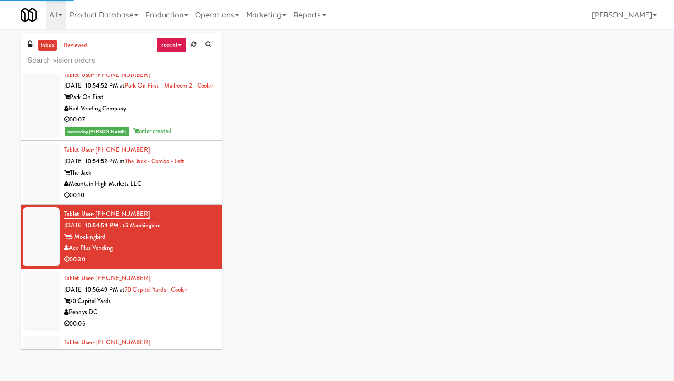
click at [181, 200] on div "00:10" at bounding box center [139, 195] width 151 height 11
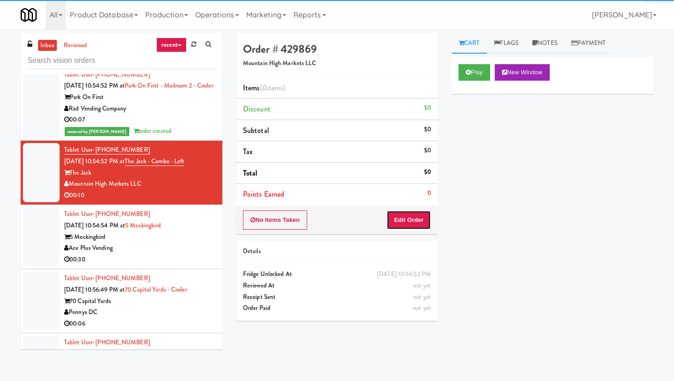
click at [408, 229] on button "Edit Order" at bounding box center [408, 219] width 44 height 19
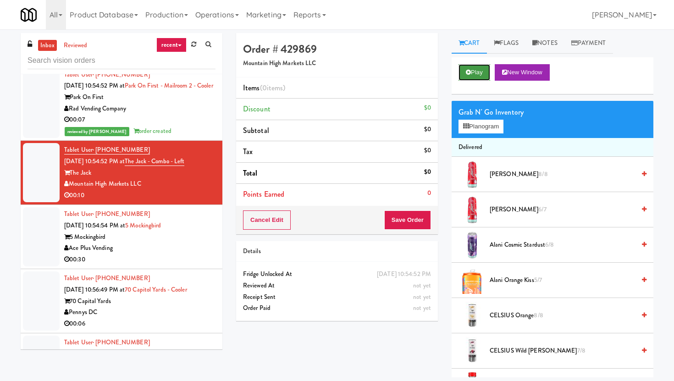
click at [468, 74] on icon at bounding box center [468, 72] width 5 height 6
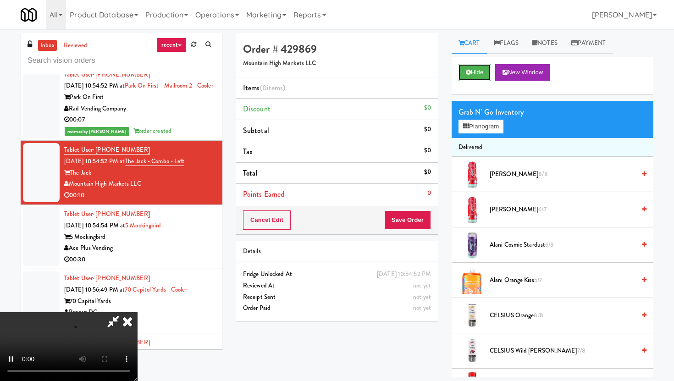
scroll to position [75, 0]
click at [137, 312] on video at bounding box center [68, 346] width 137 height 69
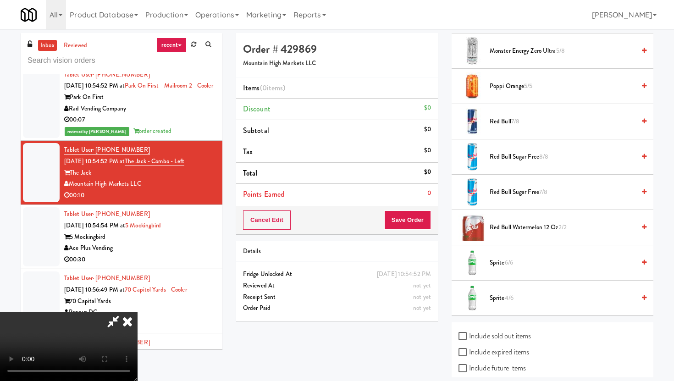
scroll to position [987, 0]
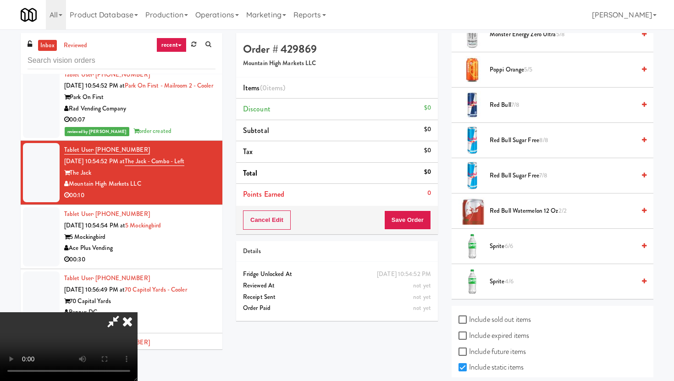
click at [501, 241] on span "Sprite 6/6" at bounding box center [561, 246] width 145 height 11
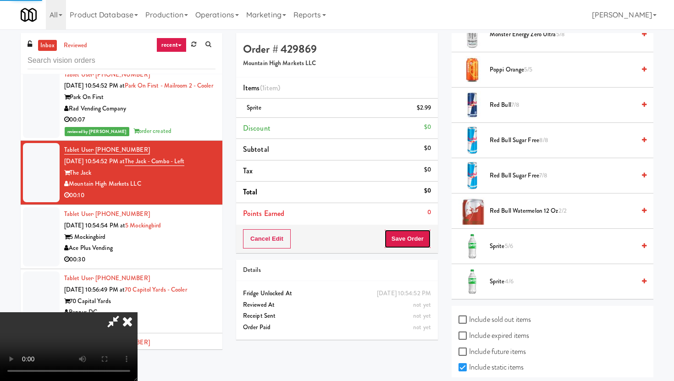
click at [410, 241] on button "Save Order" at bounding box center [407, 238] width 47 height 19
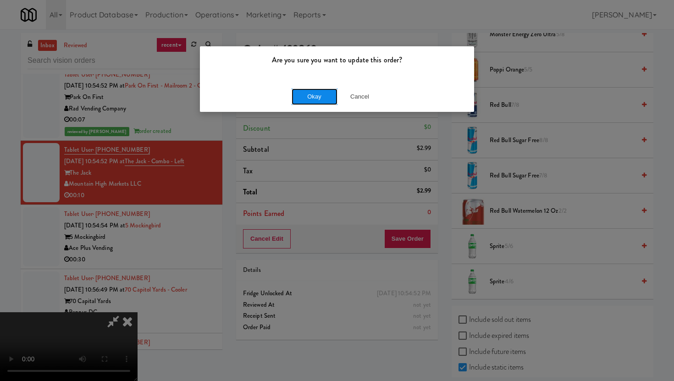
click at [302, 99] on button "Okay" at bounding box center [314, 96] width 46 height 16
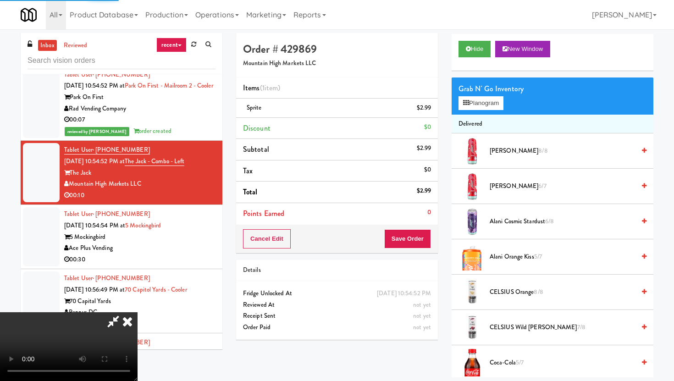
scroll to position [0, 0]
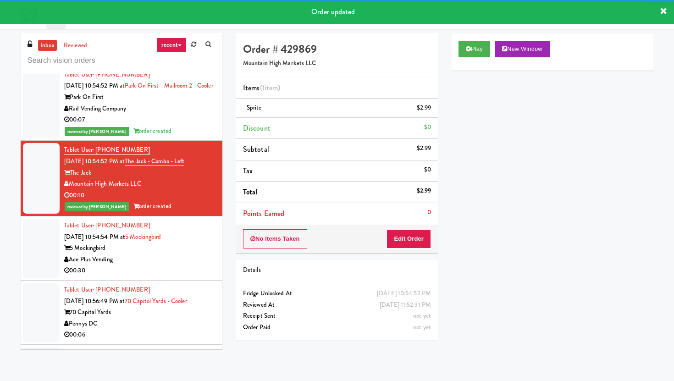
click at [183, 270] on div "00:30" at bounding box center [139, 270] width 151 height 11
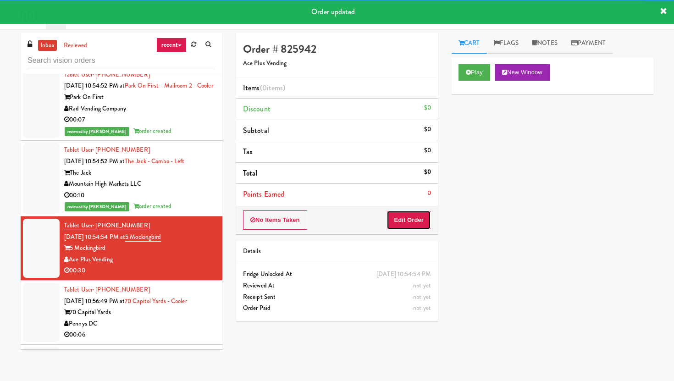
click at [406, 218] on button "Edit Order" at bounding box center [408, 219] width 44 height 19
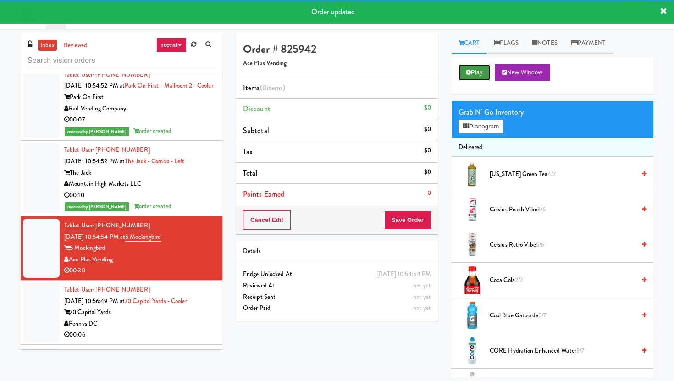
click at [474, 73] on button "Play" at bounding box center [474, 72] width 32 height 16
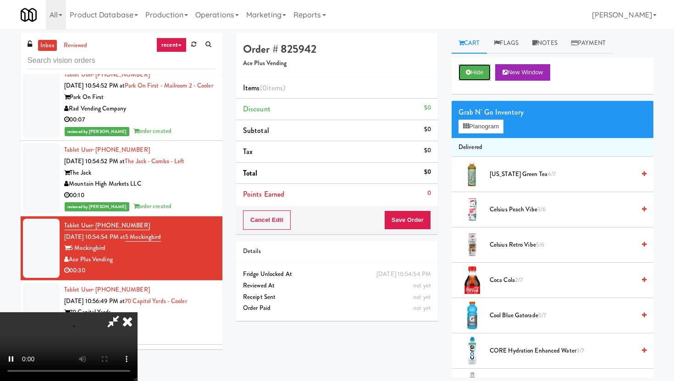
scroll to position [75, 0]
click at [128, 312] on video at bounding box center [68, 346] width 137 height 69
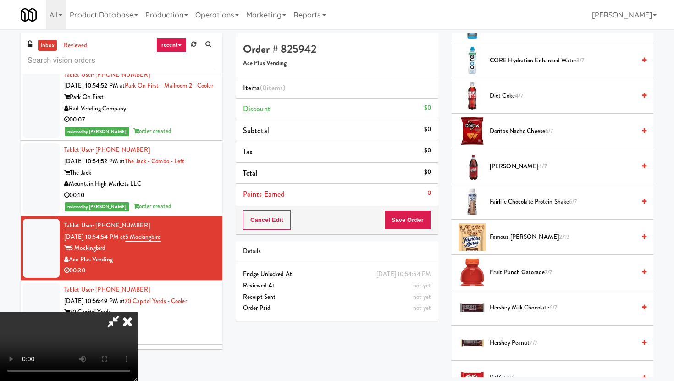
scroll to position [323, 0]
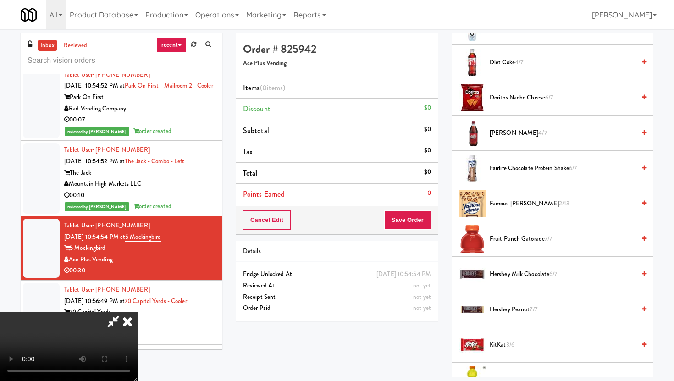
click at [538, 136] on span "4/7" at bounding box center [542, 132] width 8 height 9
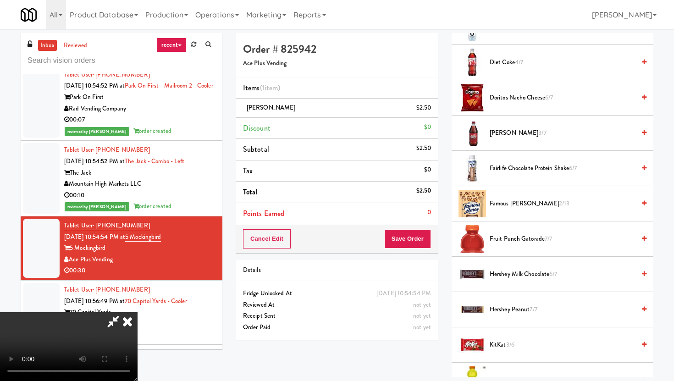
click at [137, 312] on video at bounding box center [68, 346] width 137 height 69
click at [529, 96] on span "Doritos Nacho Cheese 6/7" at bounding box center [561, 97] width 145 height 11
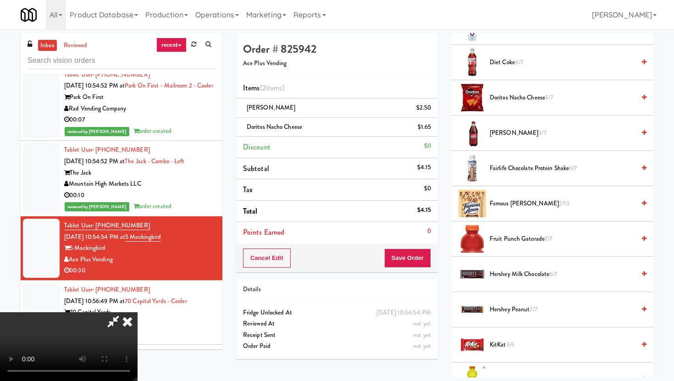
click at [512, 201] on span "Famous [PERSON_NAME] 2/13" at bounding box center [561, 203] width 145 height 11
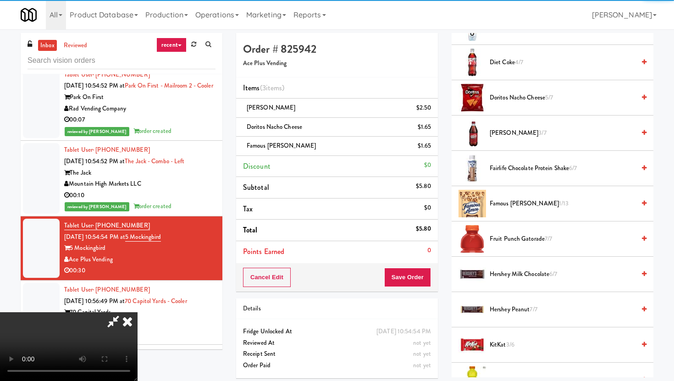
click at [430, 266] on div "Cancel Edit Save Order" at bounding box center [337, 277] width 202 height 28
click at [417, 274] on button "Save Order" at bounding box center [407, 277] width 47 height 19
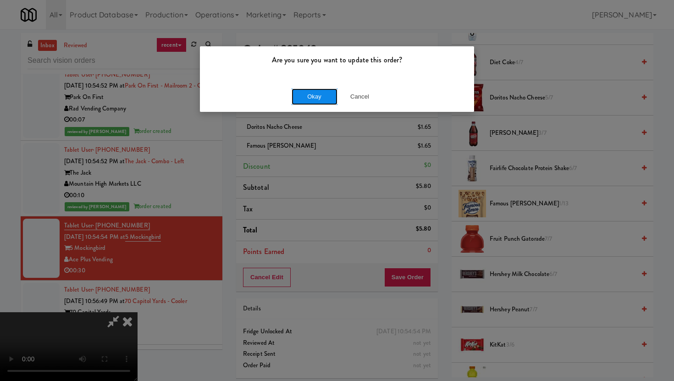
click at [326, 99] on button "Okay" at bounding box center [314, 96] width 46 height 16
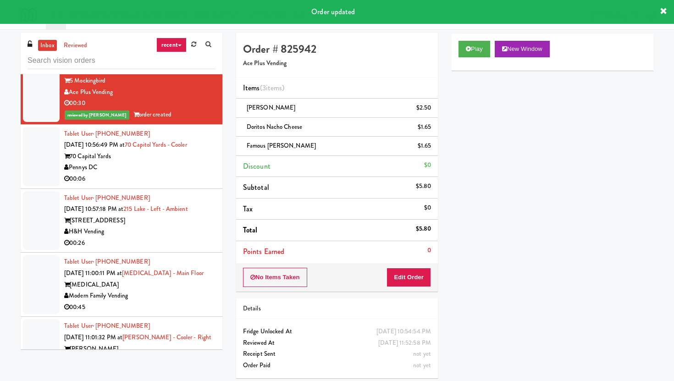
scroll to position [2094, 0]
click at [189, 188] on li "Tablet User · (720) 271-6838 [DATE] 10:56:49 PM at [GEOGRAPHIC_DATA] - Cooler 7…" at bounding box center [122, 156] width 202 height 64
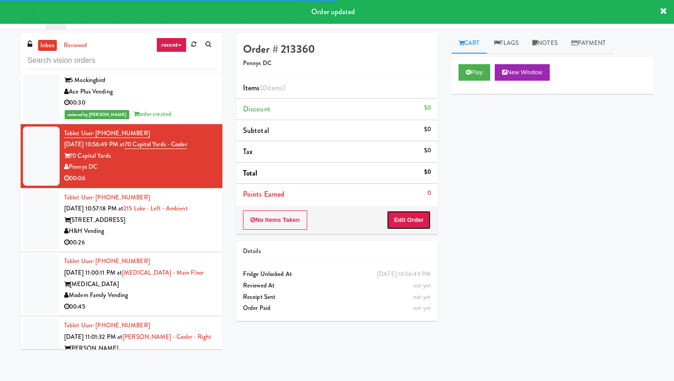
click at [398, 217] on button "Edit Order" at bounding box center [408, 219] width 44 height 19
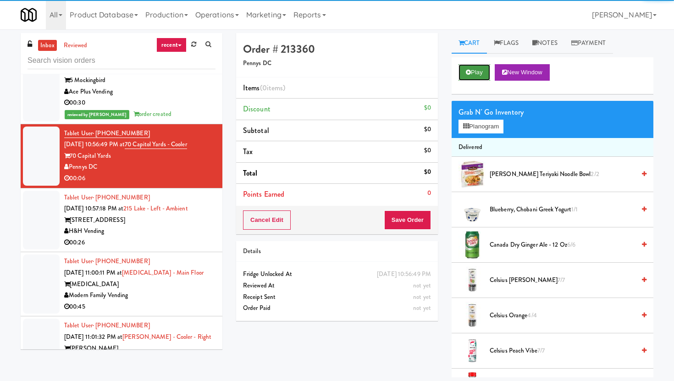
click at [476, 71] on button "Play" at bounding box center [474, 72] width 32 height 16
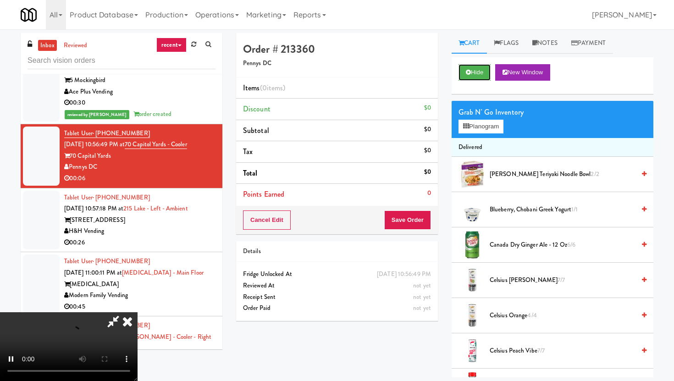
scroll to position [75, 0]
click at [137, 312] on video at bounding box center [68, 346] width 137 height 69
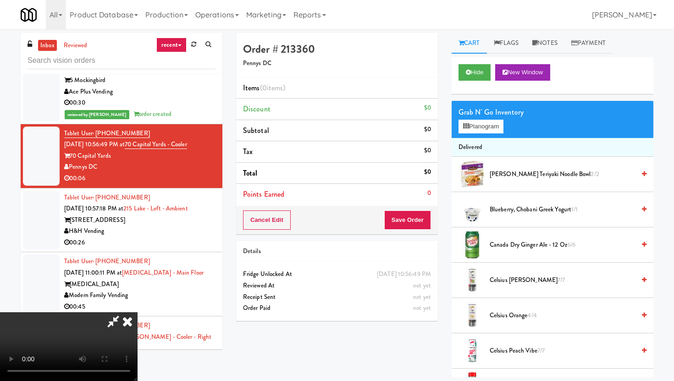
click at [137, 312] on video at bounding box center [68, 346] width 137 height 69
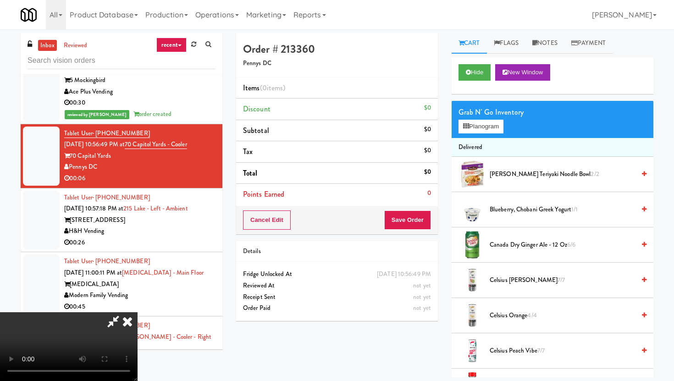
click at [137, 312] on video at bounding box center [68, 346] width 137 height 69
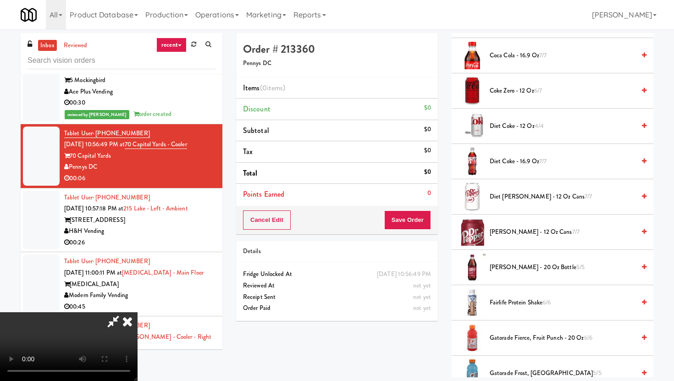
scroll to position [341, 0]
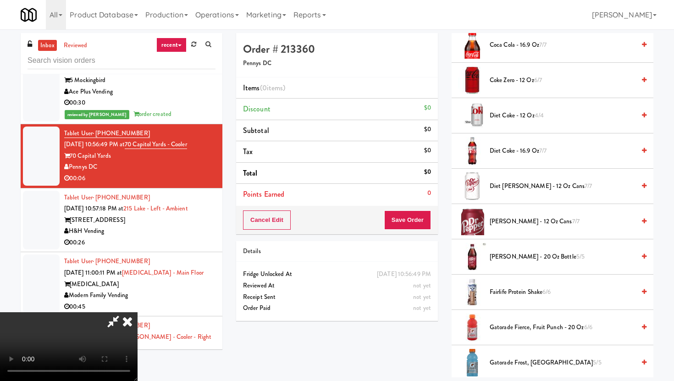
click at [503, 187] on span "Diet [PERSON_NAME] - 12 oz Cans 7/7" at bounding box center [561, 186] width 145 height 11
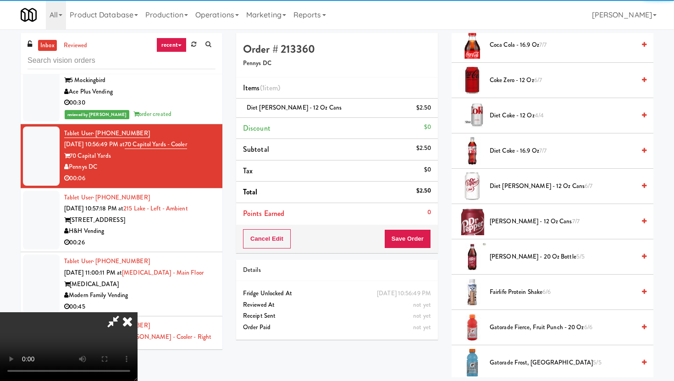
click at [428, 241] on button "Save Order" at bounding box center [407, 238] width 47 height 19
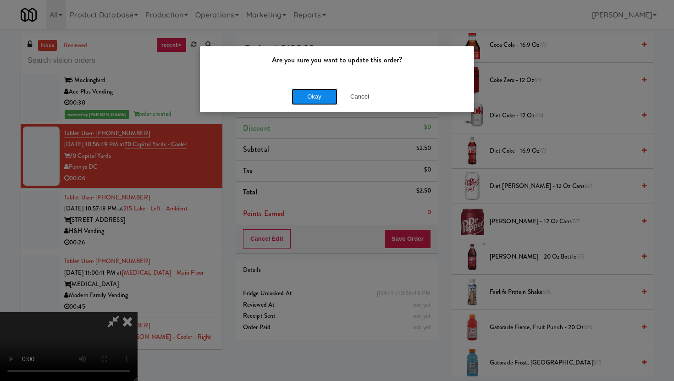
click at [298, 95] on button "Okay" at bounding box center [314, 96] width 46 height 16
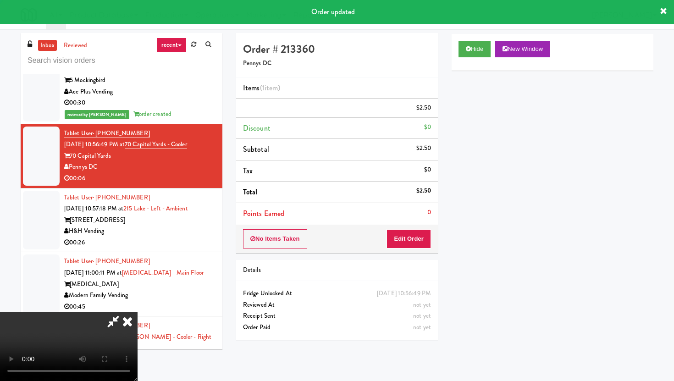
scroll to position [0, 0]
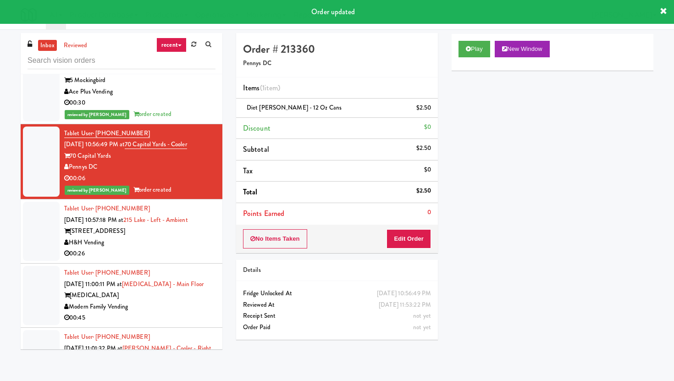
click at [179, 248] on div "H&H Vending" at bounding box center [139, 242] width 151 height 11
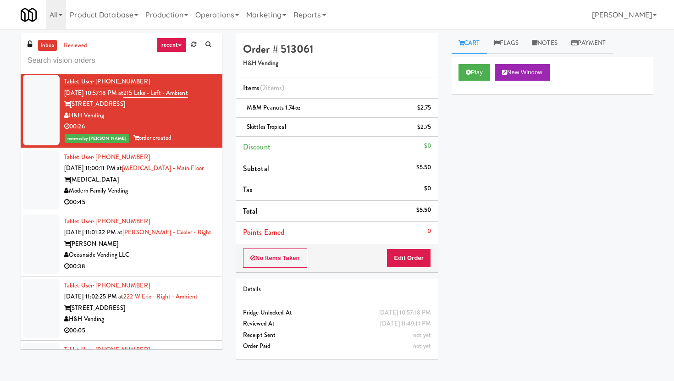
scroll to position [2254, 0]
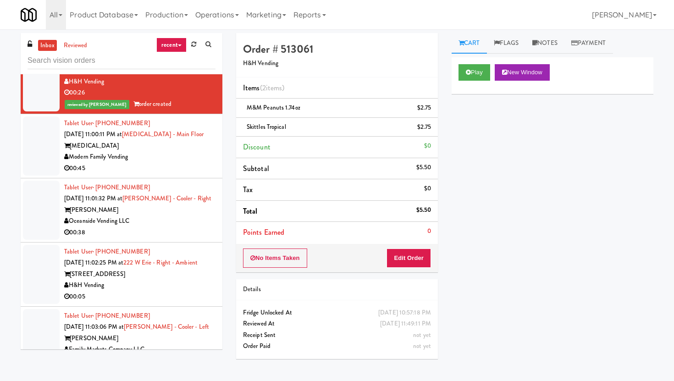
click at [197, 147] on div "[MEDICAL_DATA]" at bounding box center [139, 145] width 151 height 11
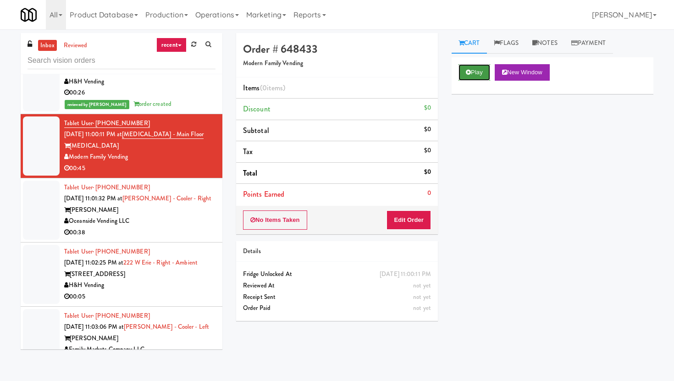
click at [469, 77] on button "Play" at bounding box center [474, 72] width 32 height 16
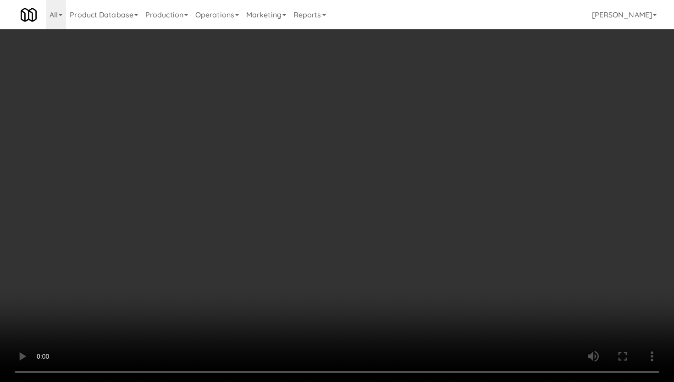
click at [265, 220] on video at bounding box center [337, 191] width 674 height 382
click at [295, 239] on video at bounding box center [337, 191] width 674 height 382
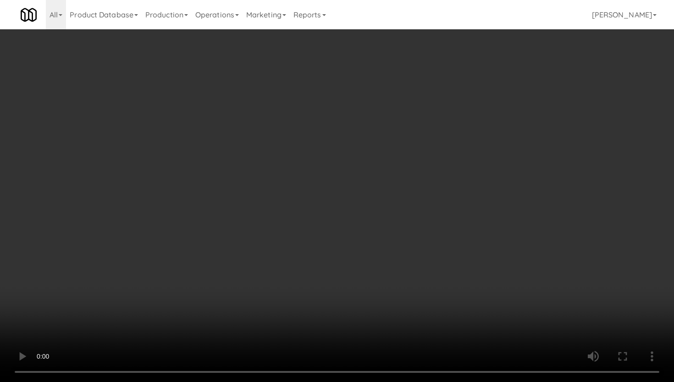
click at [295, 239] on video at bounding box center [337, 191] width 674 height 382
click at [342, 206] on video at bounding box center [337, 191] width 674 height 382
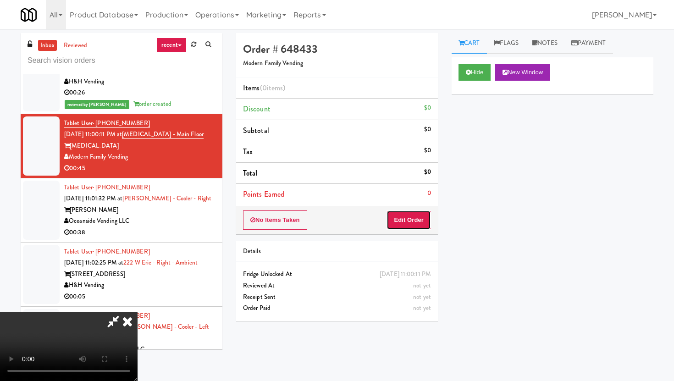
click at [421, 225] on button "Edit Order" at bounding box center [408, 219] width 44 height 19
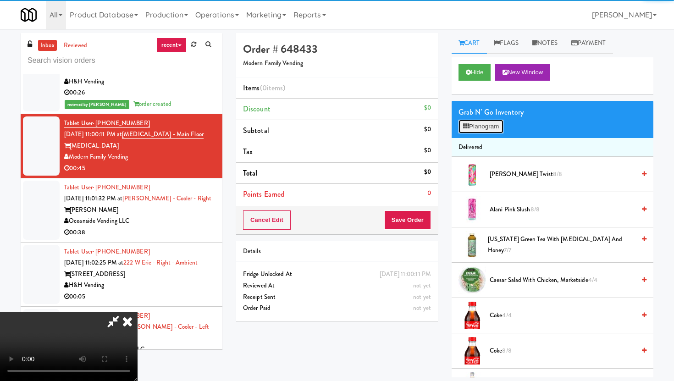
click at [483, 124] on button "Planogram" at bounding box center [480, 127] width 45 height 14
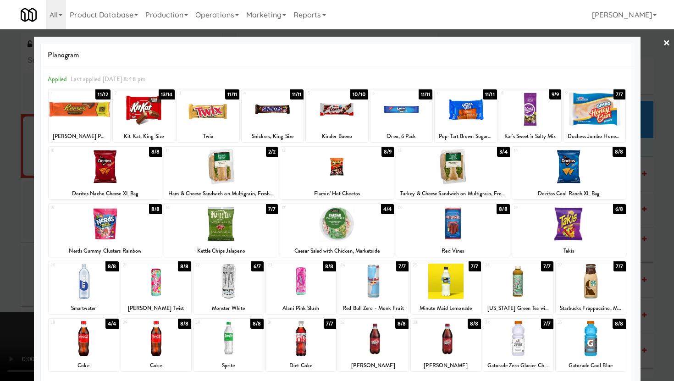
click at [535, 340] on div at bounding box center [518, 338] width 70 height 35
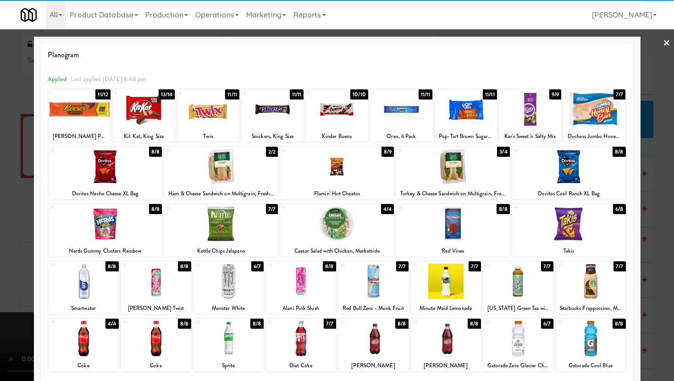
click at [376, 290] on div at bounding box center [373, 280] width 70 height 35
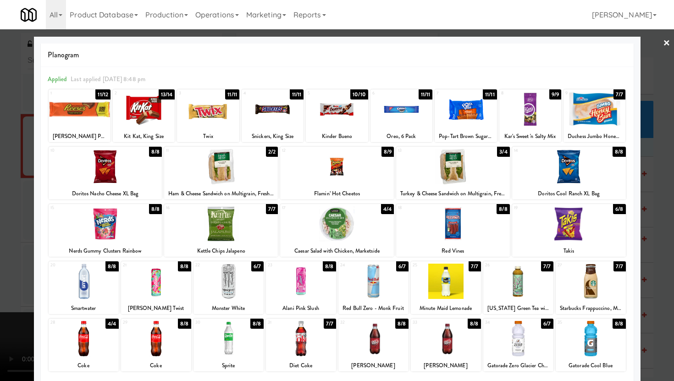
click at [356, 341] on div at bounding box center [373, 338] width 70 height 35
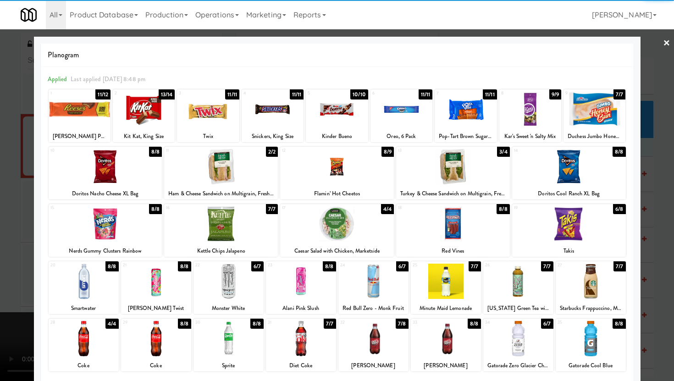
click at [135, 235] on div at bounding box center [106, 223] width 114 height 35
click at [12, 262] on div at bounding box center [337, 190] width 674 height 381
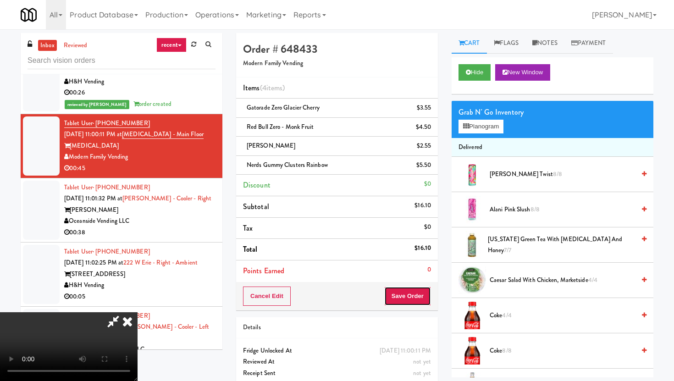
click at [423, 302] on button "Save Order" at bounding box center [407, 295] width 47 height 19
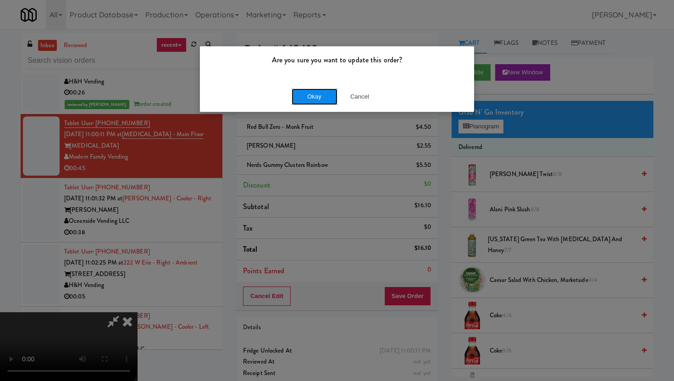
click at [328, 98] on button "Okay" at bounding box center [314, 96] width 46 height 16
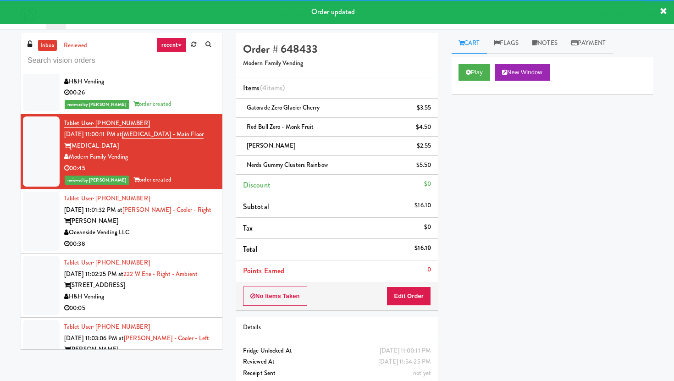
click at [171, 247] on div "00:38" at bounding box center [139, 243] width 151 height 11
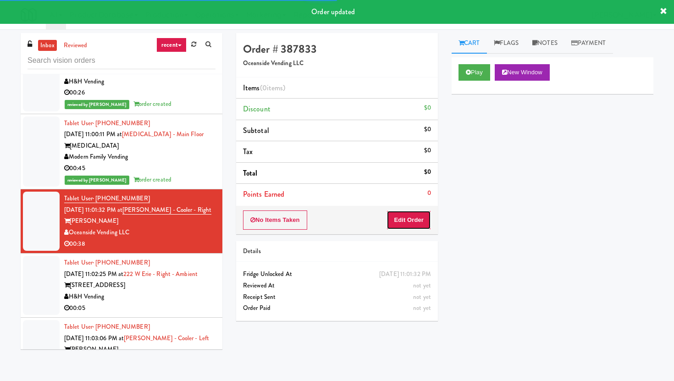
click at [417, 220] on button "Edit Order" at bounding box center [408, 219] width 44 height 19
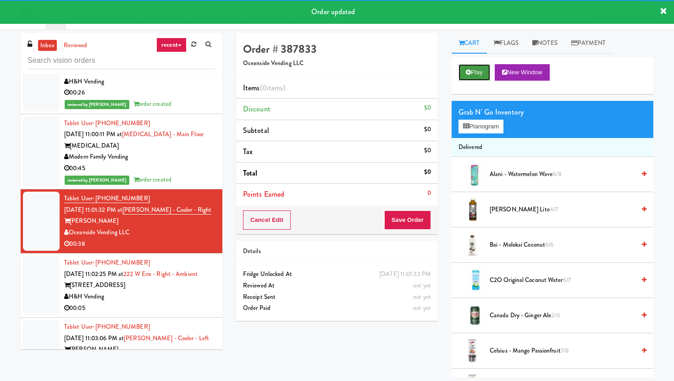
click at [477, 75] on button "Play" at bounding box center [474, 72] width 32 height 16
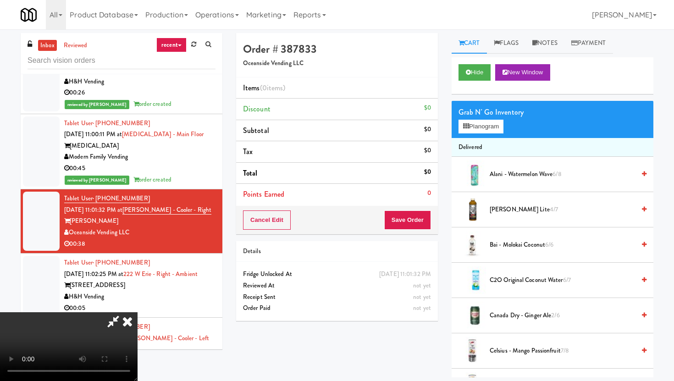
click at [137, 312] on icon at bounding box center [127, 321] width 20 height 18
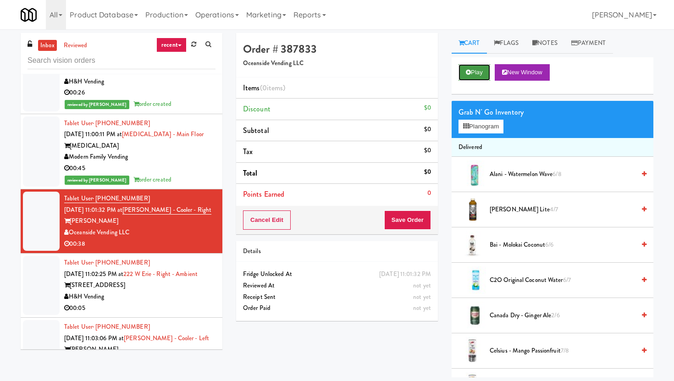
click at [471, 68] on button "Play" at bounding box center [474, 72] width 32 height 16
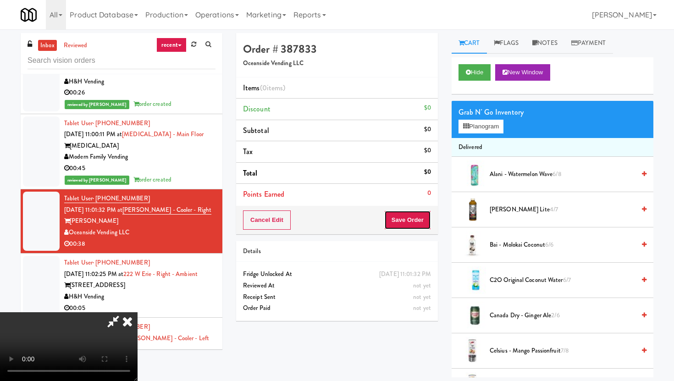
click at [398, 212] on button "Save Order" at bounding box center [407, 219] width 47 height 19
click at [127, 325] on icon at bounding box center [127, 321] width 20 height 18
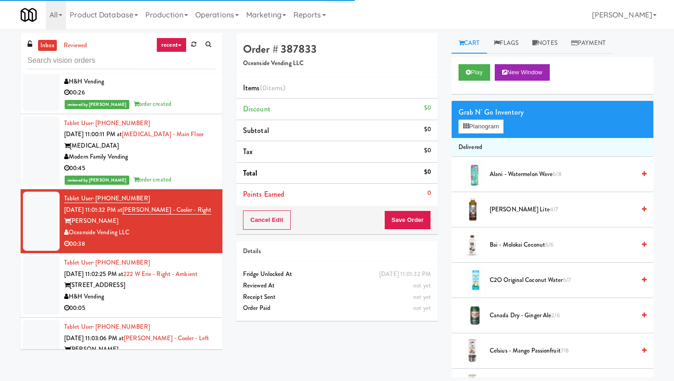
click at [458, 73] on div "Play New Window" at bounding box center [552, 75] width 202 height 37
click at [465, 73] on button "Play" at bounding box center [474, 72] width 32 height 16
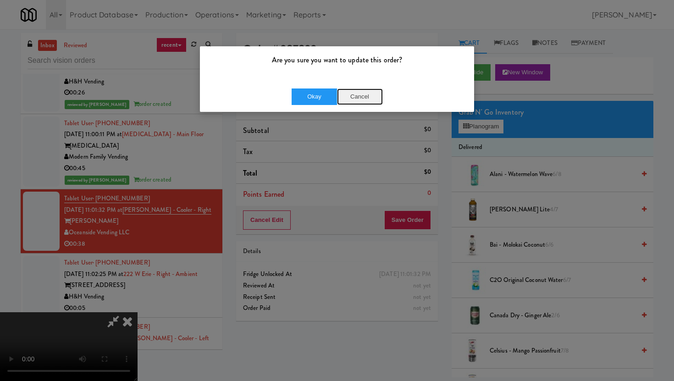
click at [349, 96] on button "Cancel" at bounding box center [360, 96] width 46 height 16
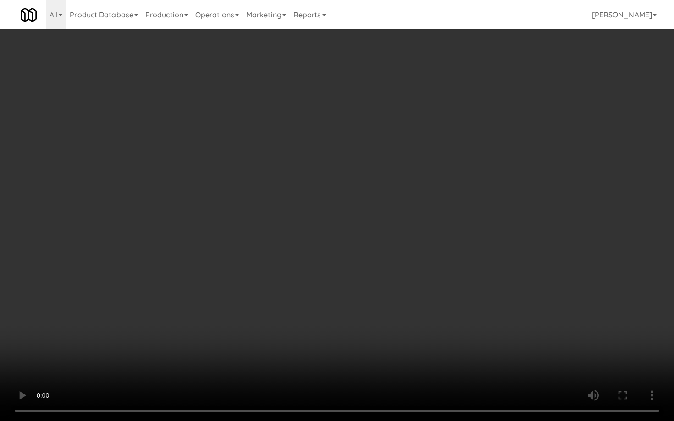
click at [32, 329] on video at bounding box center [337, 210] width 674 height 421
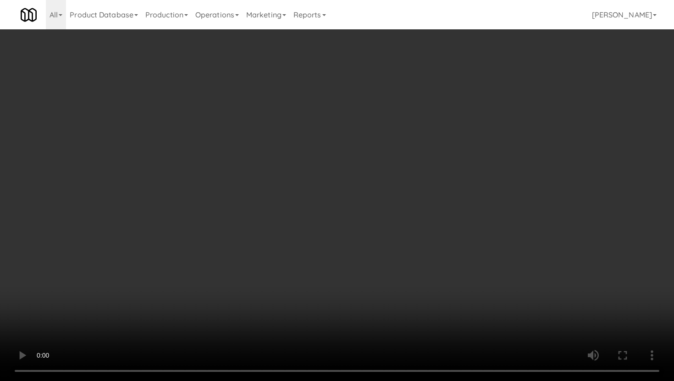
scroll to position [848, 0]
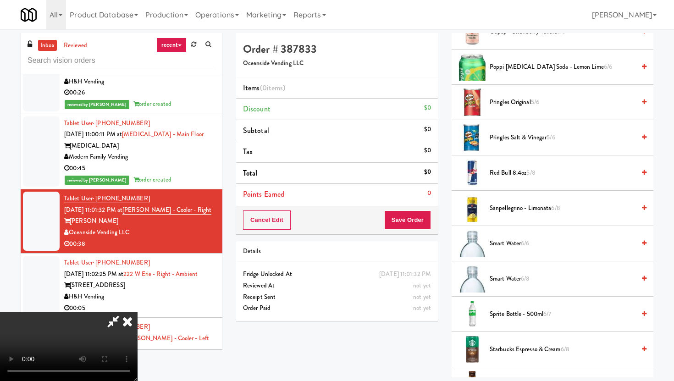
click at [527, 61] on span "Poppi [MEDICAL_DATA] Soda - Lemon Lime 6/6" at bounding box center [561, 66] width 145 height 11
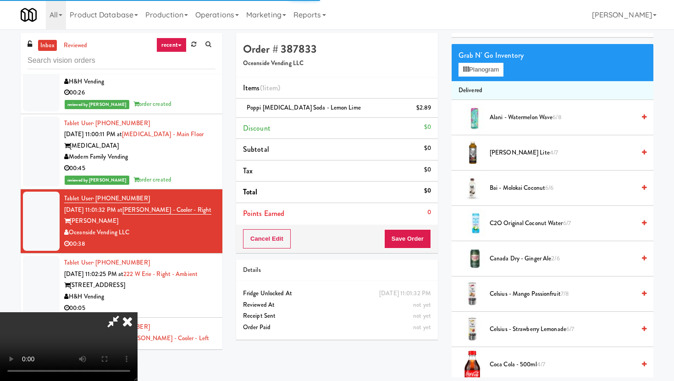
scroll to position [71, 0]
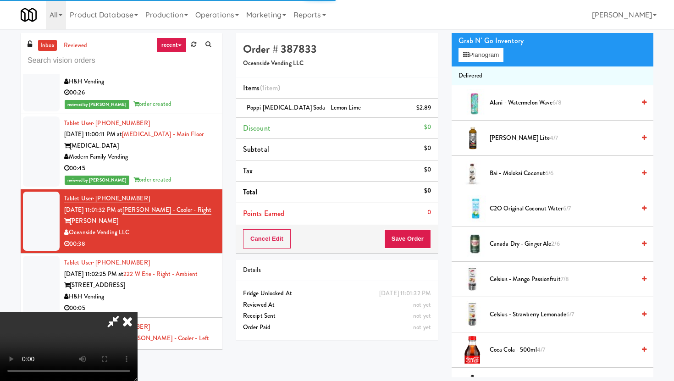
click at [517, 206] on span "C2O Original Coconut Water 6/7" at bounding box center [561, 208] width 145 height 11
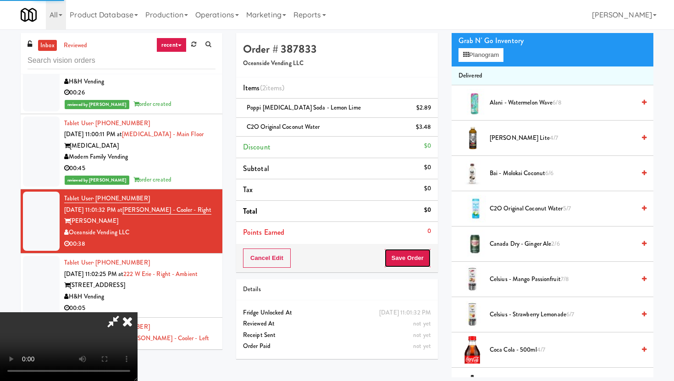
click at [417, 264] on button "Save Order" at bounding box center [407, 257] width 47 height 19
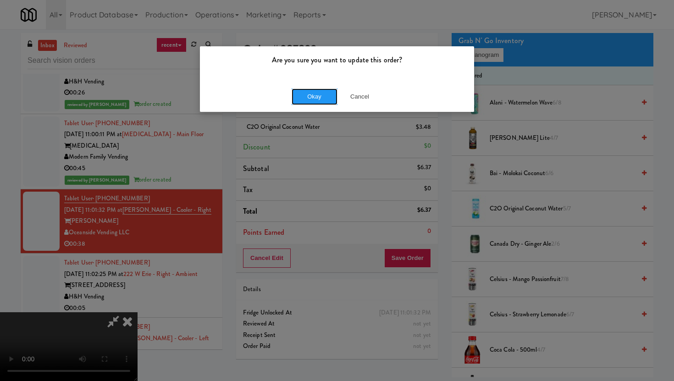
click at [298, 98] on button "Okay" at bounding box center [314, 96] width 46 height 16
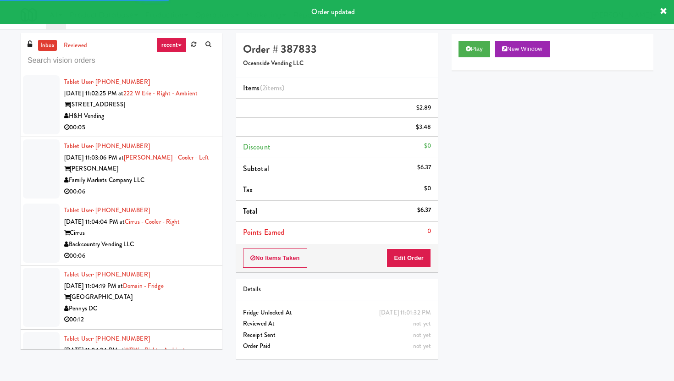
scroll to position [2437, 0]
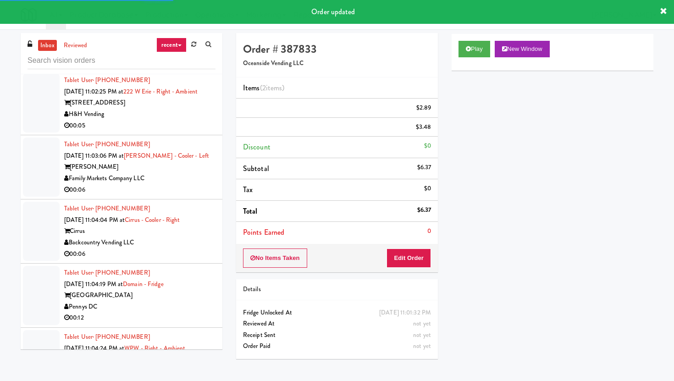
click at [191, 128] on div "00:05" at bounding box center [139, 125] width 151 height 11
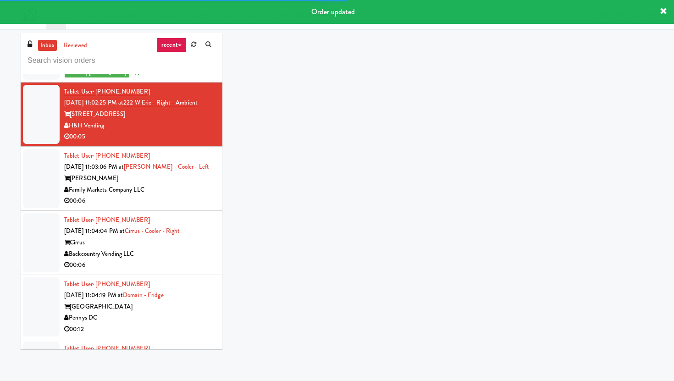
scroll to position [2448, 0]
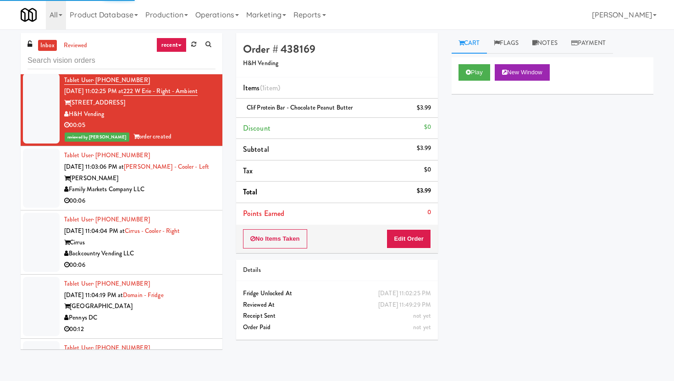
click at [162, 209] on li "Tablet User · (469) 728-4486 [DATE] 11:03:06 PM at Rowan - Cooler - Left Rowan …" at bounding box center [122, 178] width 202 height 64
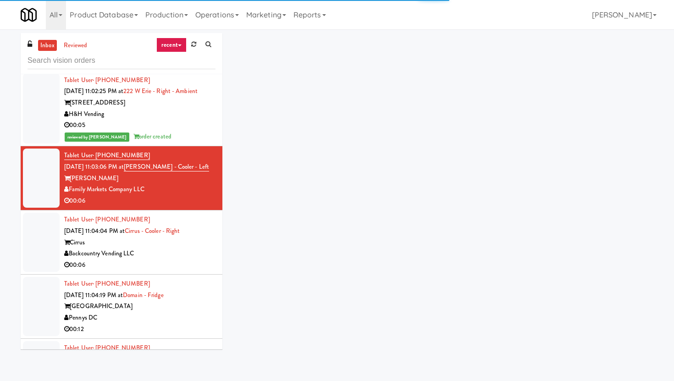
click at [195, 263] on div "00:06" at bounding box center [139, 264] width 151 height 11
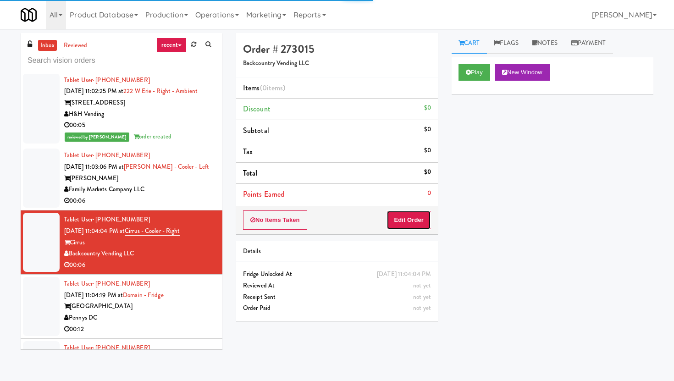
click at [421, 217] on button "Edit Order" at bounding box center [408, 219] width 44 height 19
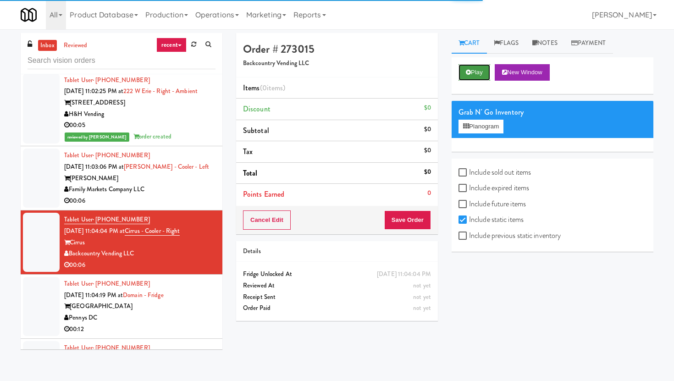
click at [476, 76] on button "Play" at bounding box center [474, 72] width 32 height 16
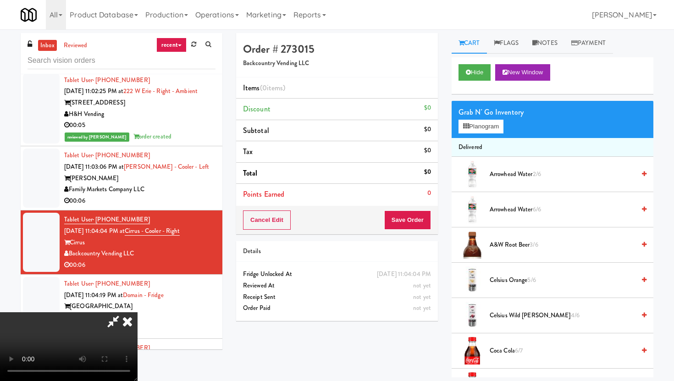
click at [121, 322] on icon at bounding box center [113, 321] width 21 height 18
click at [129, 329] on icon at bounding box center [127, 321] width 20 height 18
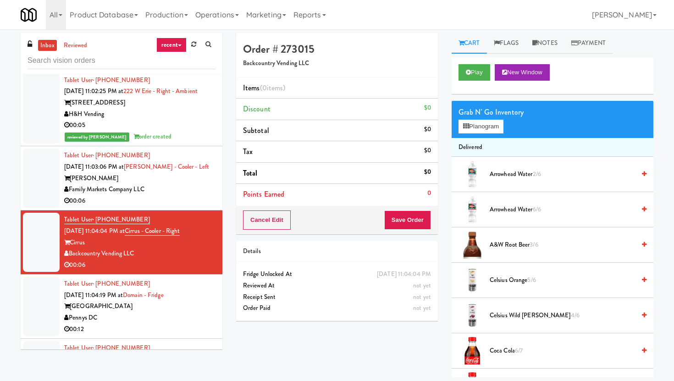
click at [205, 299] on div "Tablet User · (804) 229-7010 [DATE] 11:04:19 PM at [GEOGRAPHIC_DATA] Pennys DC …" at bounding box center [139, 306] width 151 height 56
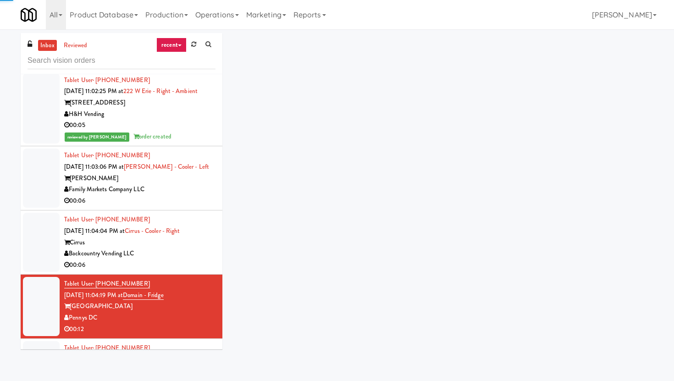
click at [203, 266] on div "00:06" at bounding box center [139, 264] width 151 height 11
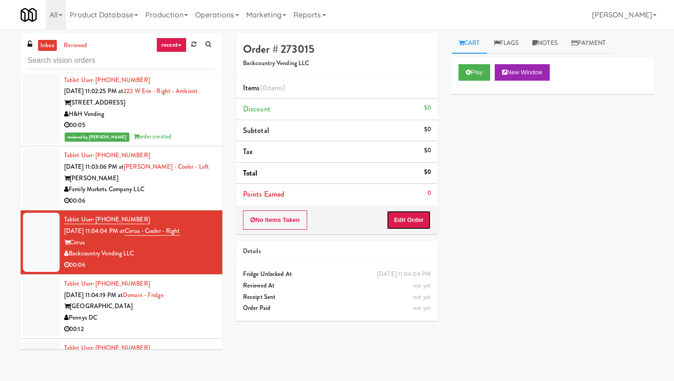
click at [413, 220] on button "Edit Order" at bounding box center [408, 219] width 44 height 19
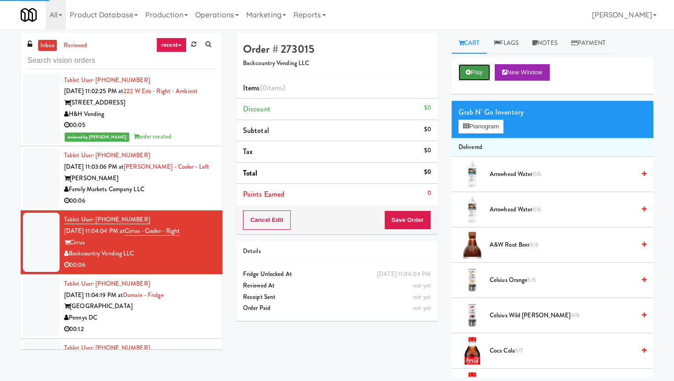
click at [465, 69] on button "Play" at bounding box center [474, 72] width 32 height 16
